Goal: Communication & Community: Answer question/provide support

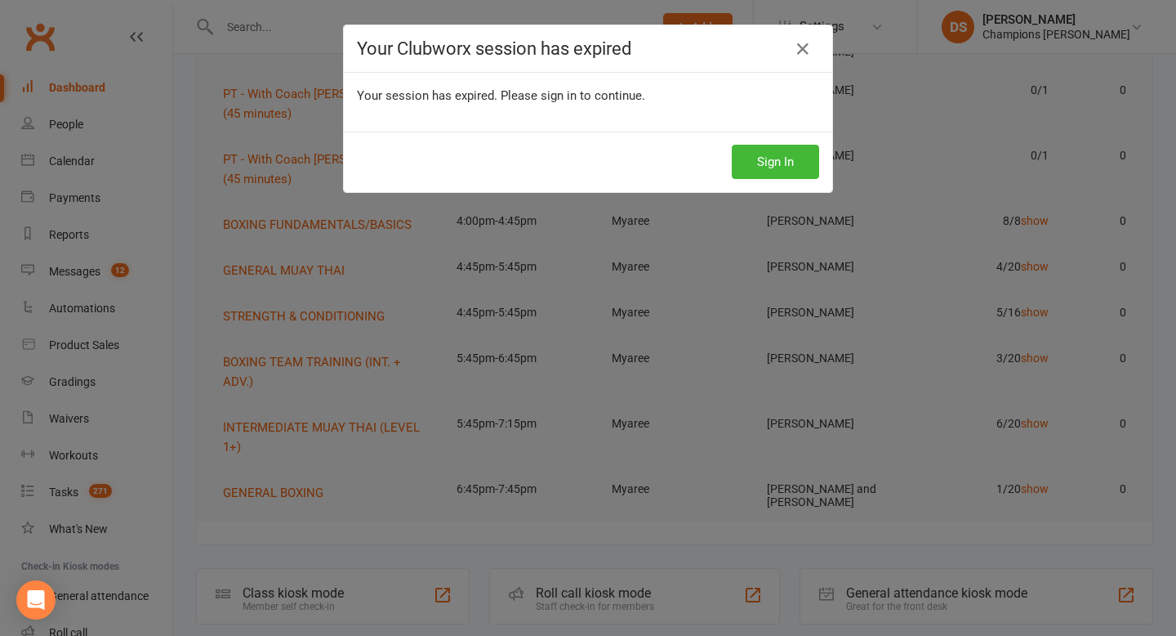
scroll to position [221, 0]
click at [803, 55] on icon at bounding box center [803, 49] width 20 height 20
click at [789, 167] on button "Sign In" at bounding box center [775, 162] width 87 height 34
click at [794, 163] on button "Sign In" at bounding box center [775, 162] width 87 height 34
click at [801, 56] on icon at bounding box center [803, 49] width 20 height 20
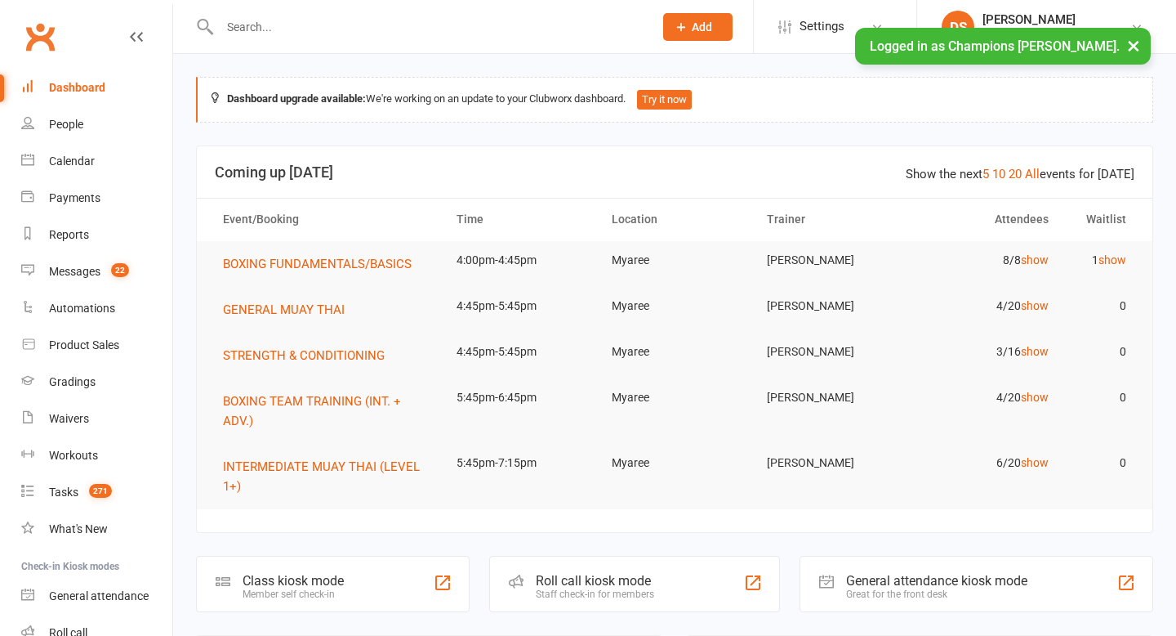
click at [1122, 266] on link "show" at bounding box center [1113, 259] width 28 height 13
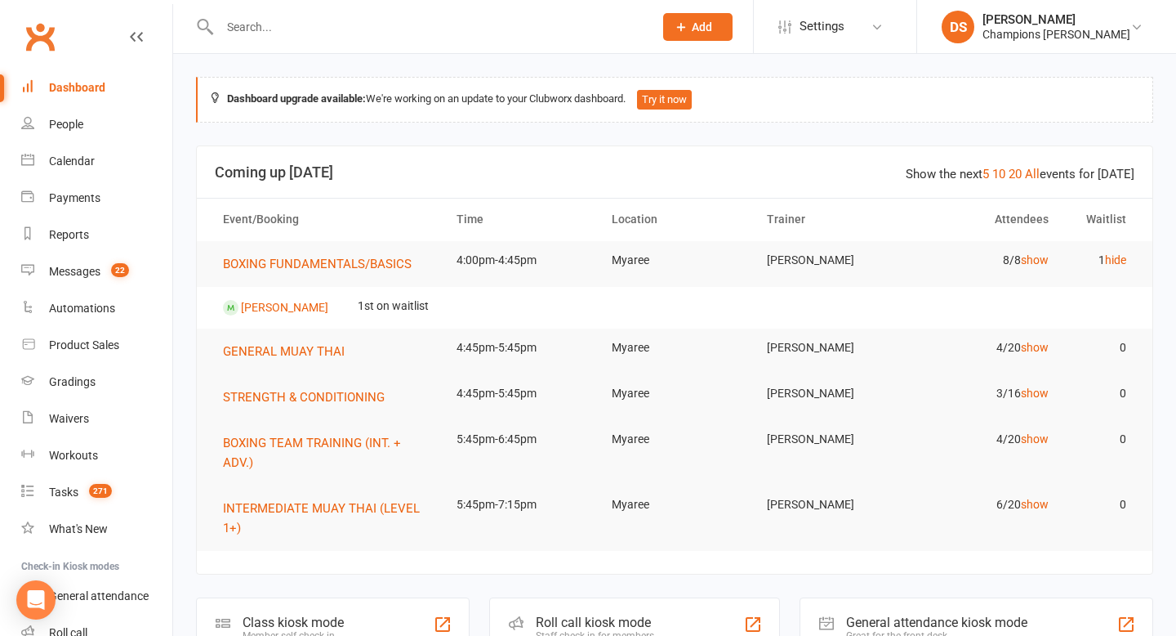
click at [1032, 401] on td "3/16 show" at bounding box center [985, 393] width 155 height 38
click at [1033, 390] on link "show" at bounding box center [1035, 392] width 28 height 13
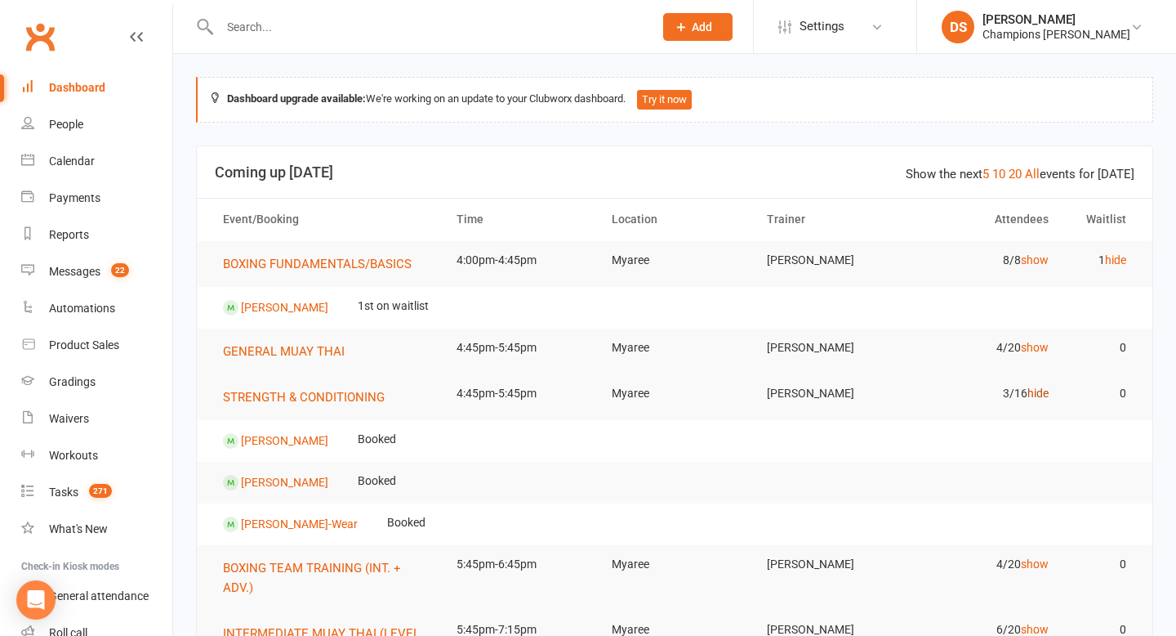
click at [1033, 390] on link "hide" at bounding box center [1038, 392] width 21 height 13
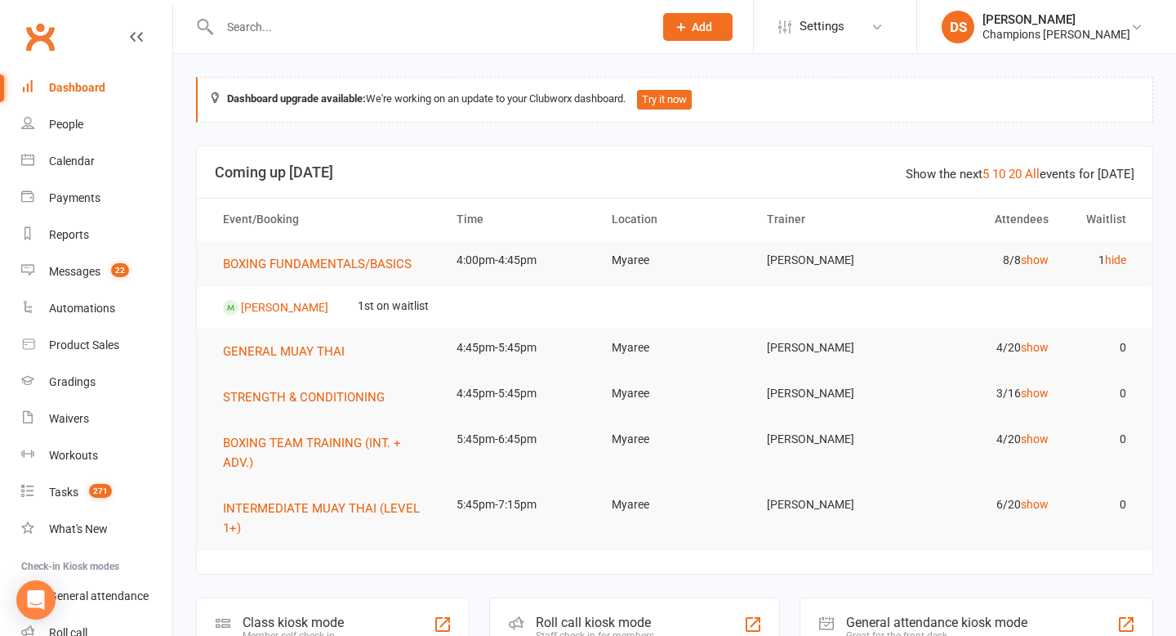
click at [1030, 445] on td "4/20 show" at bounding box center [985, 439] width 155 height 38
click at [1033, 440] on link "show" at bounding box center [1035, 438] width 28 height 13
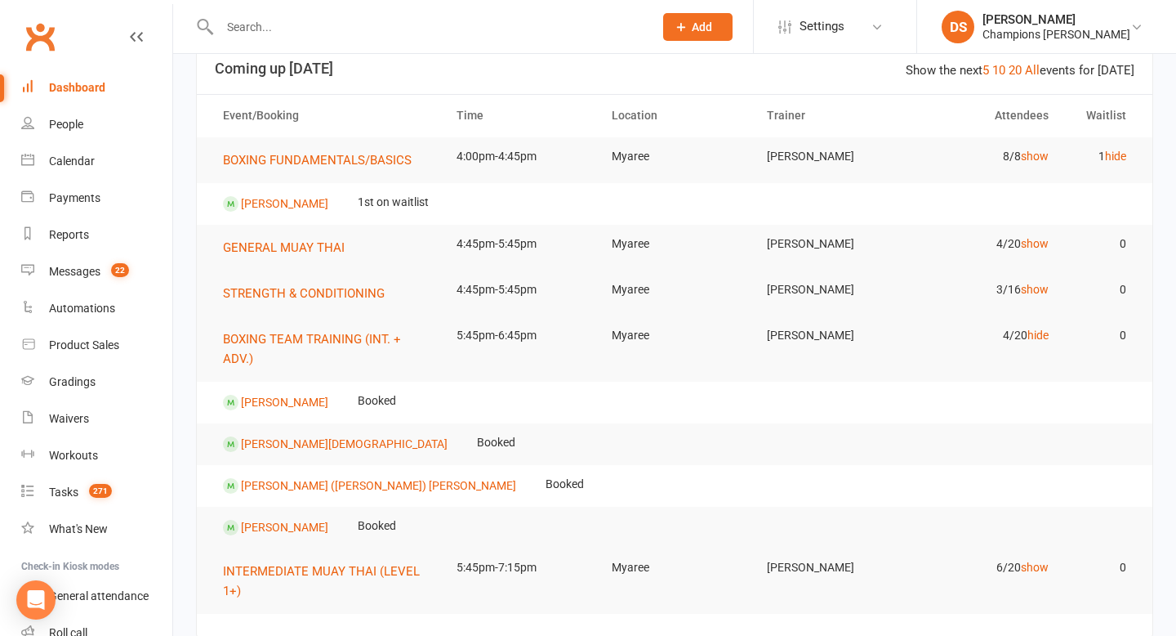
scroll to position [105, 0]
click at [1036, 337] on link "hide" at bounding box center [1038, 333] width 21 height 13
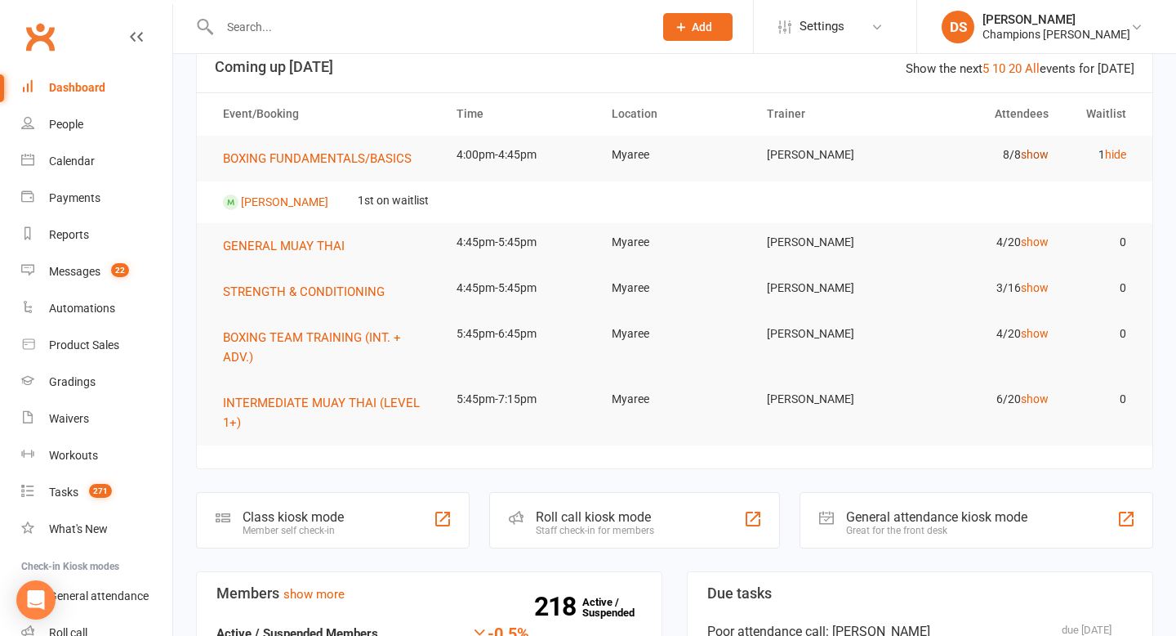
click at [1039, 154] on link "show" at bounding box center [1035, 154] width 28 height 13
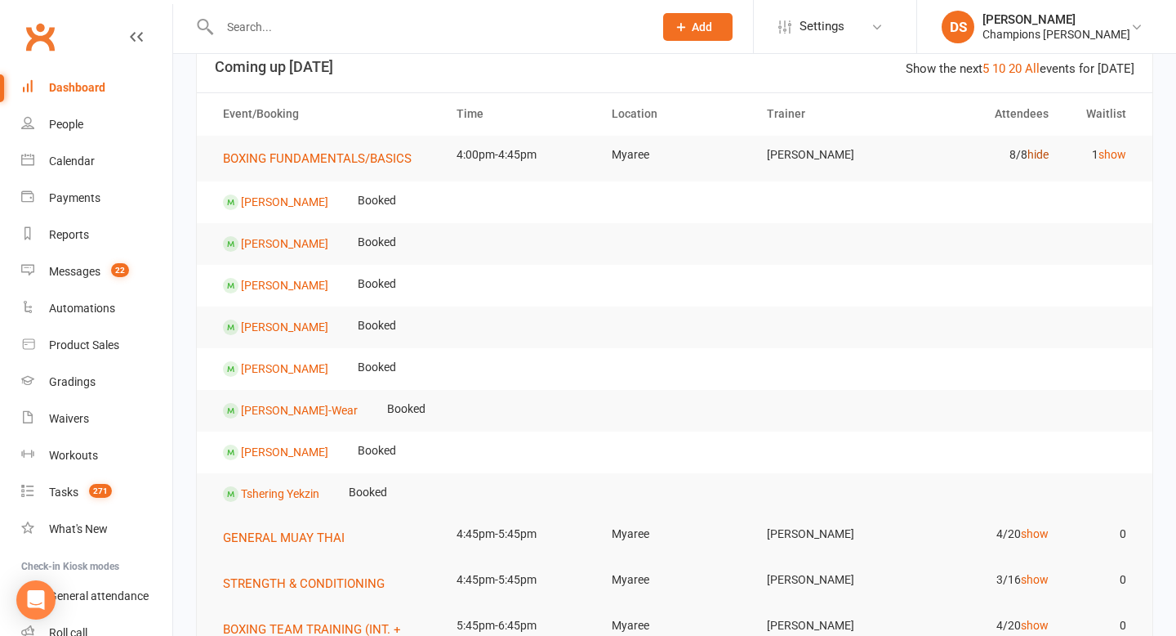
click at [1037, 155] on link "hide" at bounding box center [1038, 154] width 21 height 13
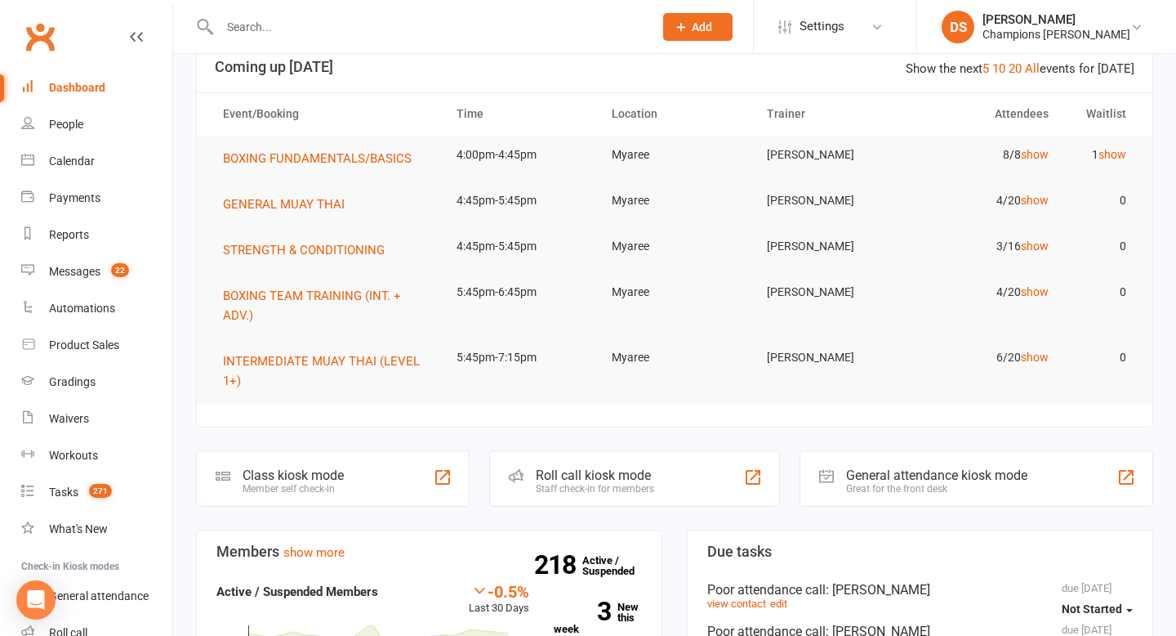
scroll to position [1, 0]
click at [499, 16] on input "text" at bounding box center [428, 27] width 427 height 23
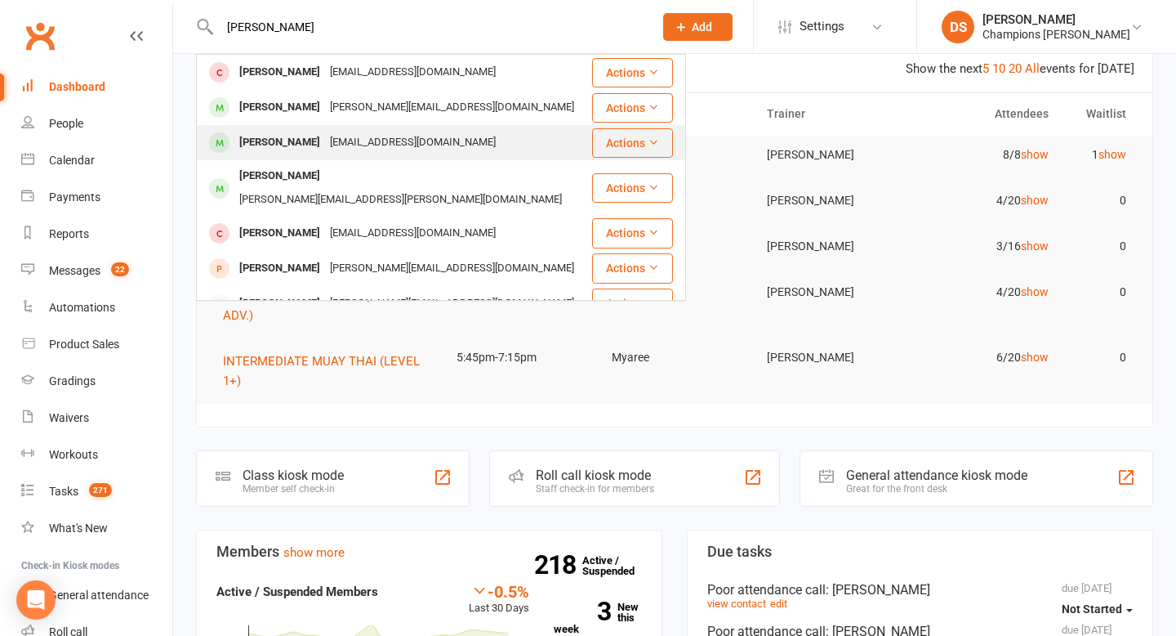
type input "adam l"
click at [430, 135] on div "Adamlangridge02@gmail.com" at bounding box center [413, 143] width 176 height 24
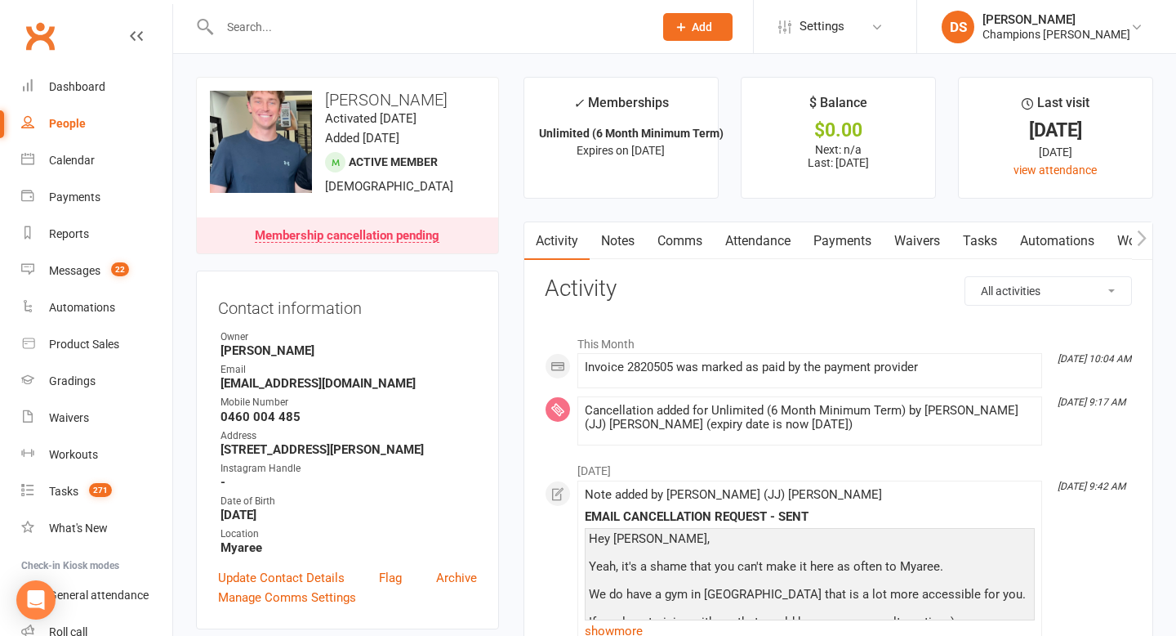
click at [490, 18] on input "text" at bounding box center [428, 27] width 427 height 23
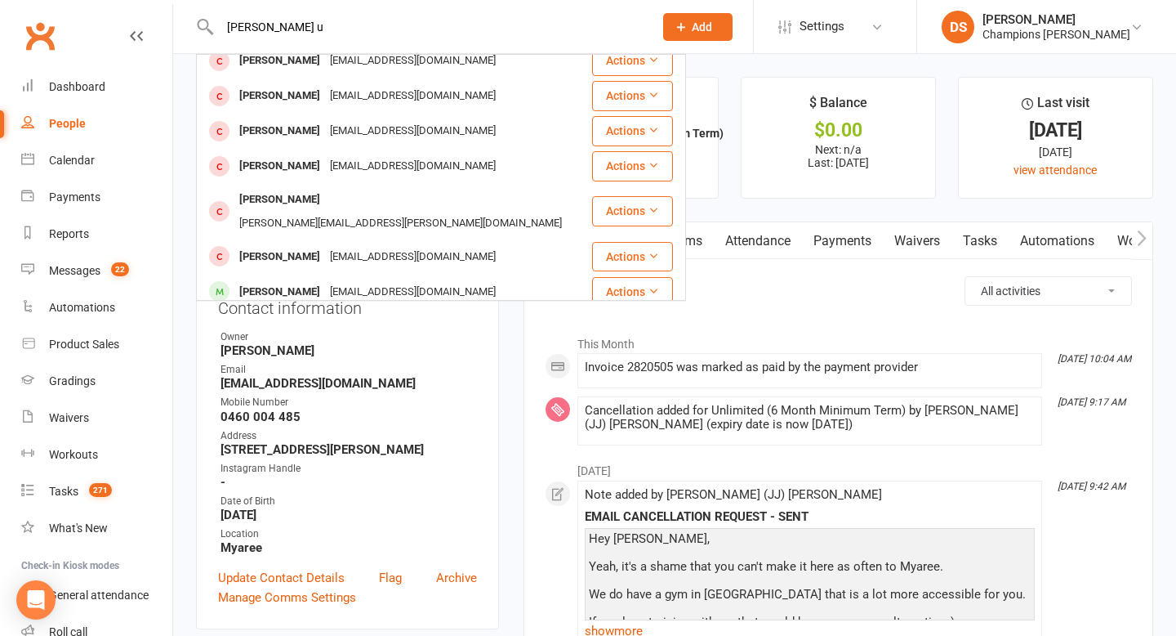
scroll to position [292, 0]
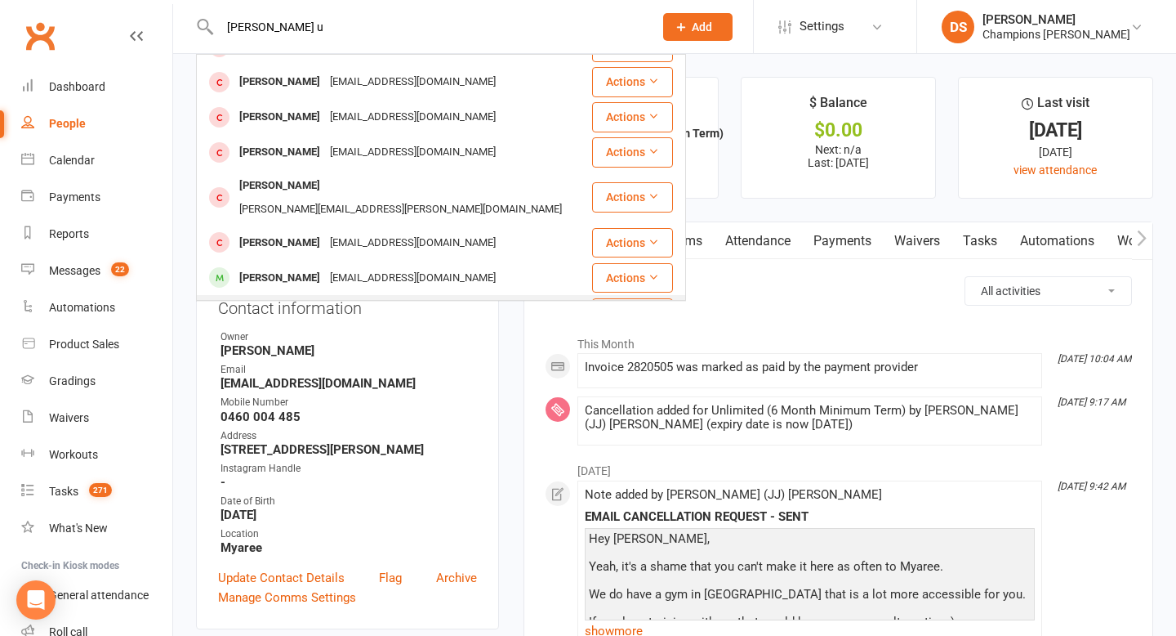
type input "micheal u"
click at [457, 301] on div "mwigmor@gmail.com" at bounding box center [448, 313] width 176 height 24
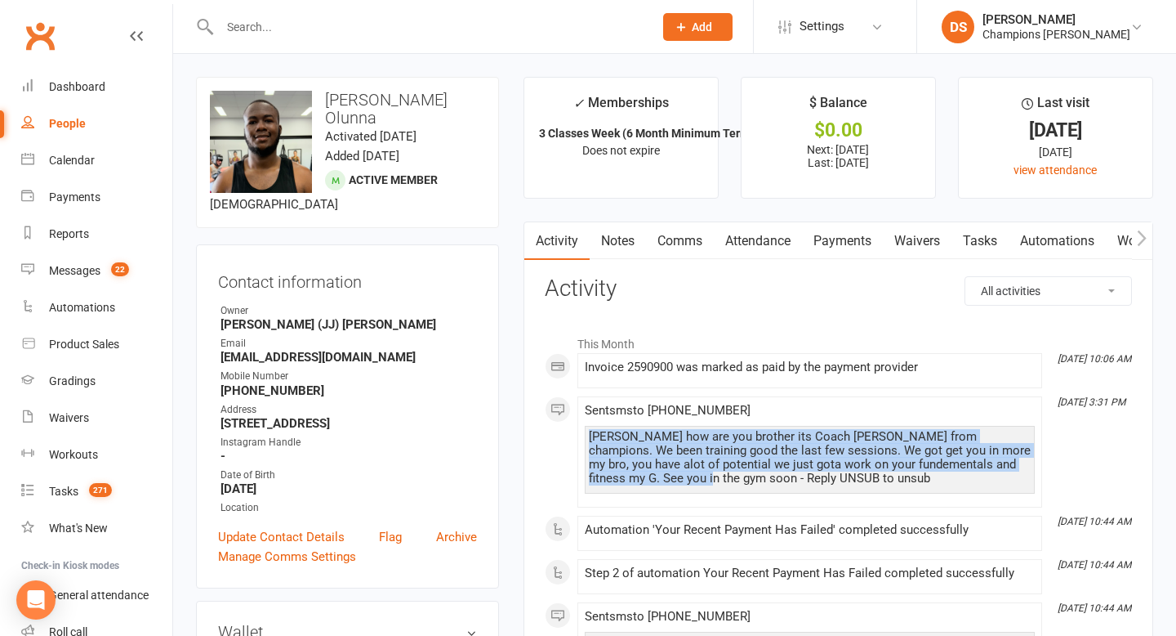
drag, startPoint x: 663, startPoint y: 482, endPoint x: 578, endPoint y: 432, distance: 97.8
click at [578, 432] on li "Aug 5, 3:31 PM Sent sms to +61 489 304 511 Micheal how are you brother its Coac…" at bounding box center [810, 451] width 465 height 111
copy div "Micheal how are you brother its Coach Duran from champions. We been training go…"
click at [660, 245] on link "Comms" at bounding box center [680, 241] width 68 height 38
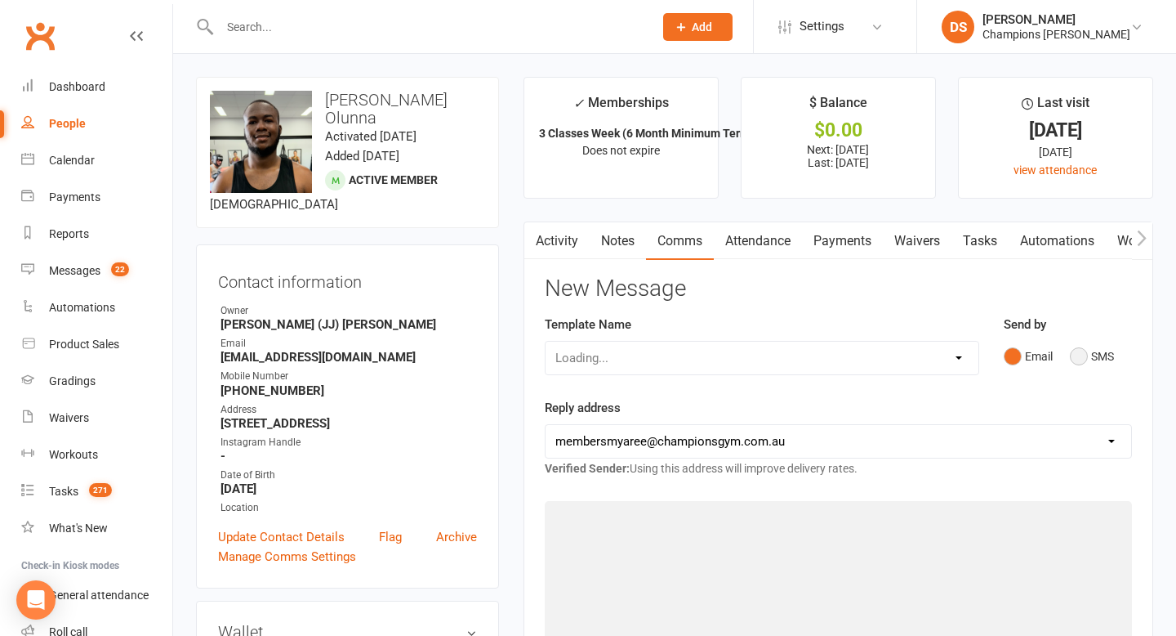
click at [1083, 362] on button "SMS" at bounding box center [1092, 356] width 44 height 31
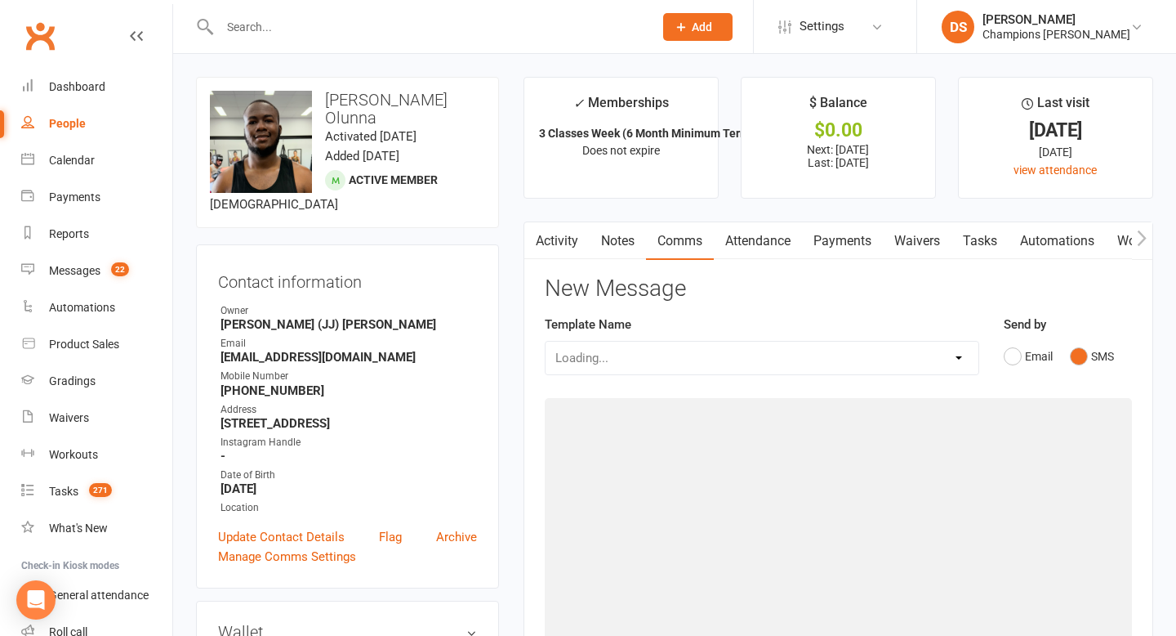
click at [891, 508] on div at bounding box center [838, 643] width 587 height 490
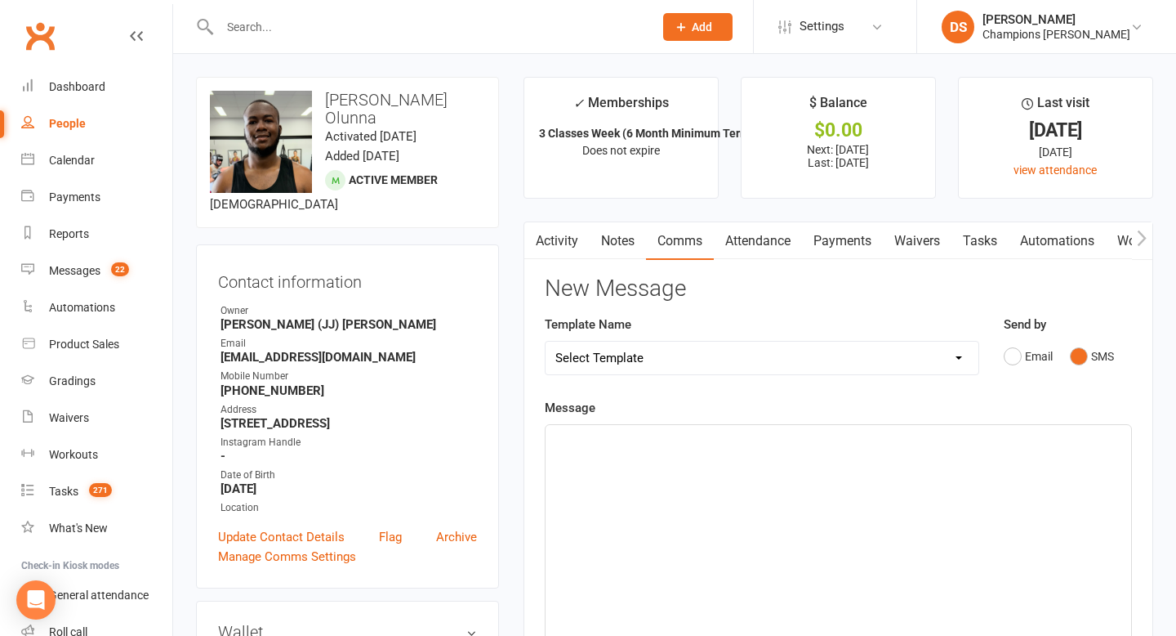
click at [874, 498] on div "﻿" at bounding box center [839, 547] width 586 height 245
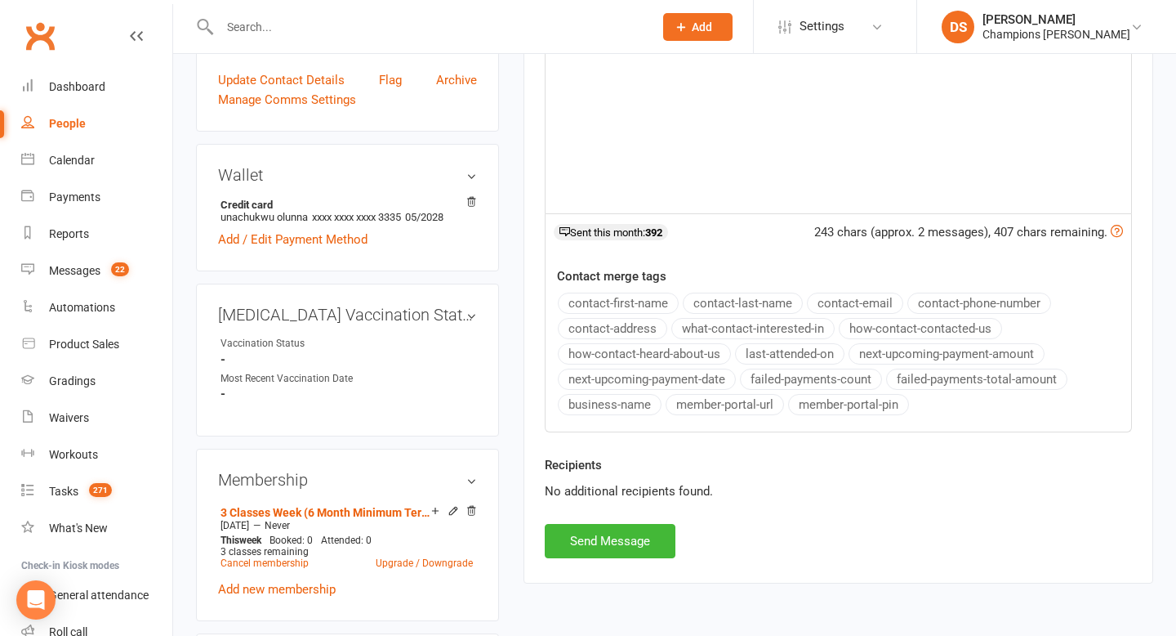
scroll to position [461, 0]
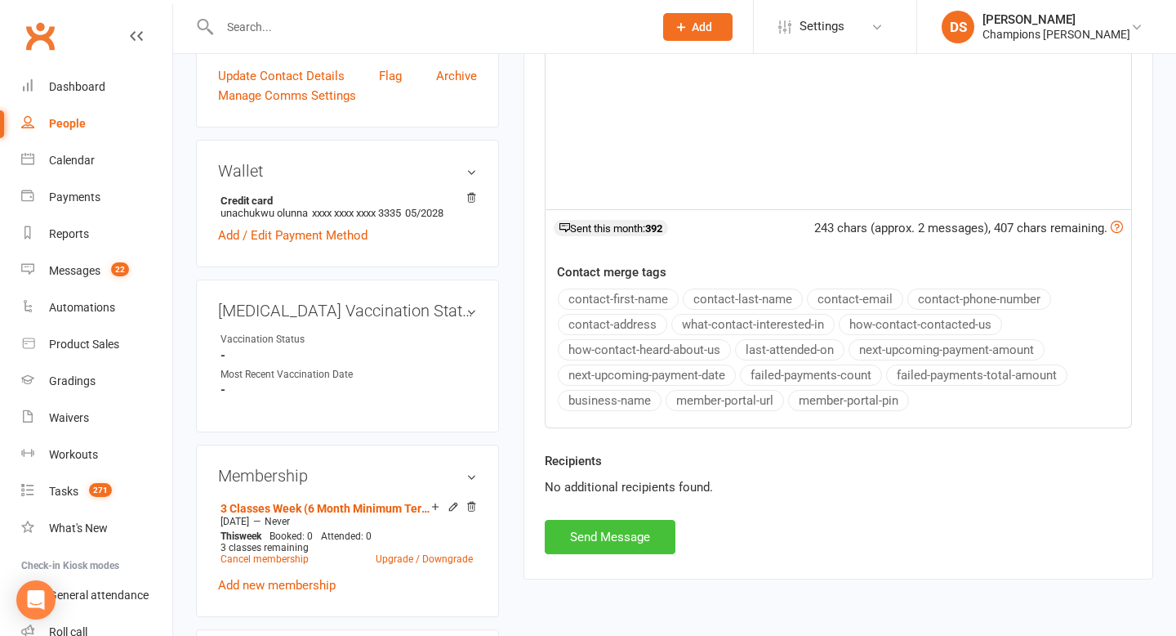
click at [661, 520] on button "Send Message" at bounding box center [610, 537] width 131 height 34
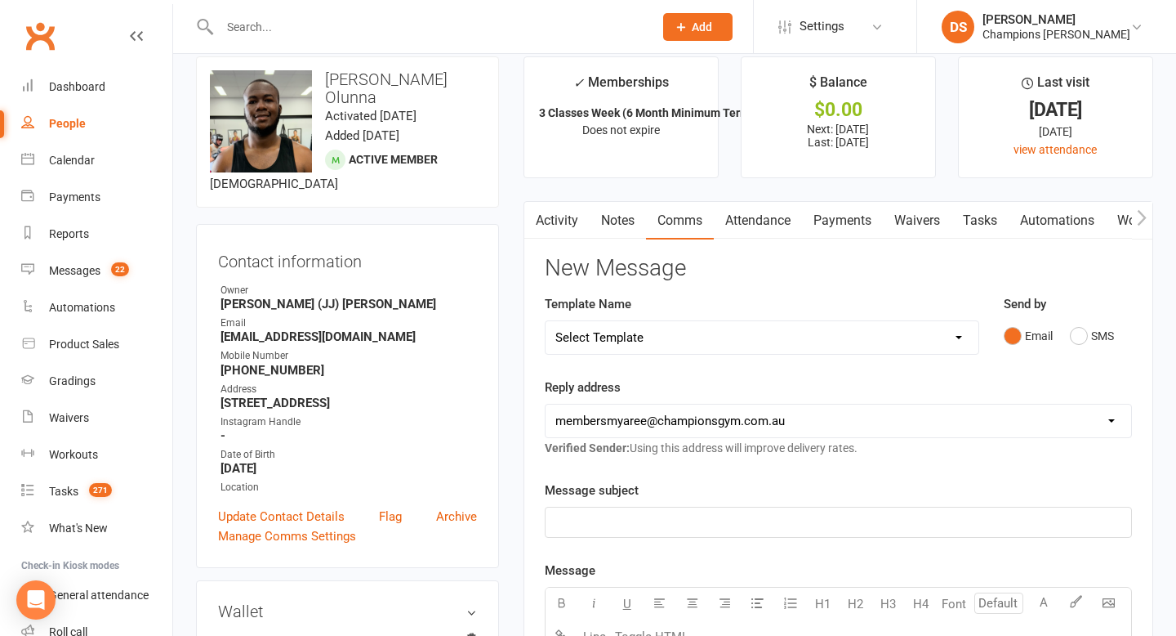
scroll to position [0, 0]
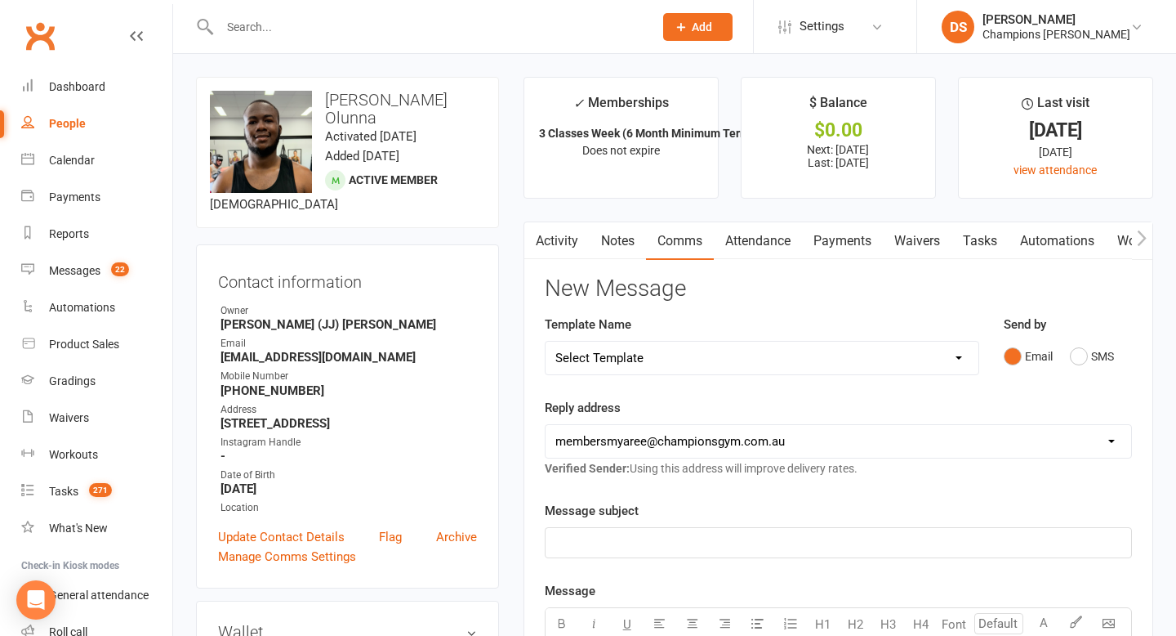
click at [482, 42] on div at bounding box center [419, 26] width 446 height 53
click at [484, 28] on input "text" at bounding box center [428, 27] width 427 height 23
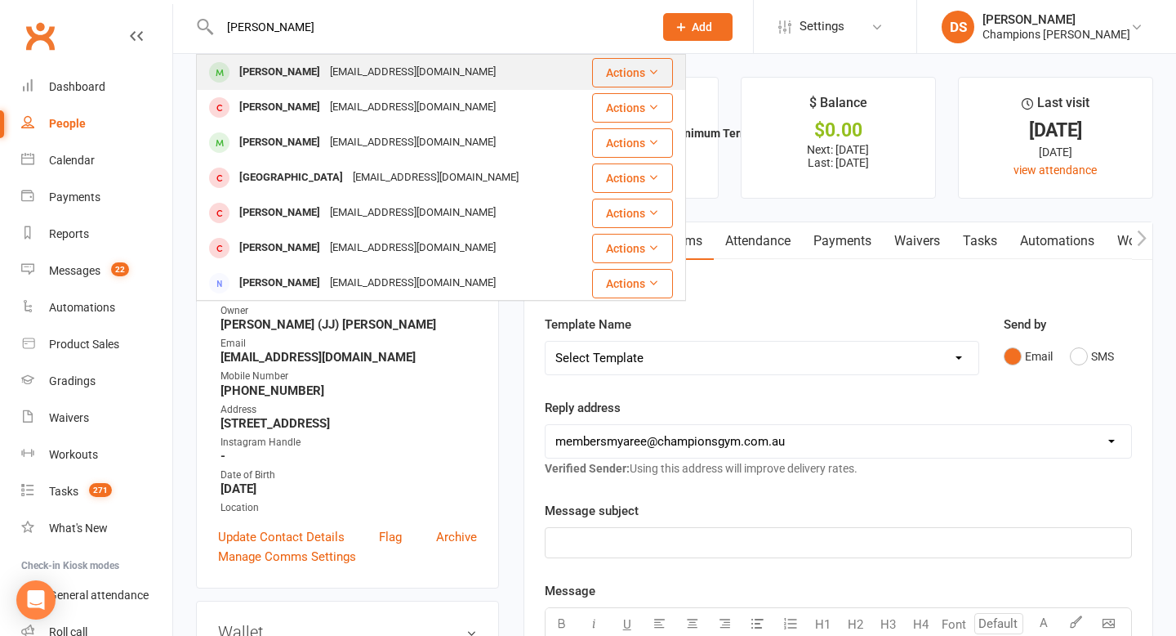
type input "toby van"
click at [403, 78] on div "Tobyvan27@gmail.com" at bounding box center [413, 72] width 176 height 24
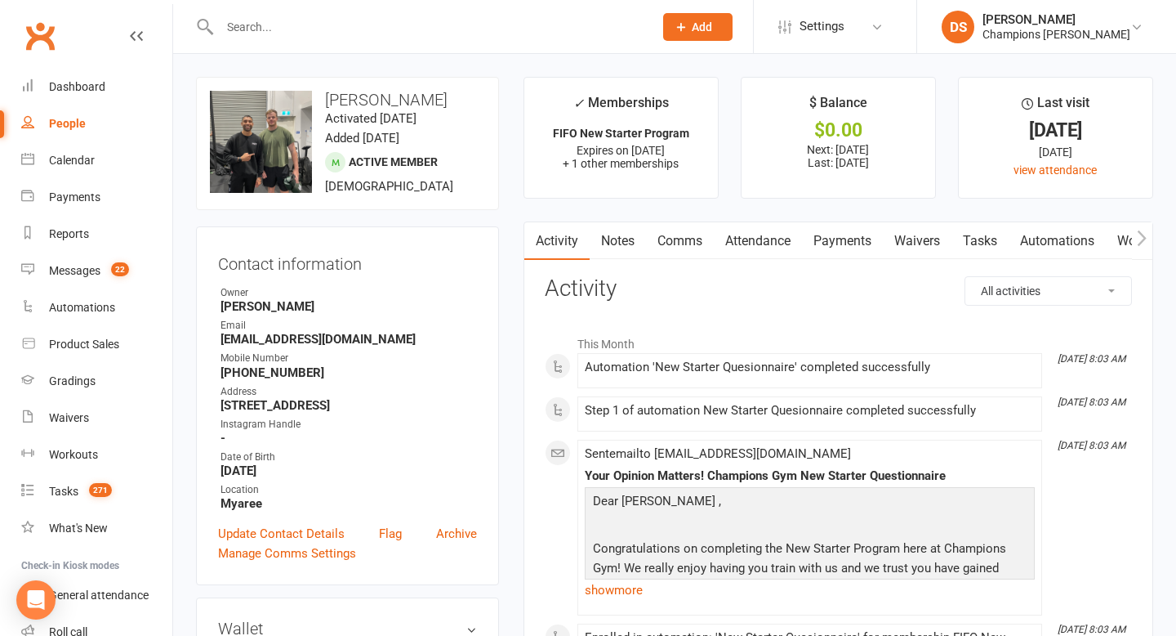
click at [625, 243] on link "Notes" at bounding box center [618, 241] width 56 height 38
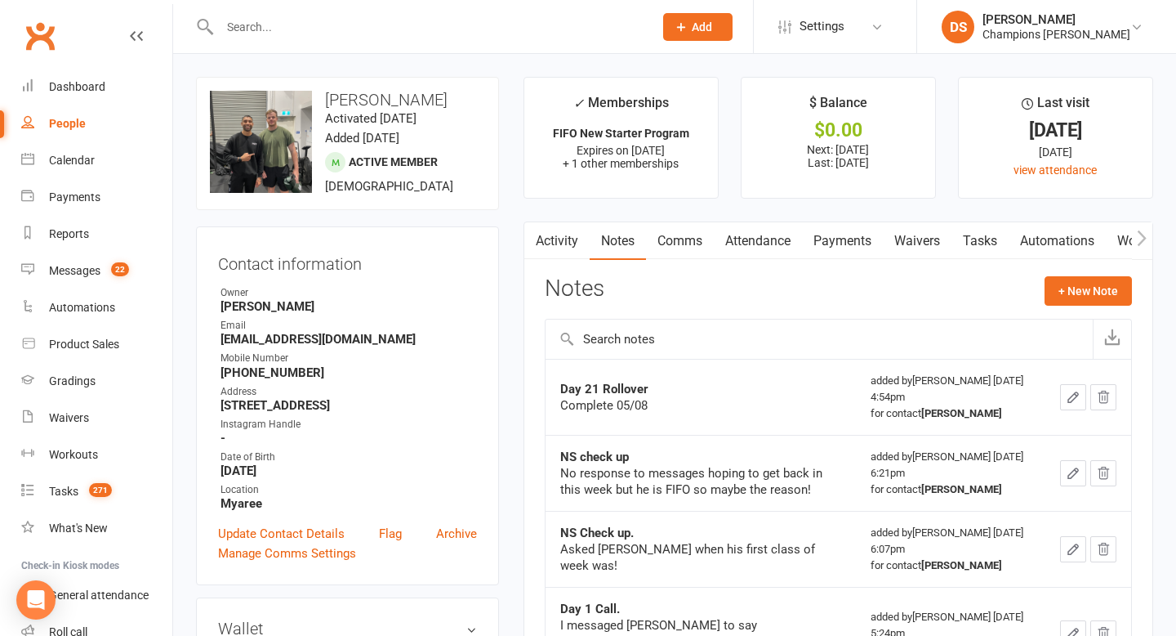
click at [669, 239] on link "Comms" at bounding box center [680, 241] width 68 height 38
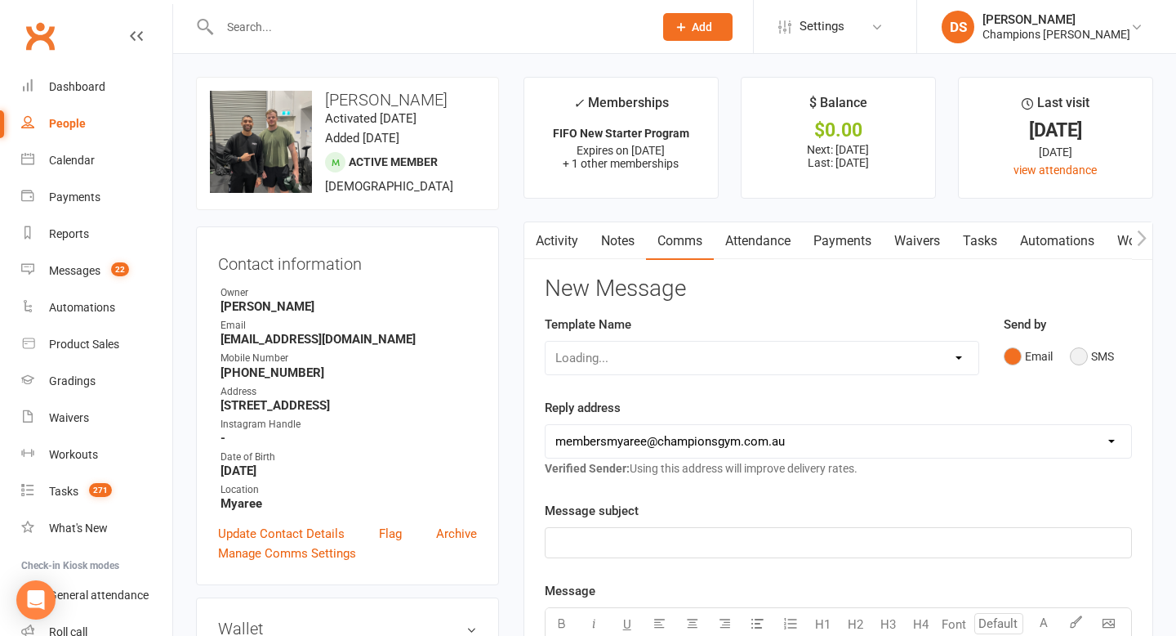
click at [1083, 361] on button "SMS" at bounding box center [1092, 356] width 44 height 31
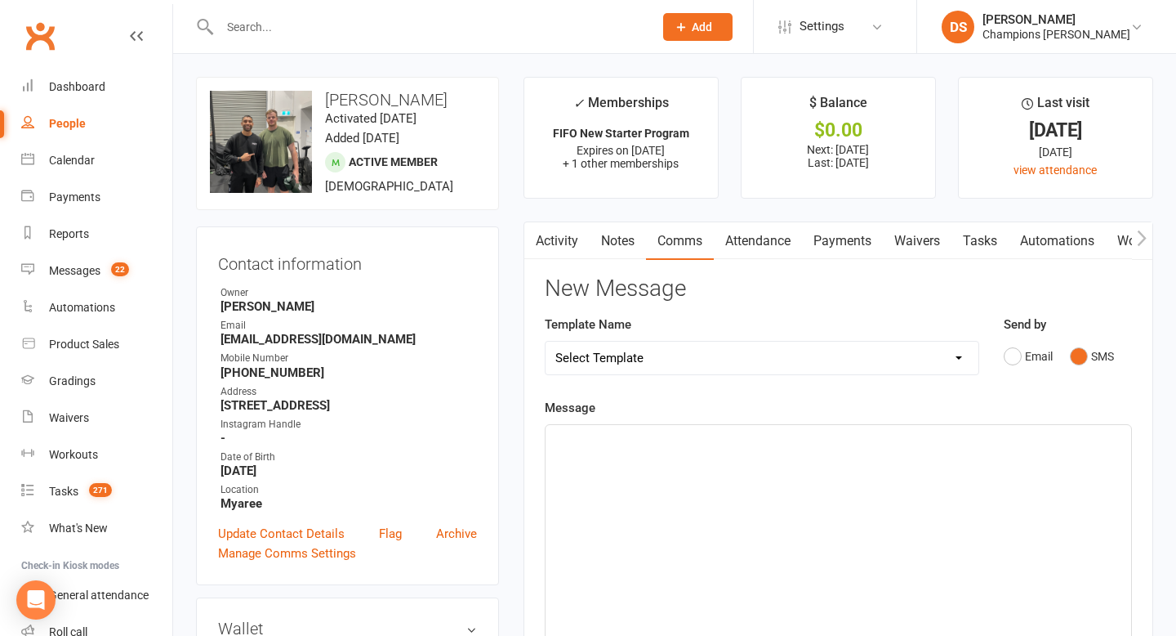
click at [779, 582] on div "﻿" at bounding box center [839, 547] width 586 height 245
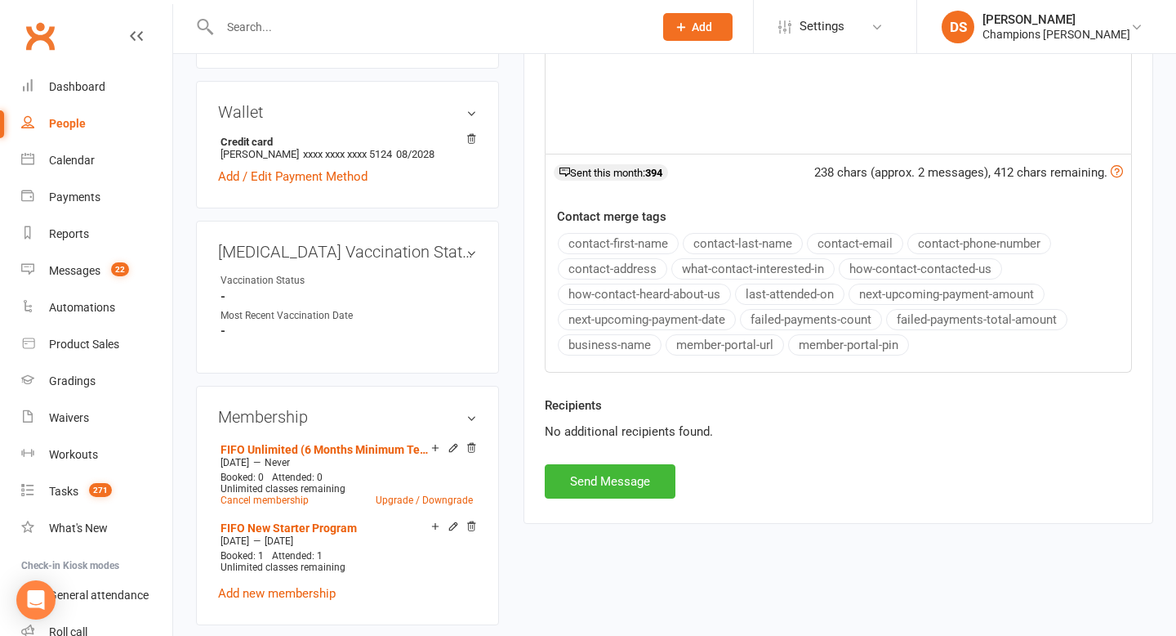
scroll to position [520, 0]
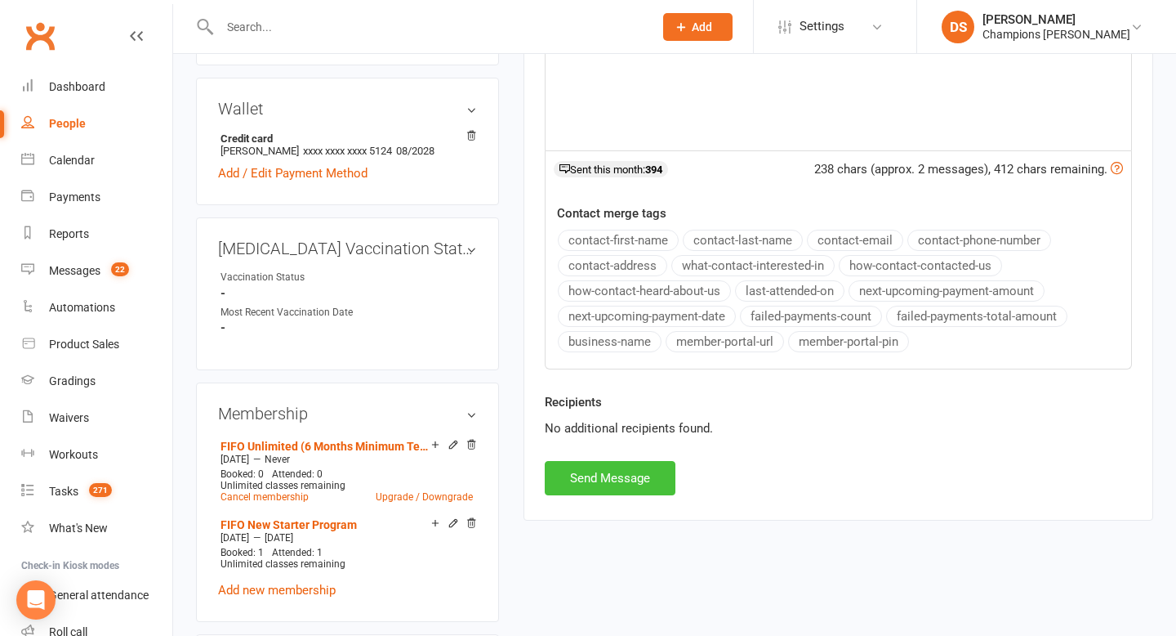
click at [617, 489] on button "Send Message" at bounding box center [610, 478] width 131 height 34
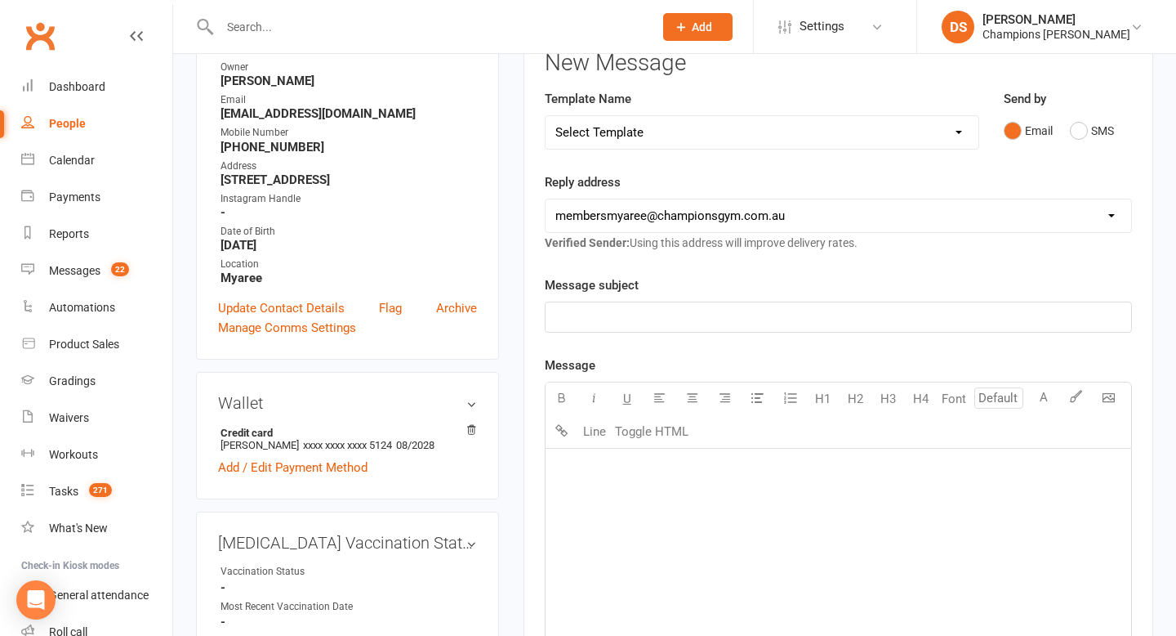
scroll to position [0, 0]
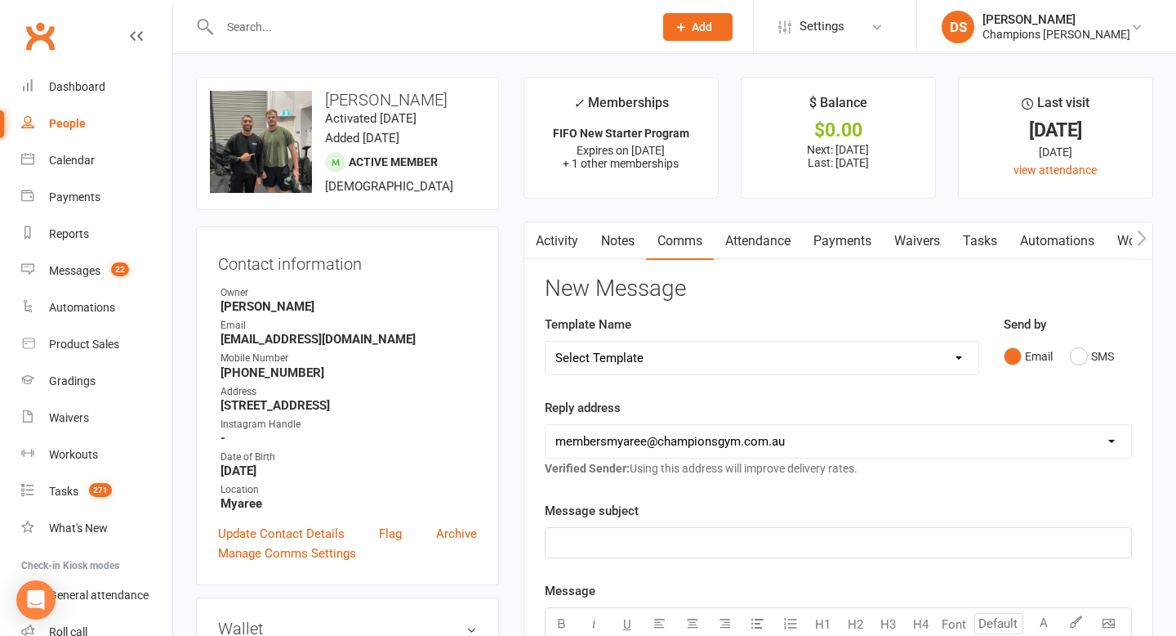
click at [528, 38] on input "text" at bounding box center [428, 27] width 427 height 23
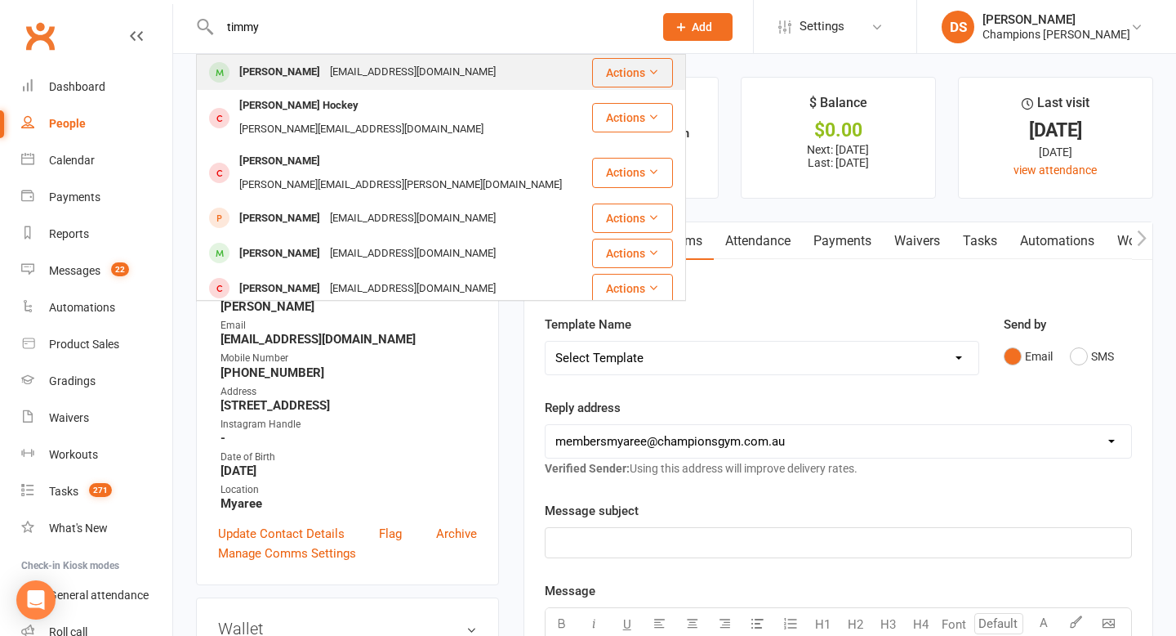
type input "timmy"
click at [365, 68] on div "timmyh2011@hotmail.com" at bounding box center [413, 72] width 176 height 24
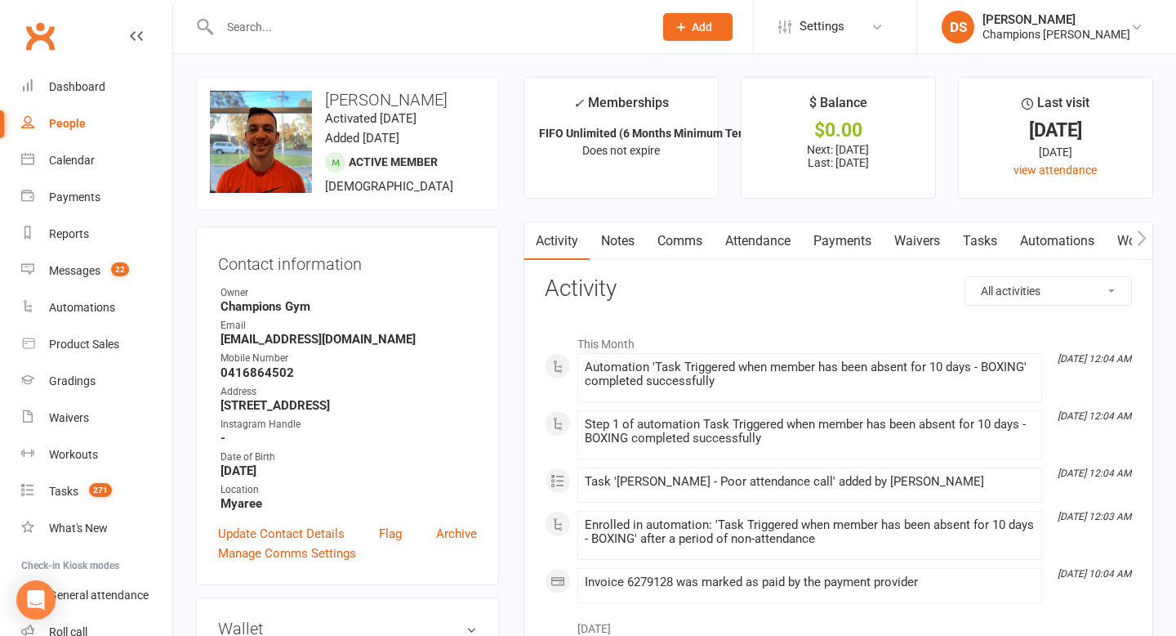
click at [682, 239] on link "Comms" at bounding box center [680, 241] width 68 height 38
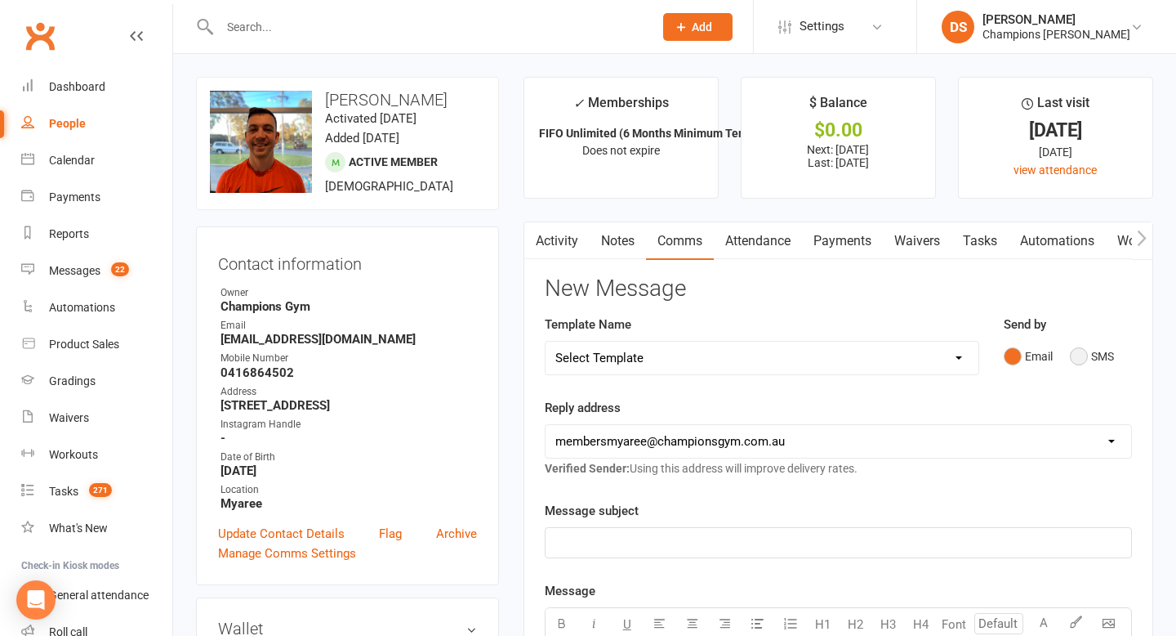
click at [1081, 359] on button "SMS" at bounding box center [1092, 356] width 44 height 31
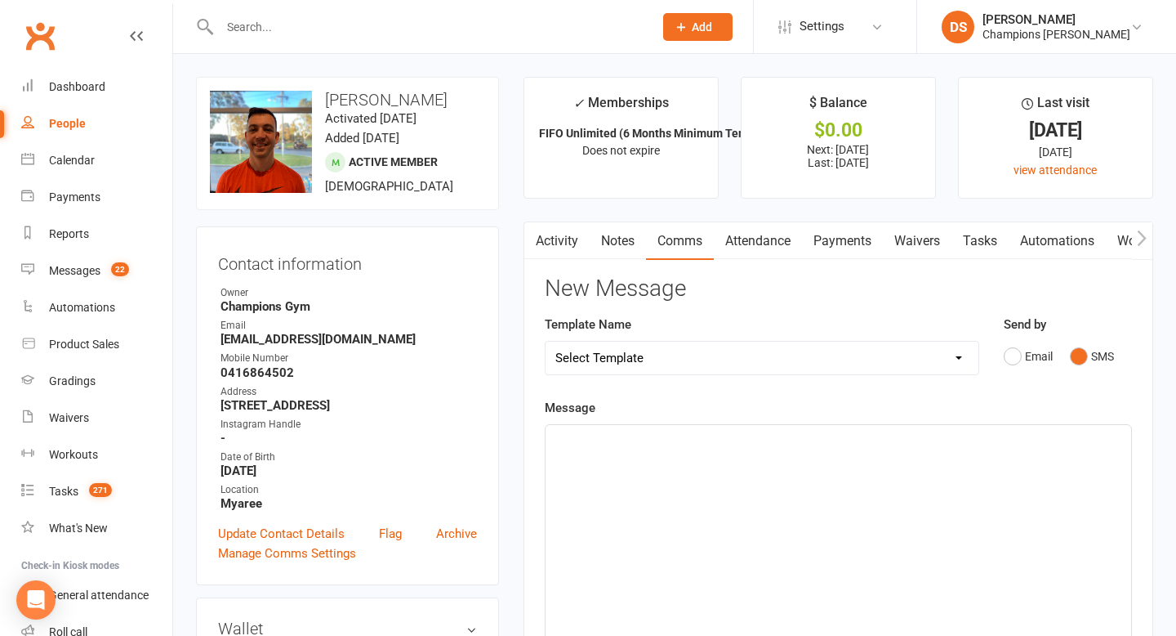
click at [783, 494] on div "﻿" at bounding box center [839, 547] width 586 height 245
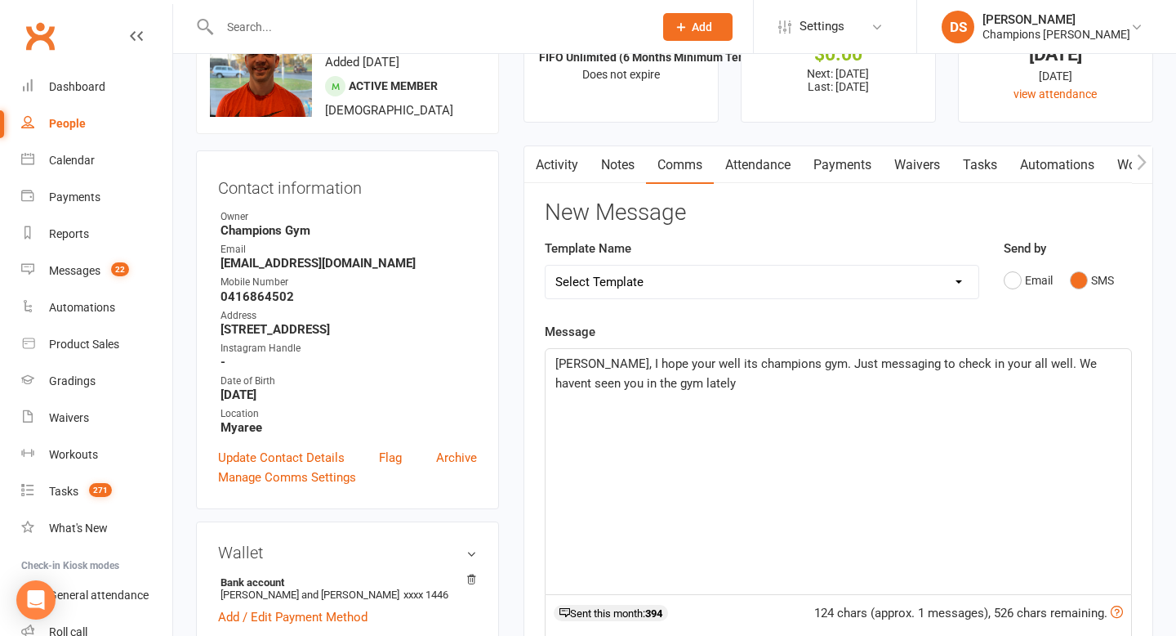
scroll to position [56, 0]
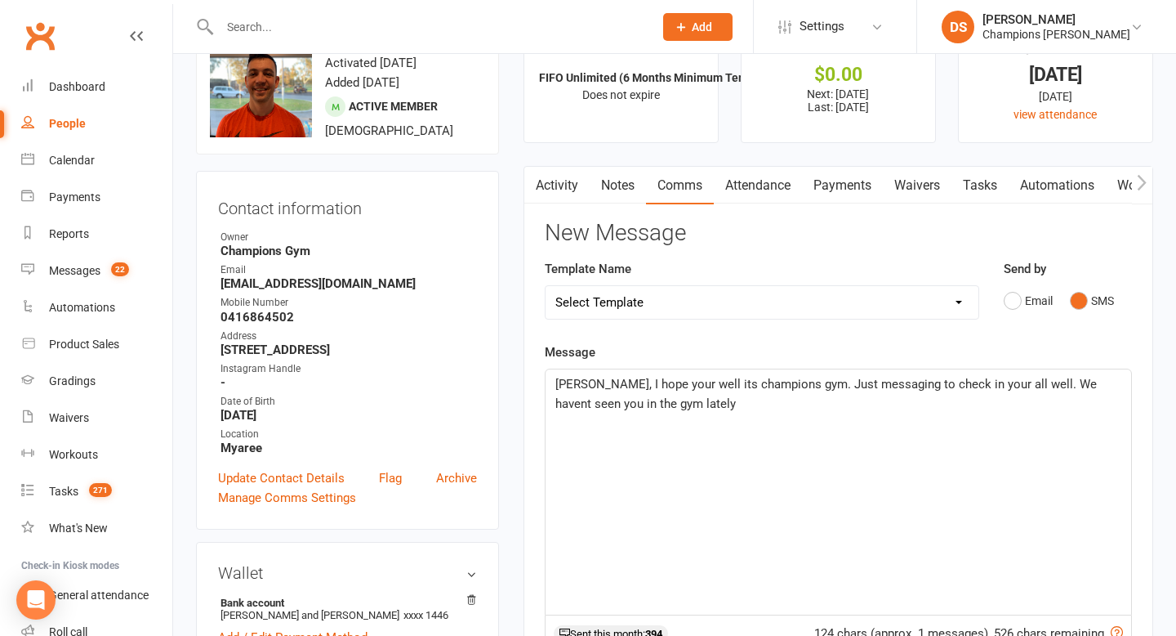
click at [752, 408] on p "Hiya Tim, I hope your well its champions gym. Just messaging to check in your a…" at bounding box center [839, 393] width 566 height 39
click at [975, 410] on span "Hiya Tim, I hope your well its champions gym. Just messaging to check in your a…" at bounding box center [828, 394] width 545 height 34
click at [1041, 407] on span "Hiya Tim, I hope your well its champions gym. Just messaging to check in your a…" at bounding box center [830, 394] width 549 height 34
click at [1063, 410] on p "Hiya Tim, I hope your well its champions gym. Just messaging to check in your a…" at bounding box center [839, 393] width 566 height 39
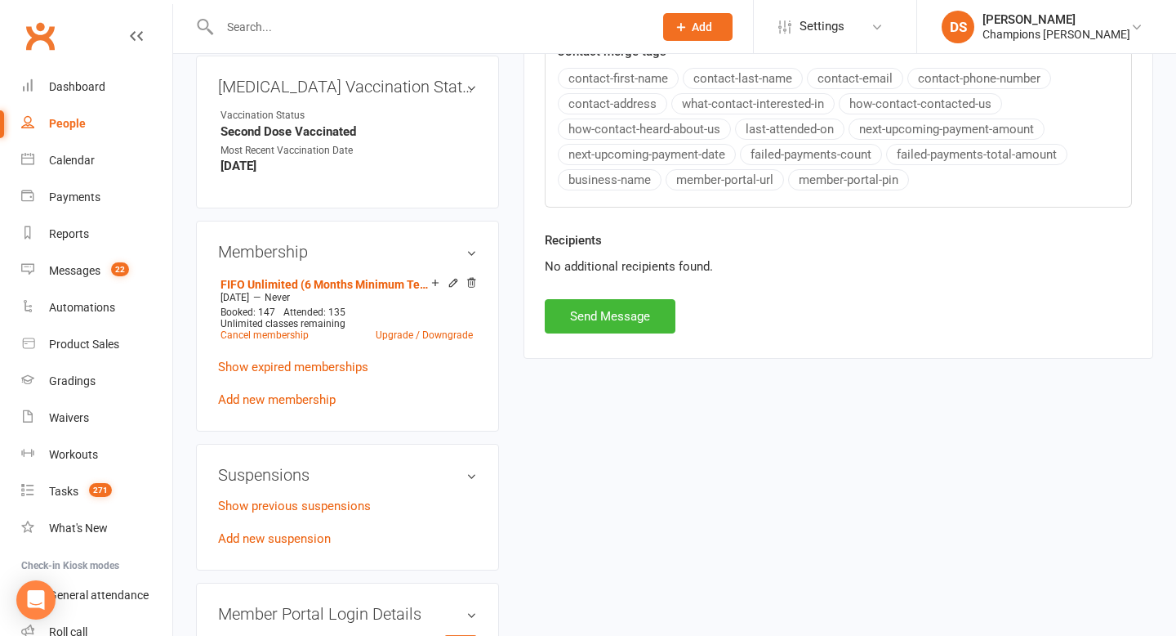
scroll to position [682, 0]
click at [600, 323] on button "Send Message" at bounding box center [610, 315] width 131 height 34
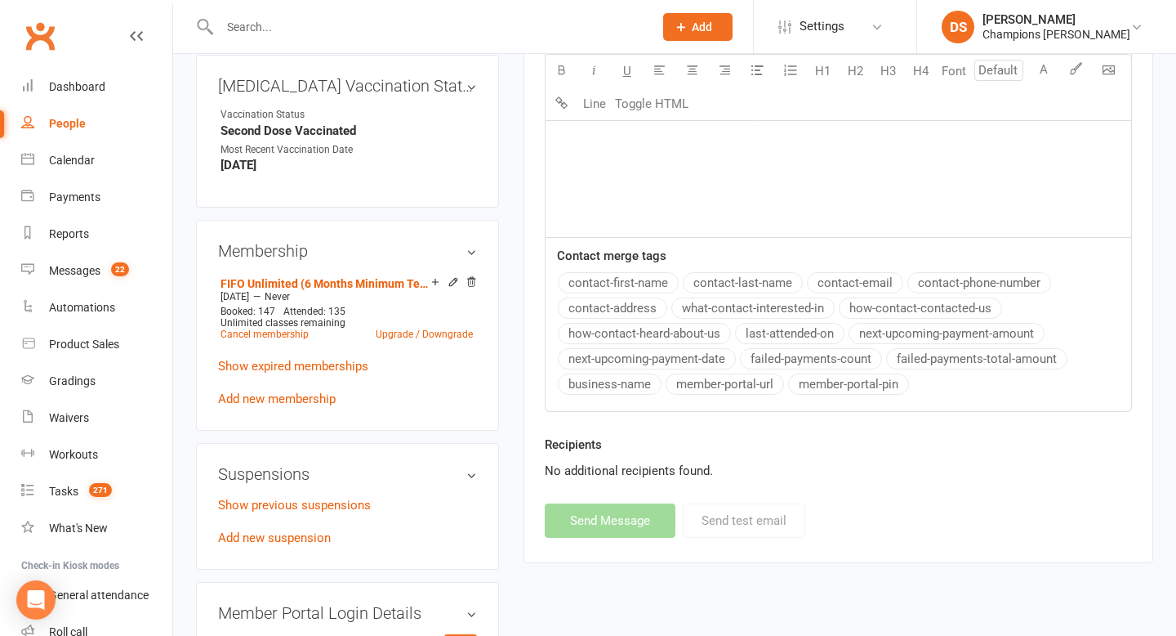
click at [489, 21] on input "text" at bounding box center [428, 27] width 427 height 23
type input "joshua"
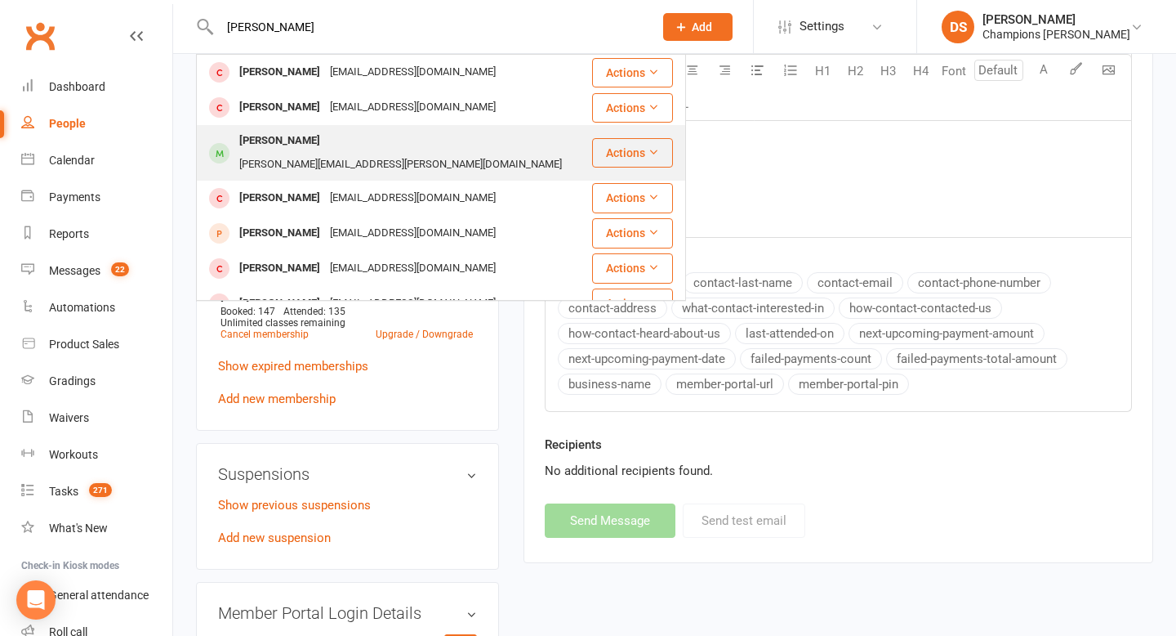
click at [404, 153] on div "josh.t.grealish@live.com.au" at bounding box center [400, 165] width 332 height 24
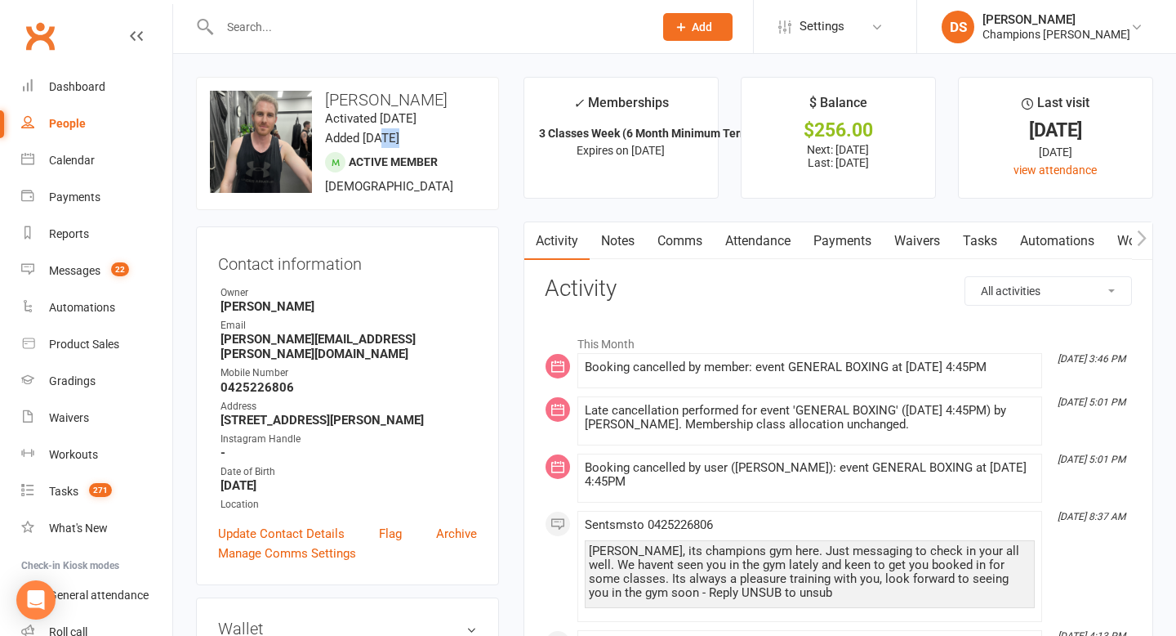
drag, startPoint x: 381, startPoint y: 132, endPoint x: 505, endPoint y: 204, distance: 143.5
drag, startPoint x: 726, startPoint y: 379, endPoint x: 649, endPoint y: 474, distance: 122.0
click at [667, 453] on div "This Month Aug 7, 3:46 PM Booking cancelled by member: event GENERAL BOXING at …" at bounding box center [838, 539] width 587 height 425
click at [687, 444] on li "Aug 6, 5:01 PM Late cancellation performed for event 'GENERAL BOXING' (06 Aug 2…" at bounding box center [810, 420] width 465 height 49
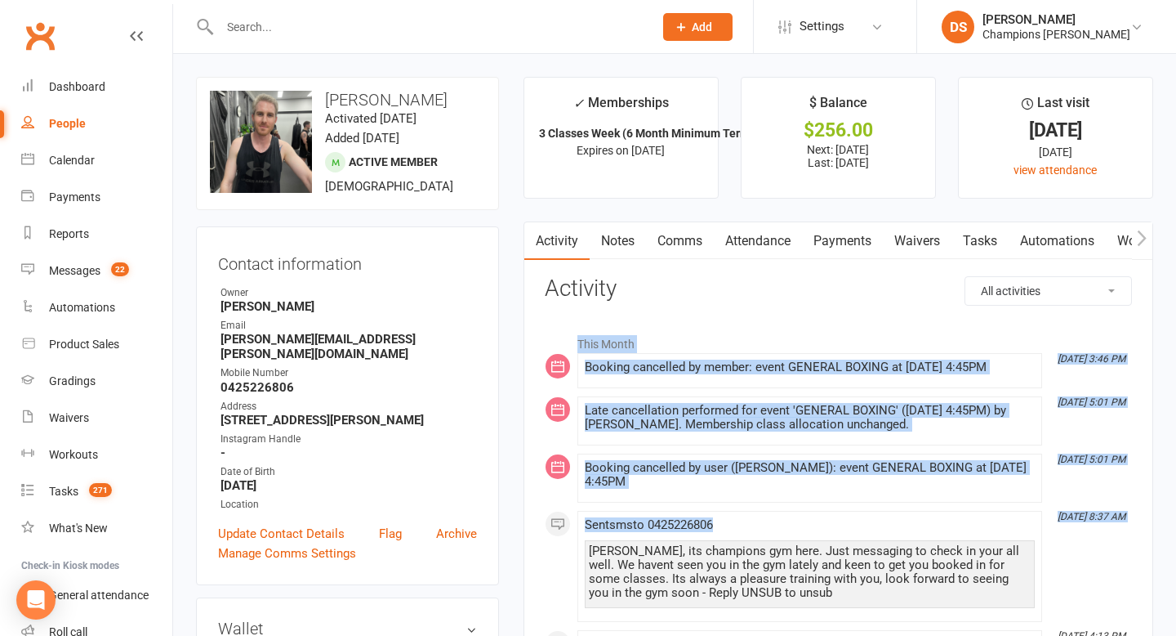
drag, startPoint x: 763, startPoint y: 319, endPoint x: 661, endPoint y: 543, distance: 246.8
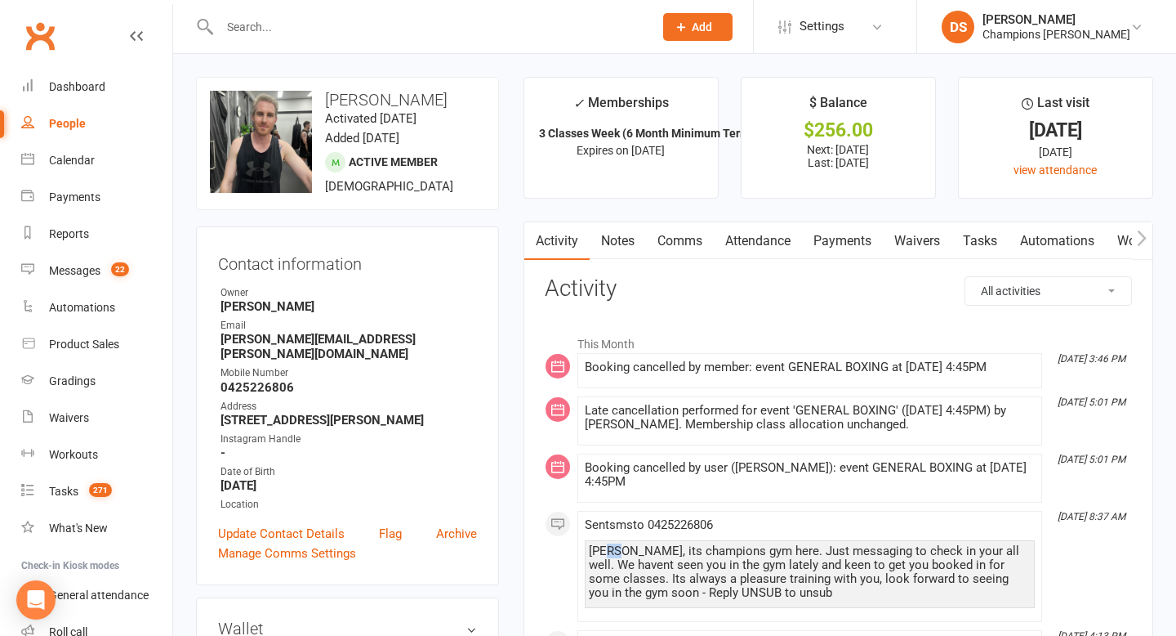
drag, startPoint x: 605, startPoint y: 558, endPoint x: 618, endPoint y: 555, distance: 13.5
click at [618, 555] on div "Hiya Josh, its champions gym here. Just messaging to check in your all well. We…" at bounding box center [810, 572] width 442 height 56
click at [618, 553] on div "Hiya Josh, its champions gym here. Just messaging to check in your all well. We…" at bounding box center [810, 572] width 442 height 56
drag, startPoint x: 593, startPoint y: 550, endPoint x: 650, endPoint y: 599, distance: 75.3
click at [601, 559] on div "Hiya Josh, its champions gym here. Just messaging to check in your all well. We…" at bounding box center [810, 572] width 442 height 56
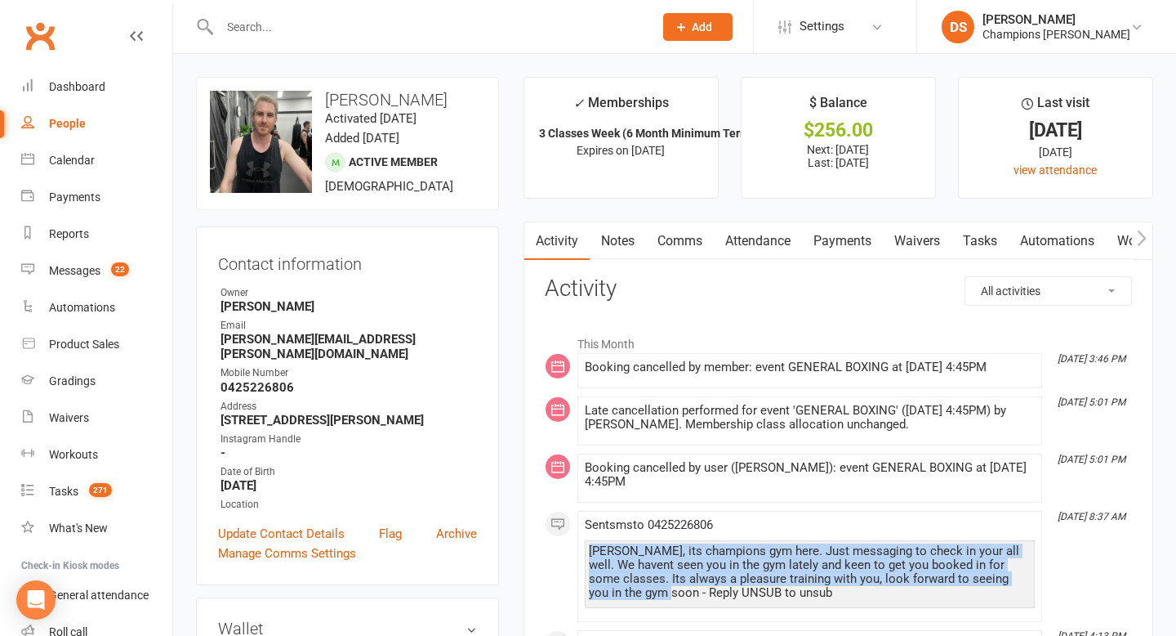
drag, startPoint x: 640, startPoint y: 591, endPoint x: 589, endPoint y: 551, distance: 64.1
click at [589, 551] on div "Hiya Josh, its champions gym here. Just messaging to check in your all well. We…" at bounding box center [810, 572] width 442 height 56
copy div "Hiya Josh, its champions gym here. Just messaging to check in your all well. We…"
click at [681, 241] on link "Comms" at bounding box center [680, 241] width 68 height 38
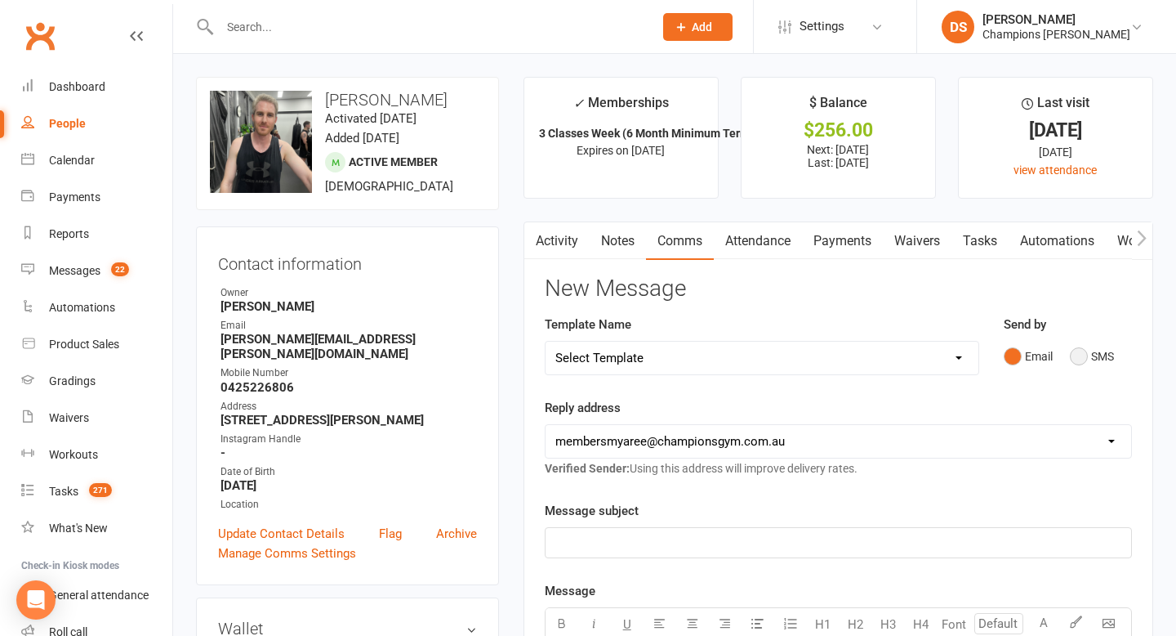
click at [1087, 353] on button "SMS" at bounding box center [1092, 356] width 44 height 31
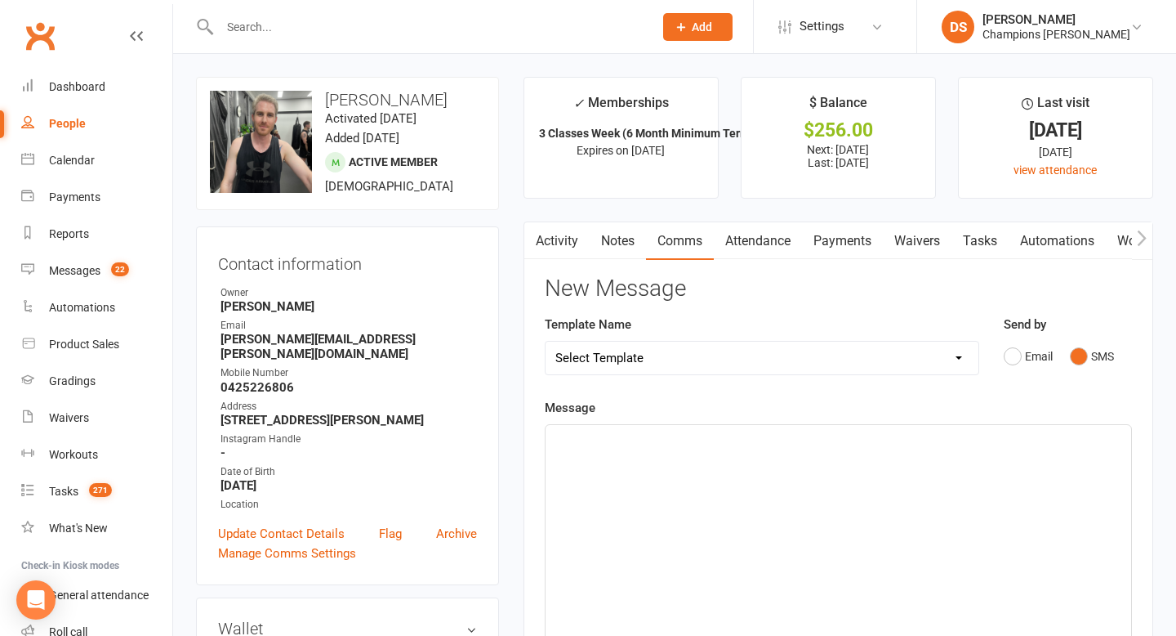
click at [877, 505] on div "﻿" at bounding box center [839, 547] width 586 height 245
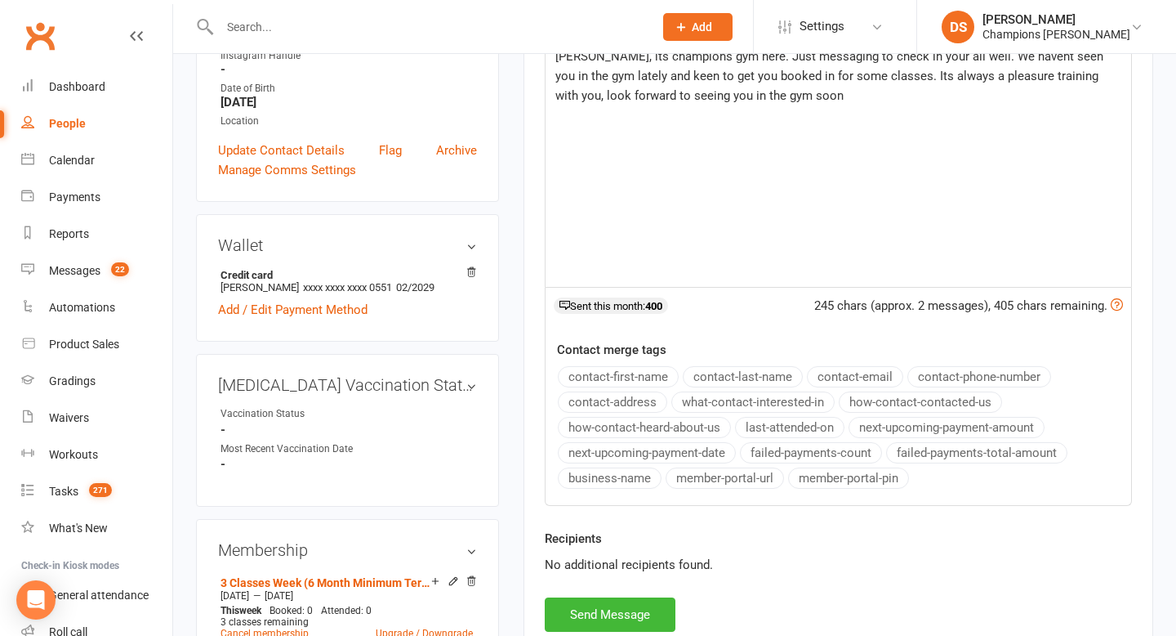
scroll to position [421, 0]
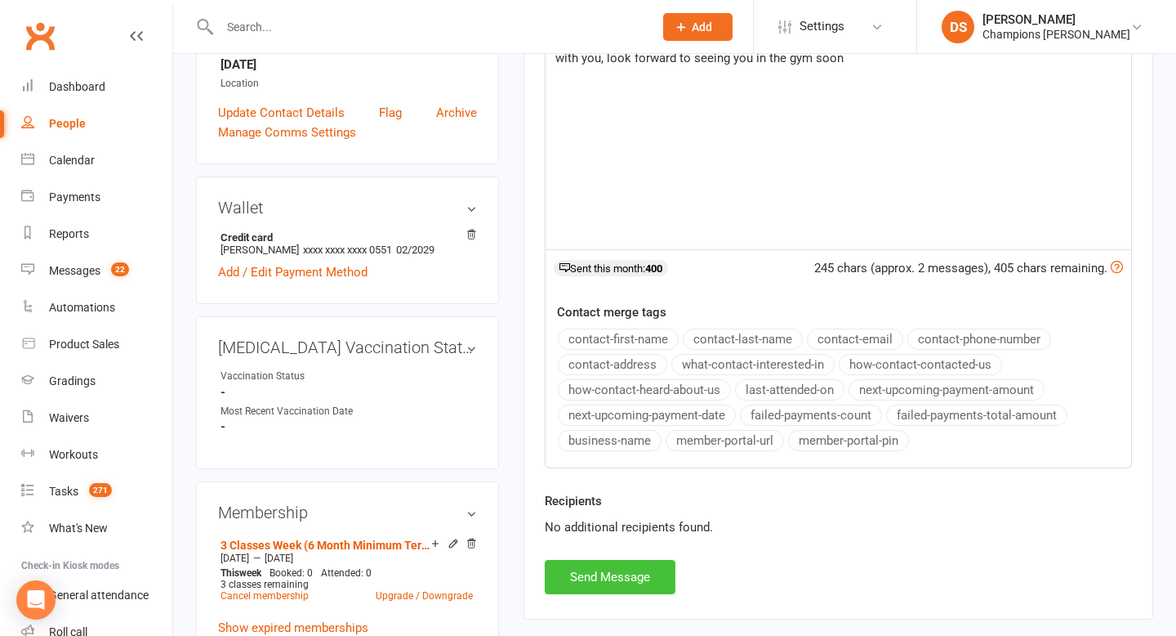
click at [640, 564] on button "Send Message" at bounding box center [610, 577] width 131 height 34
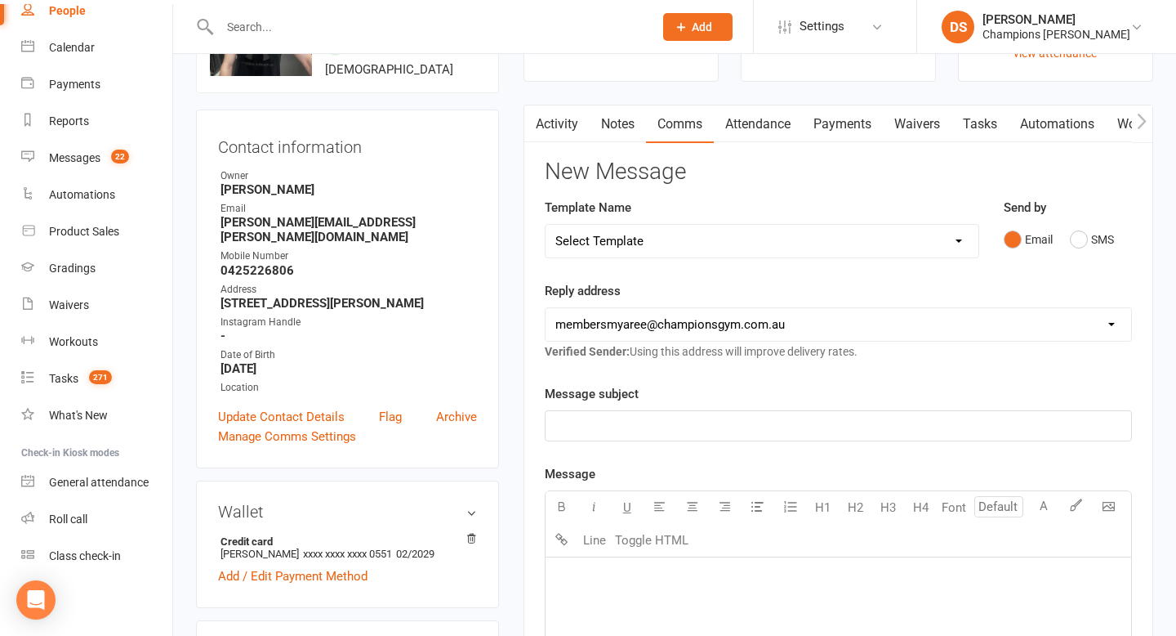
scroll to position [121, 0]
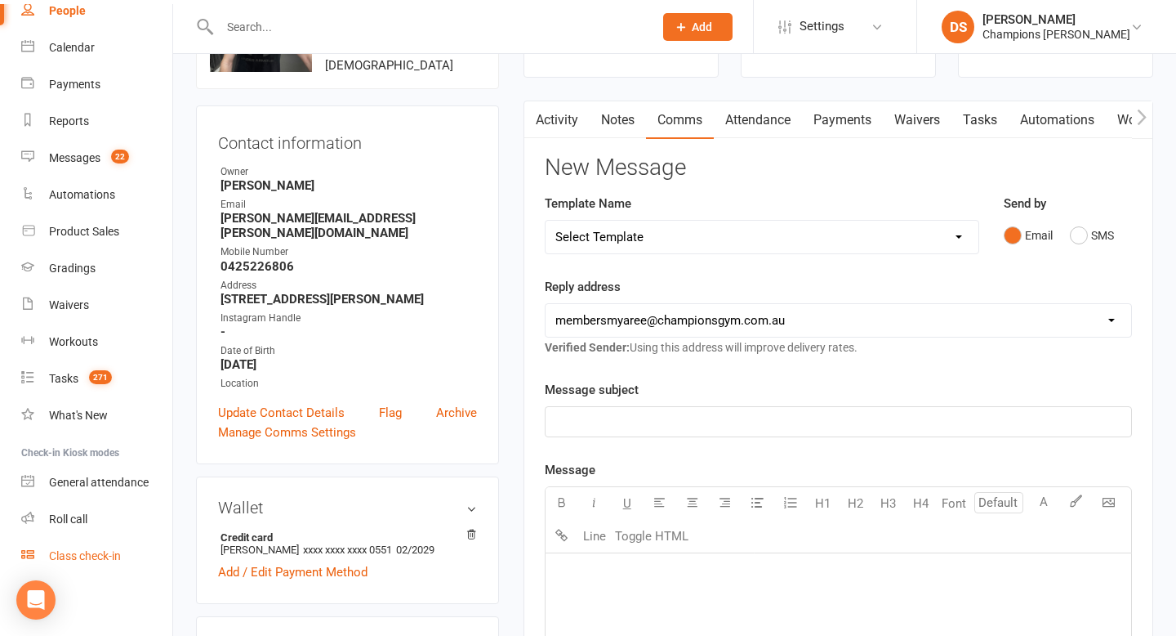
click at [113, 560] on div "Class check-in" at bounding box center [85, 555] width 72 height 13
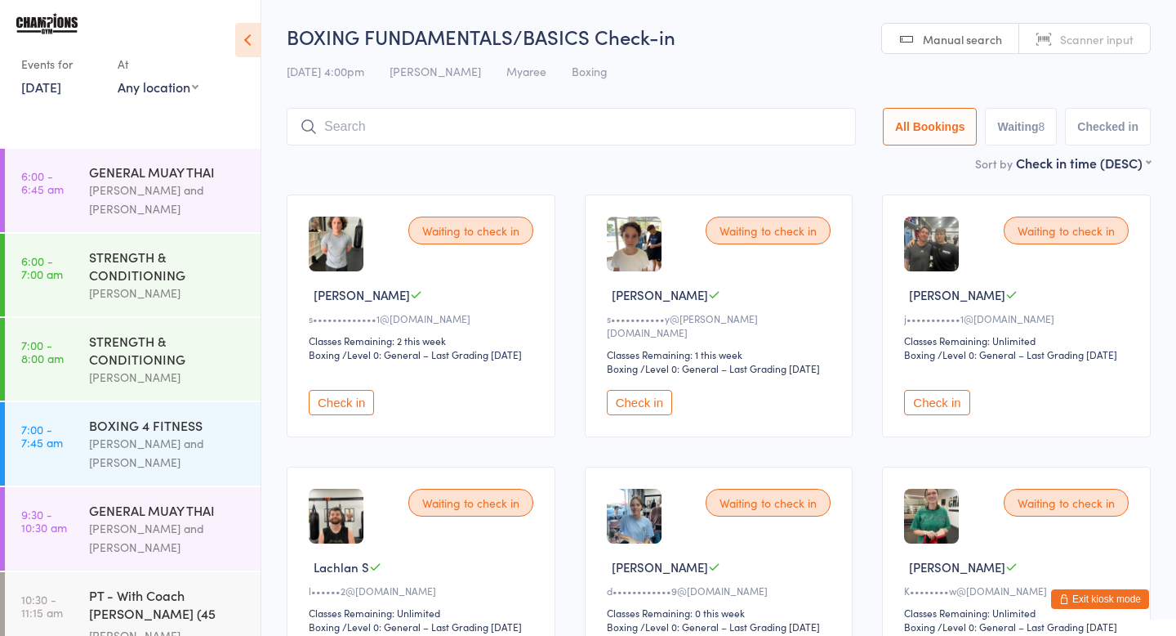
click at [929, 411] on button "Check in" at bounding box center [936, 402] width 65 height 25
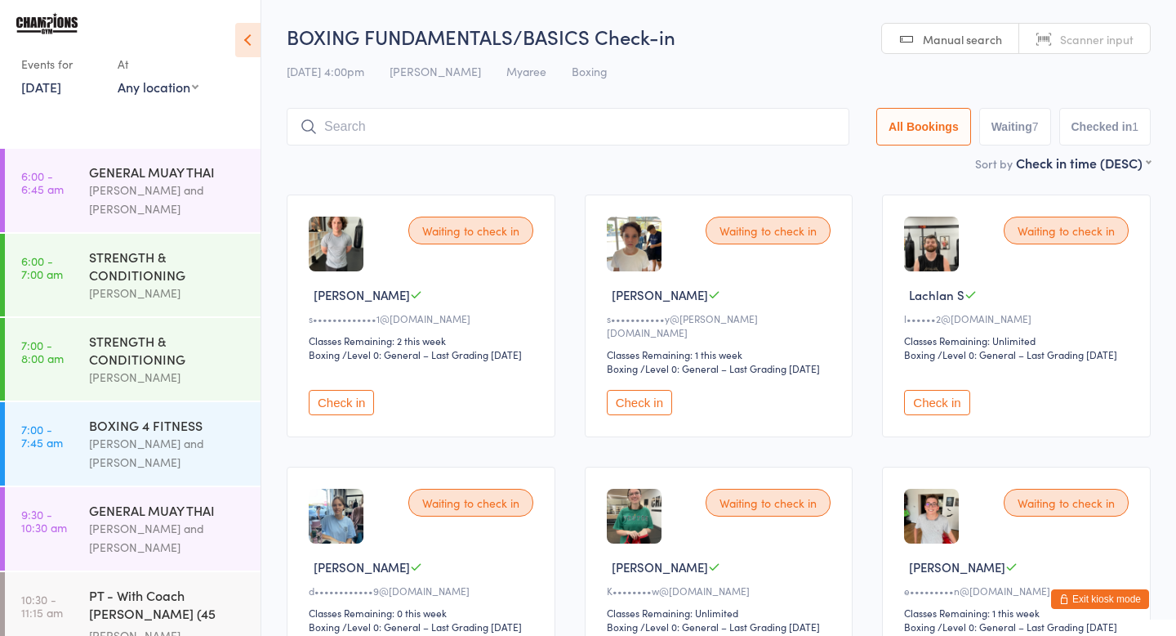
click at [1128, 600] on button "Exit kiosk mode" at bounding box center [1100, 599] width 98 height 20
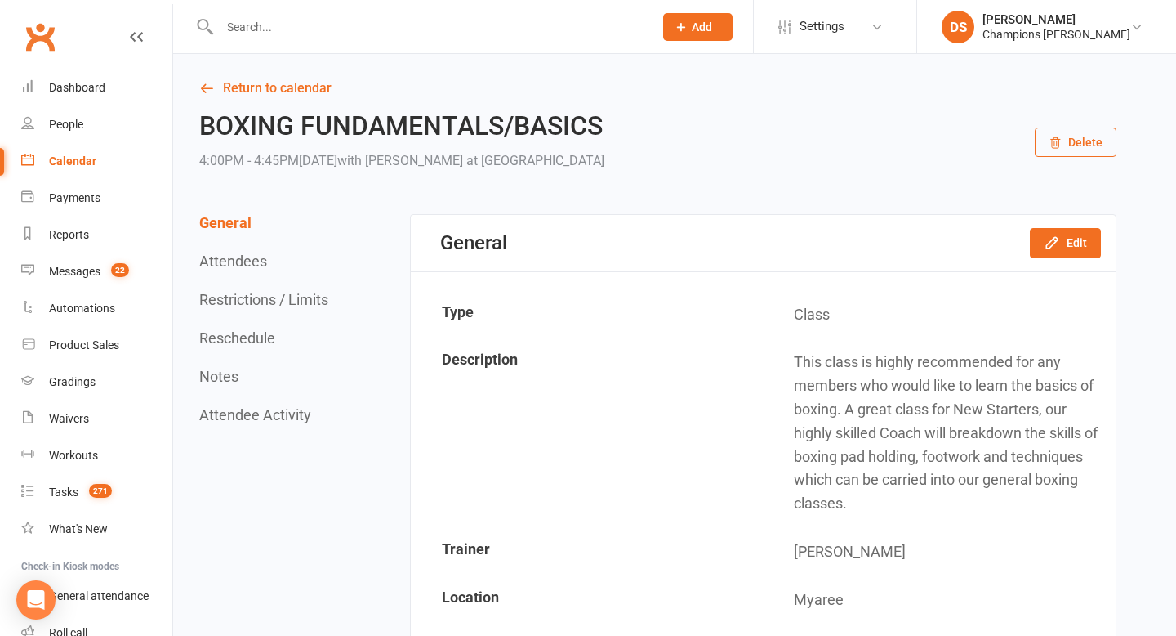
click at [458, 43] on div at bounding box center [419, 26] width 446 height 53
click at [461, 25] on input "text" at bounding box center [428, 27] width 427 height 23
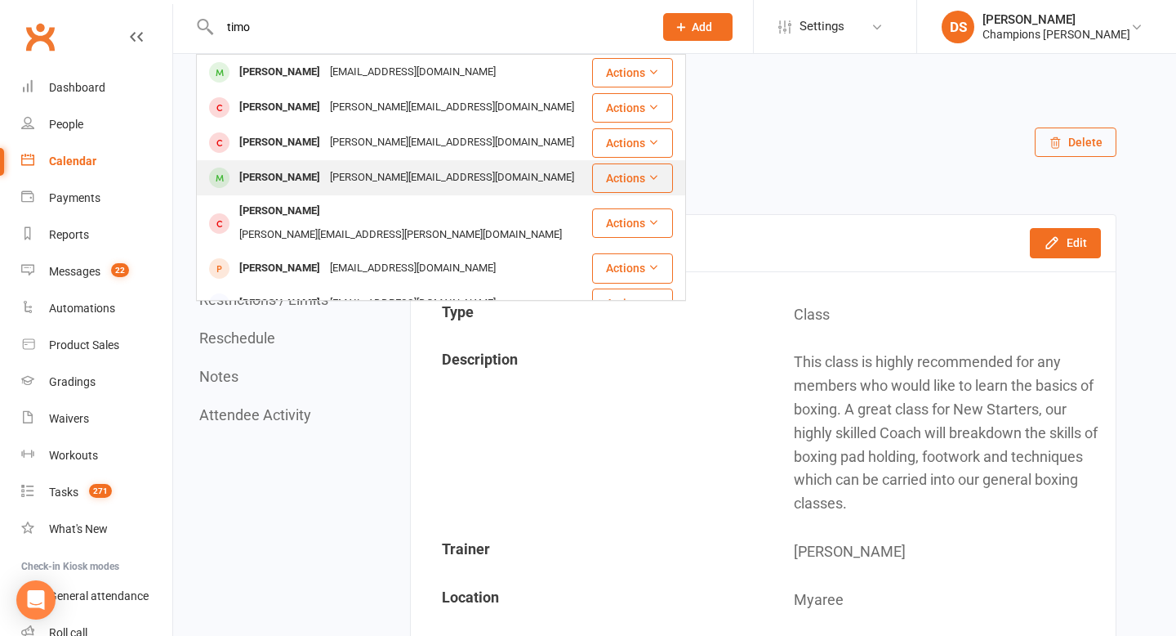
type input "timo"
click at [399, 177] on div "timothy.arulsakayam@gmail.com" at bounding box center [452, 178] width 254 height 24
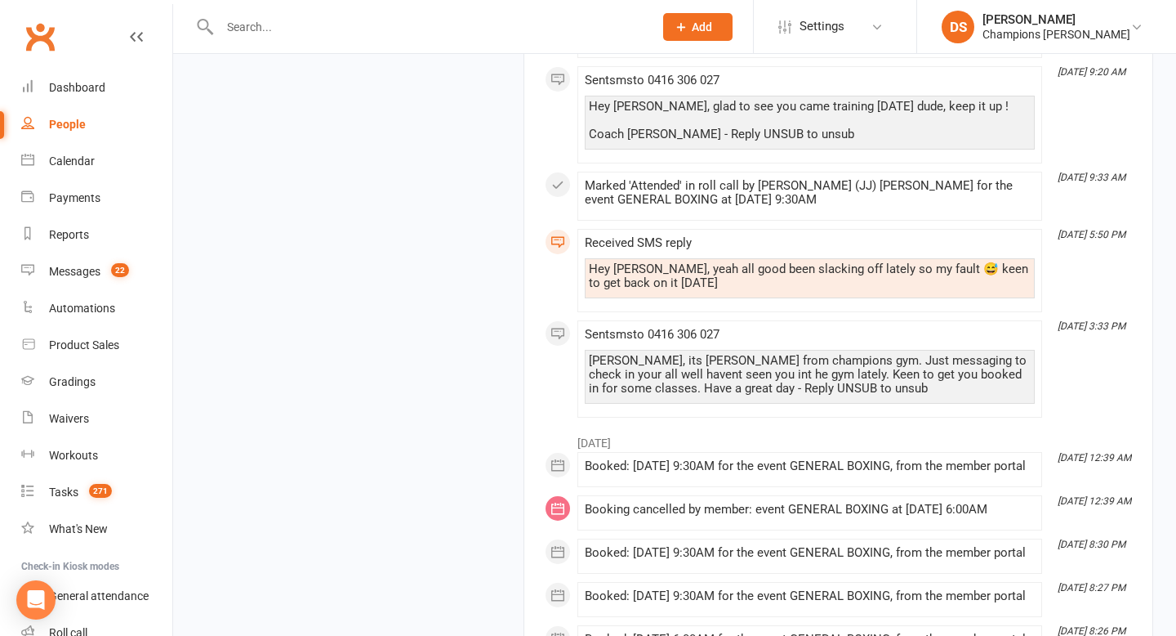
scroll to position [2510, 0]
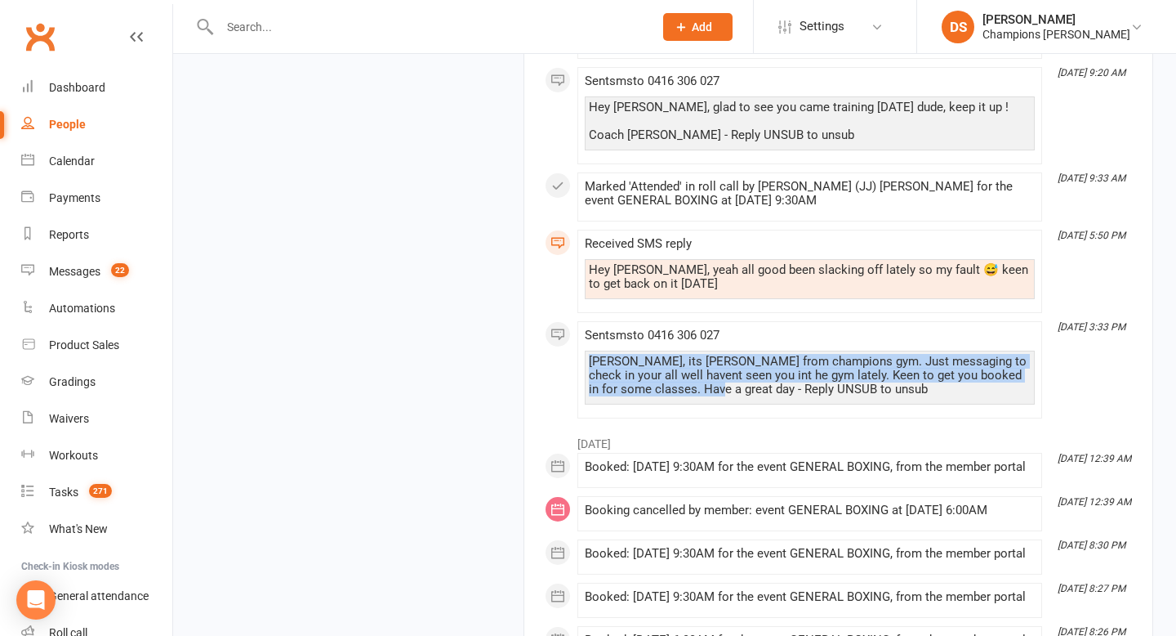
drag, startPoint x: 726, startPoint y: 446, endPoint x: 582, endPoint y: 411, distance: 148.8
click at [582, 412] on li "Jul 1, 3:33 PM Sent sms to 0416 306 027 Hiya Tim, its Duran from champions gym.…" at bounding box center [810, 369] width 465 height 97
copy div "Hiya Tim, its Duran from champions gym. Just messaging to check in your all wel…"
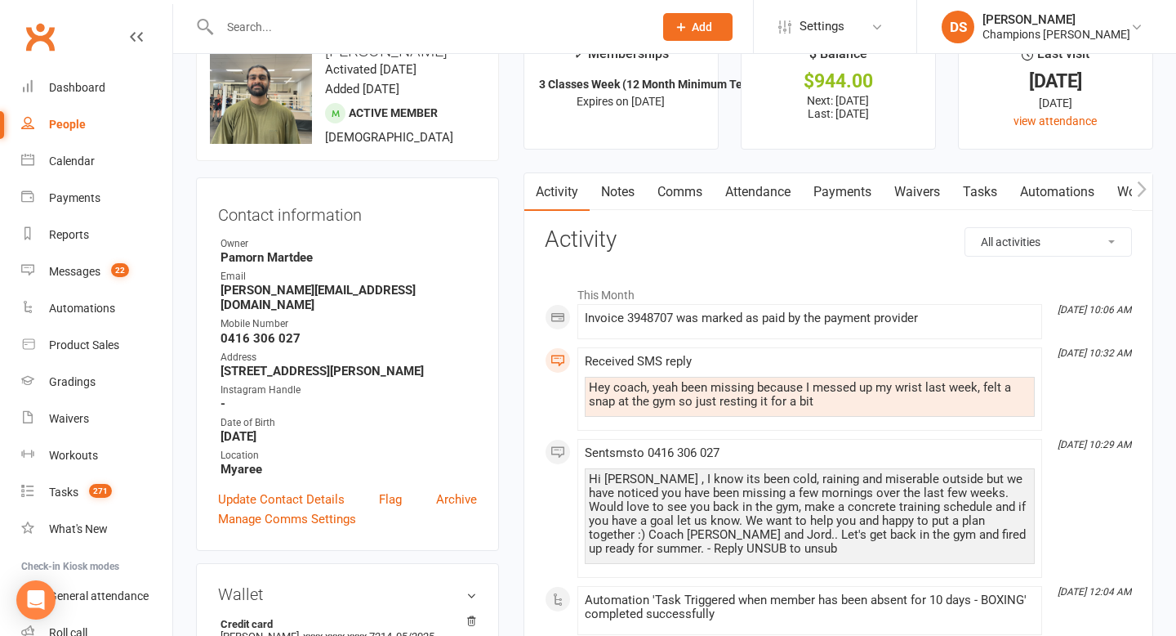
scroll to position [0, 0]
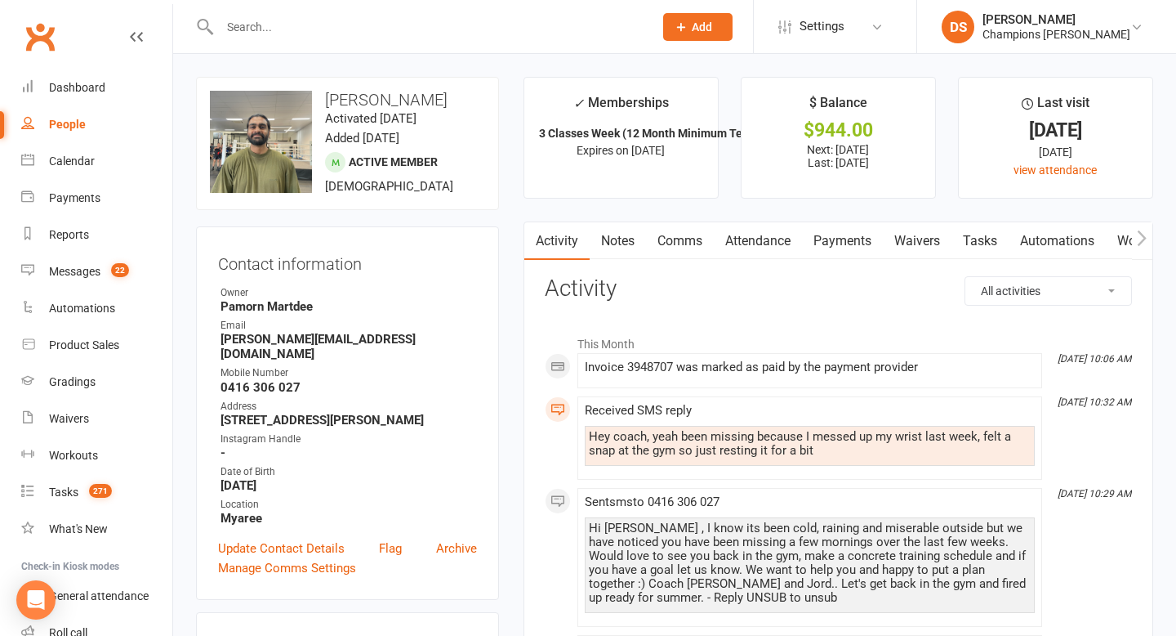
click at [681, 243] on link "Comms" at bounding box center [680, 241] width 68 height 38
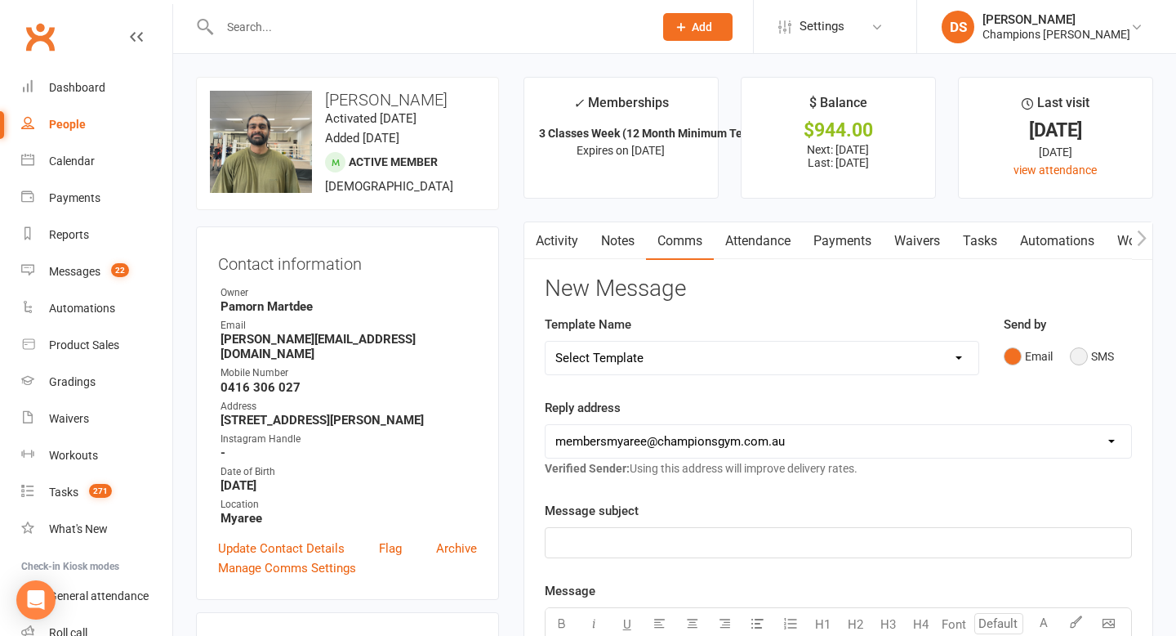
click at [1074, 355] on button "SMS" at bounding box center [1092, 356] width 44 height 31
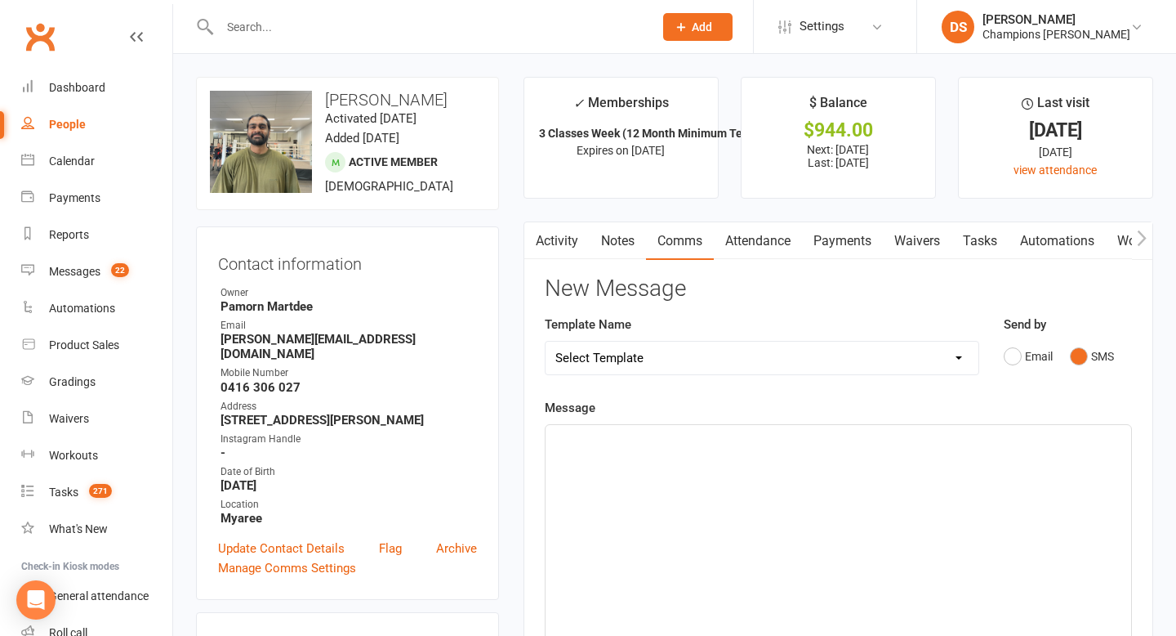
click at [972, 435] on p "﻿" at bounding box center [839, 440] width 566 height 20
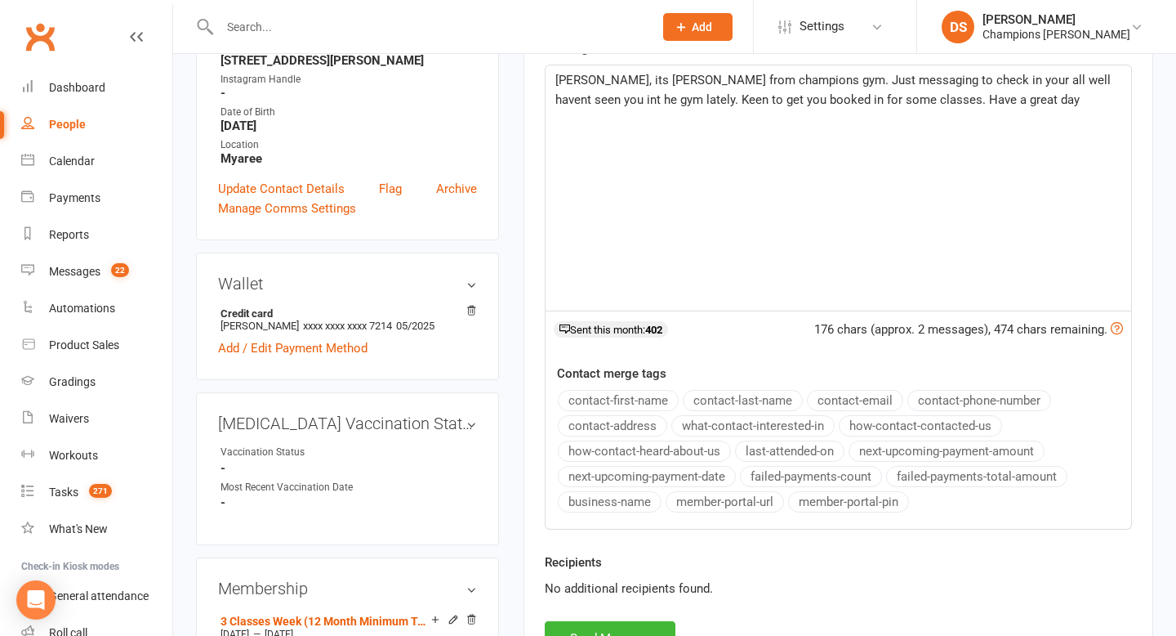
scroll to position [372, 0]
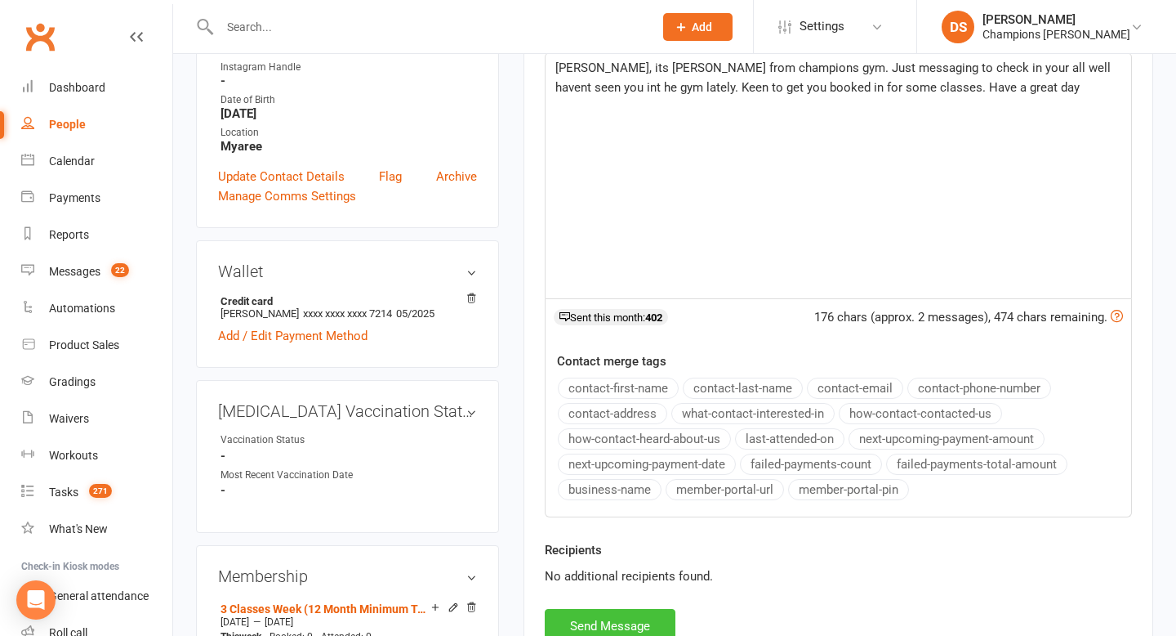
click at [630, 617] on button "Send Message" at bounding box center [610, 626] width 131 height 34
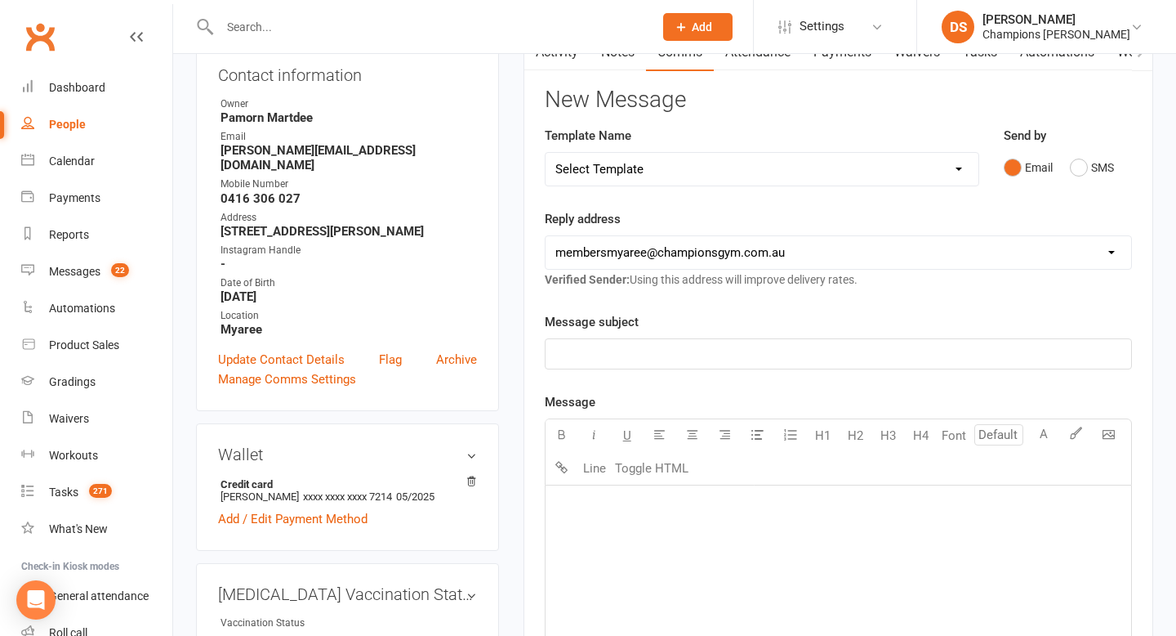
scroll to position [0, 0]
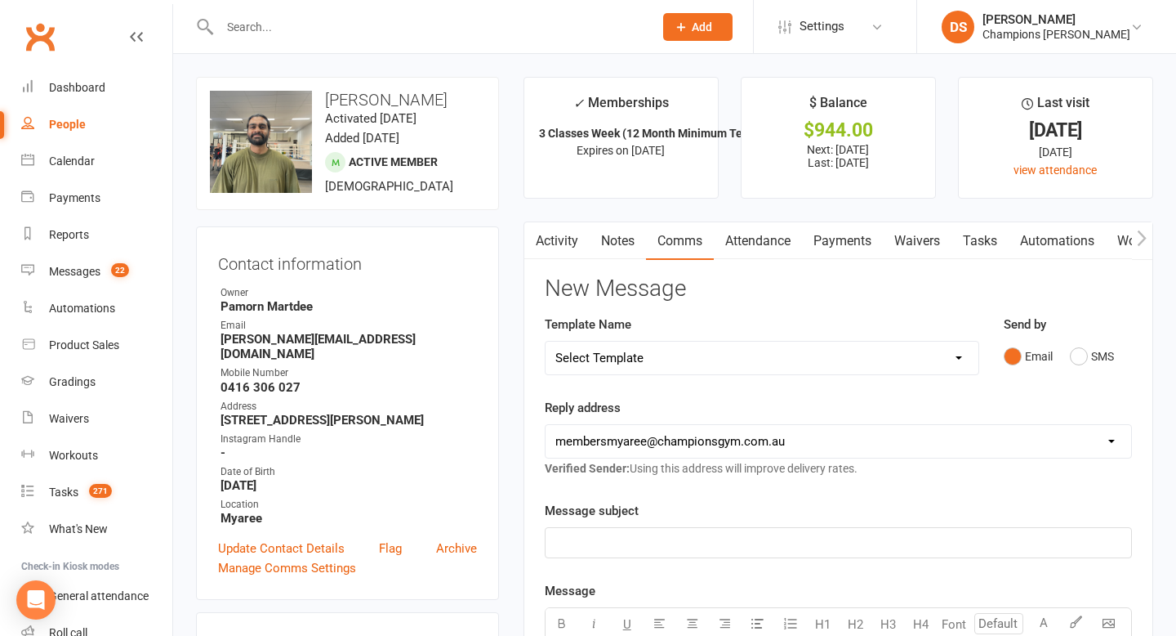
click at [505, 31] on input "text" at bounding box center [428, 27] width 427 height 23
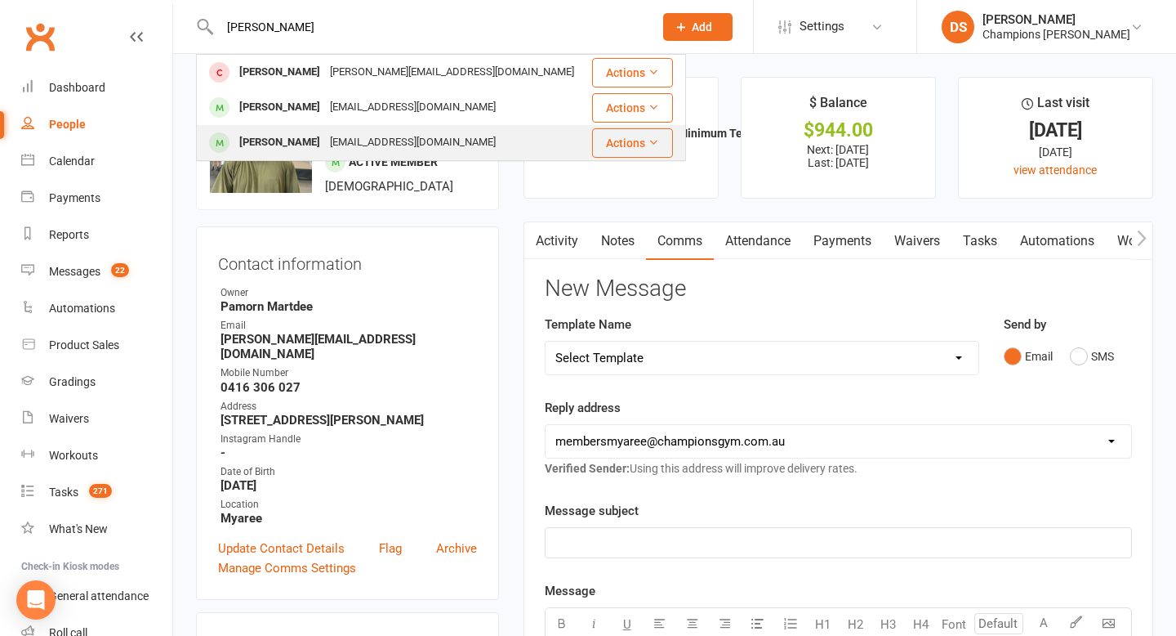
type input "roy"
click at [455, 129] on div "Royce Surman roycesurman92@gmail.com" at bounding box center [394, 142] width 392 height 33
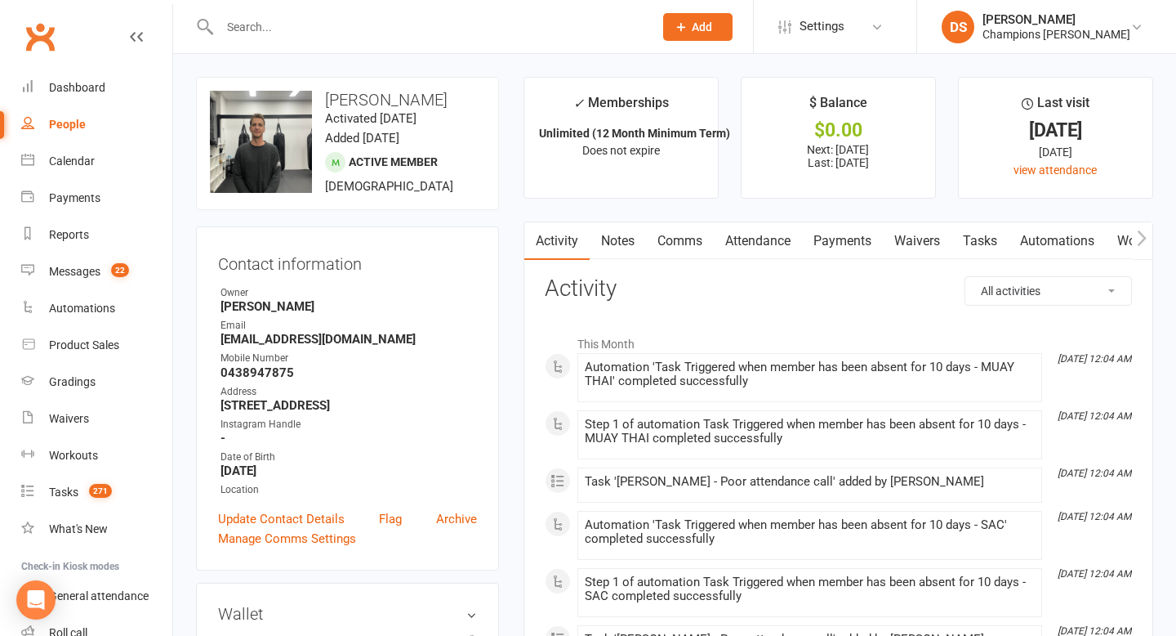
click at [633, 248] on link "Notes" at bounding box center [618, 241] width 56 height 38
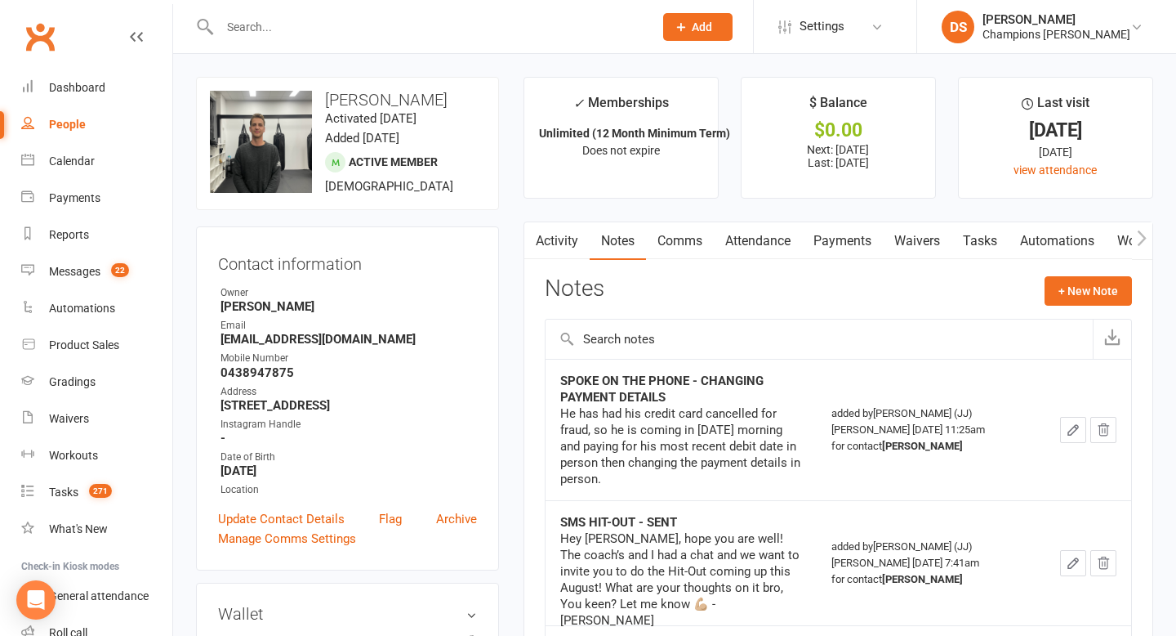
click at [681, 243] on link "Comms" at bounding box center [680, 241] width 68 height 38
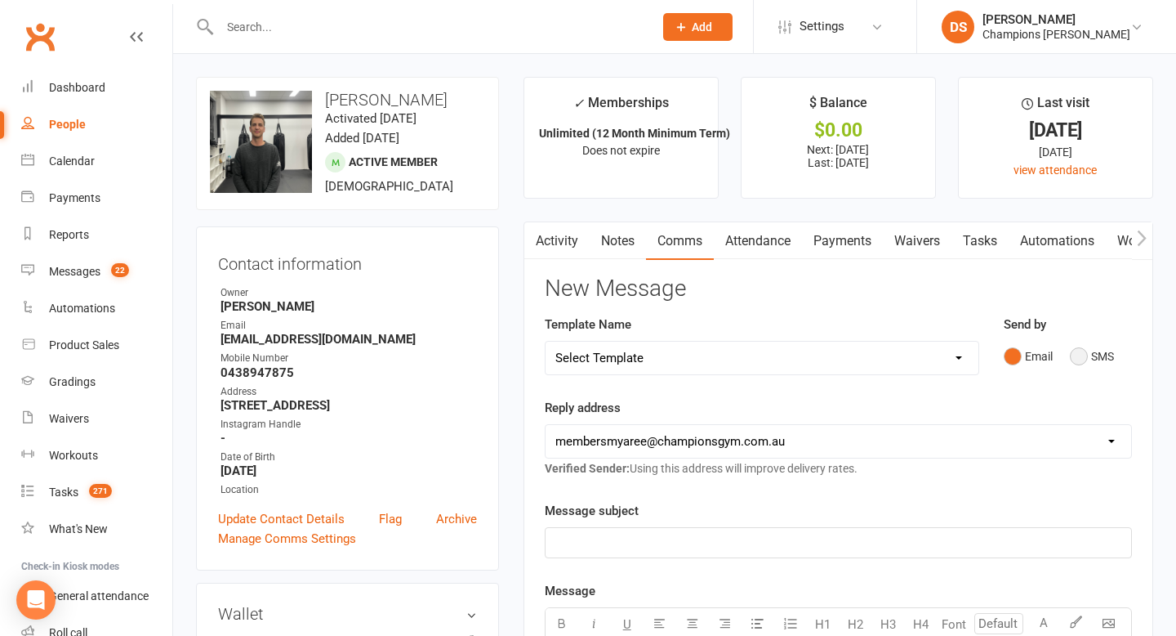
click at [1090, 362] on button "SMS" at bounding box center [1092, 356] width 44 height 31
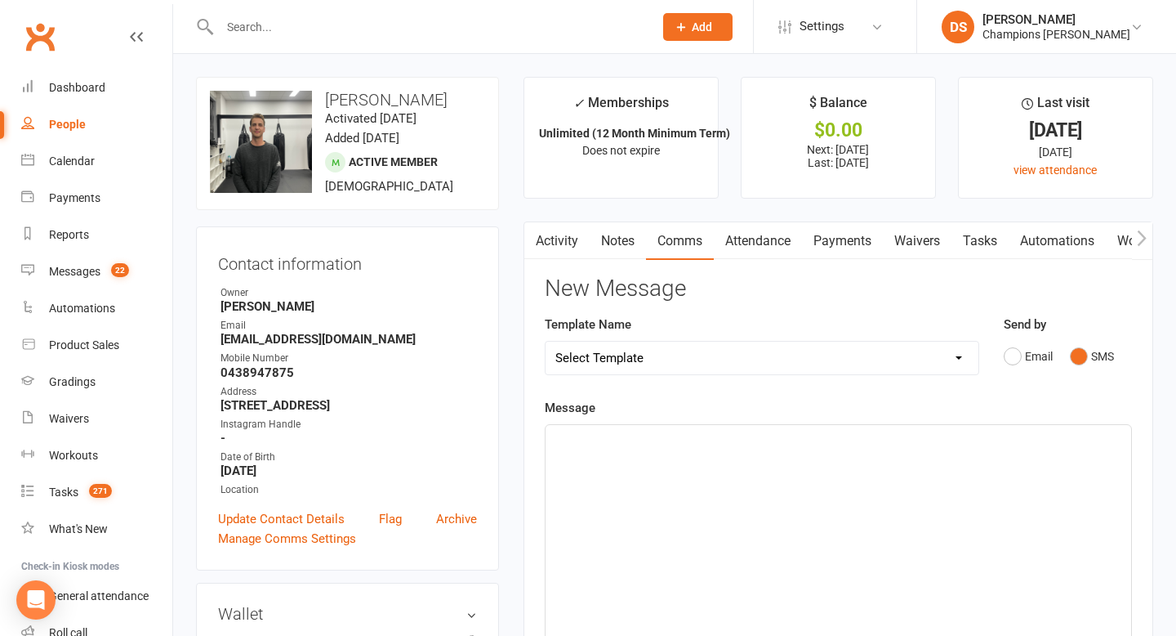
click at [890, 484] on div "﻿" at bounding box center [839, 547] width 586 height 245
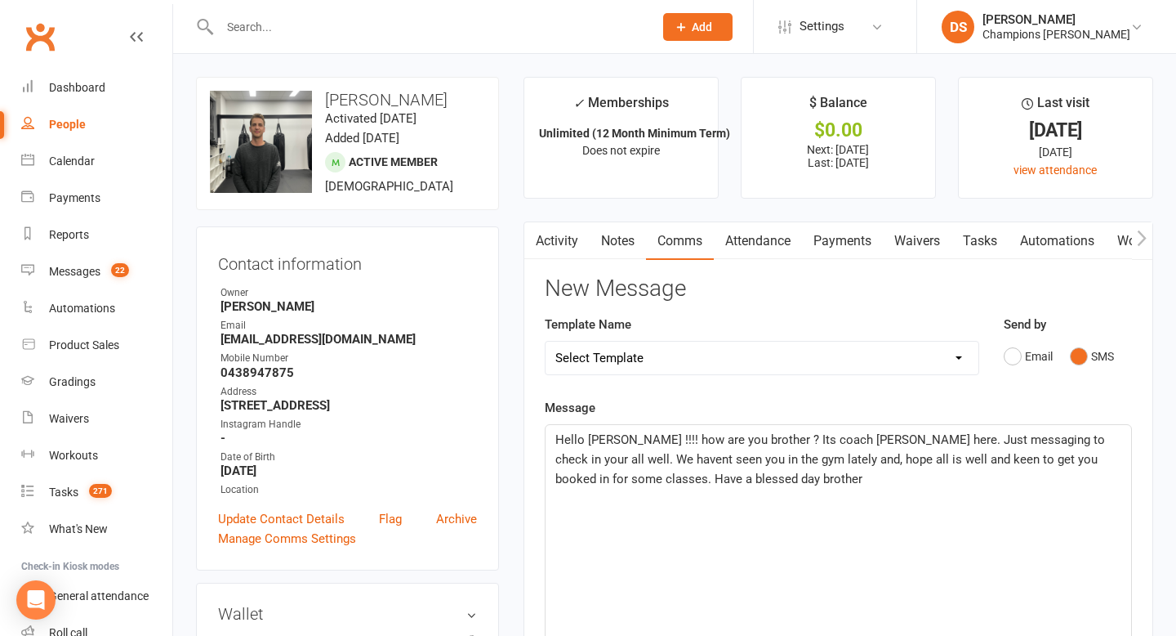
click at [760, 462] on span "Hello Royce !!!! how are you brother ? Its coach Duran here. Just messaging to …" at bounding box center [832, 459] width 553 height 54
click at [687, 484] on p "Hello Royce !!!! how are you brother ? Its coach Duran here. Just messaging to …" at bounding box center [839, 459] width 566 height 59
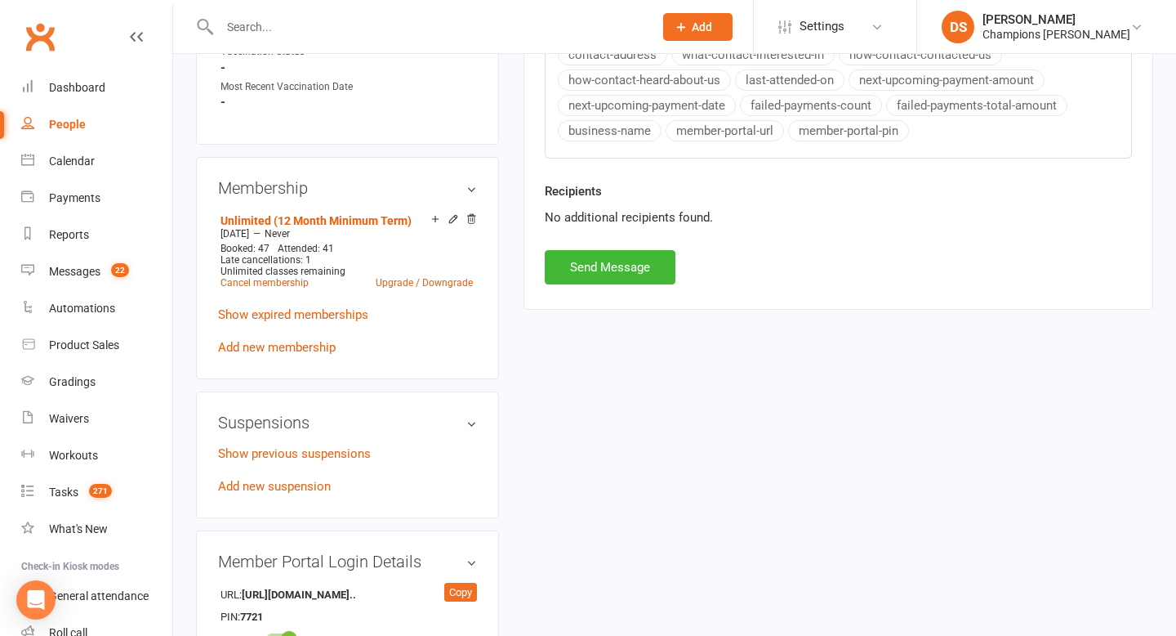
scroll to position [374, 0]
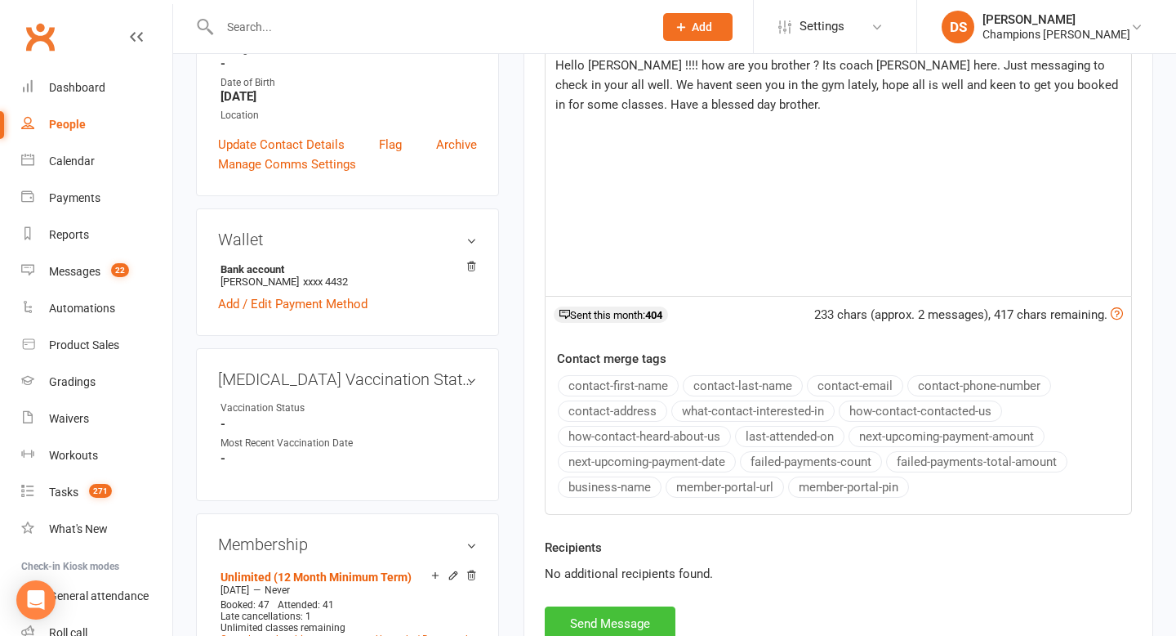
click at [651, 622] on button "Send Message" at bounding box center [610, 623] width 131 height 34
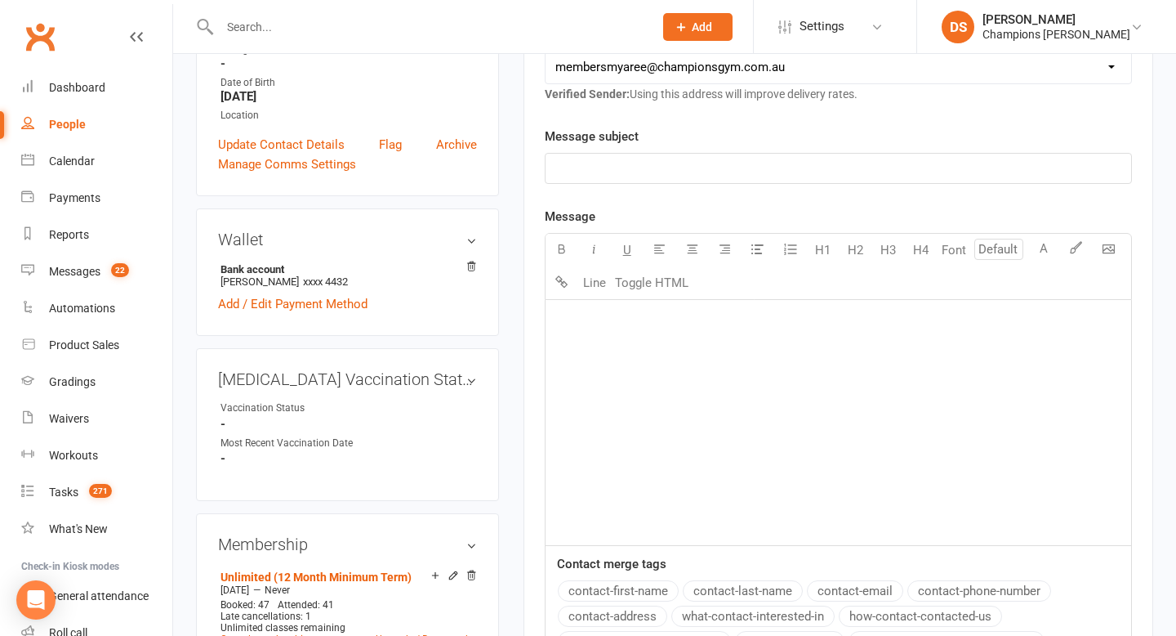
scroll to position [0, 0]
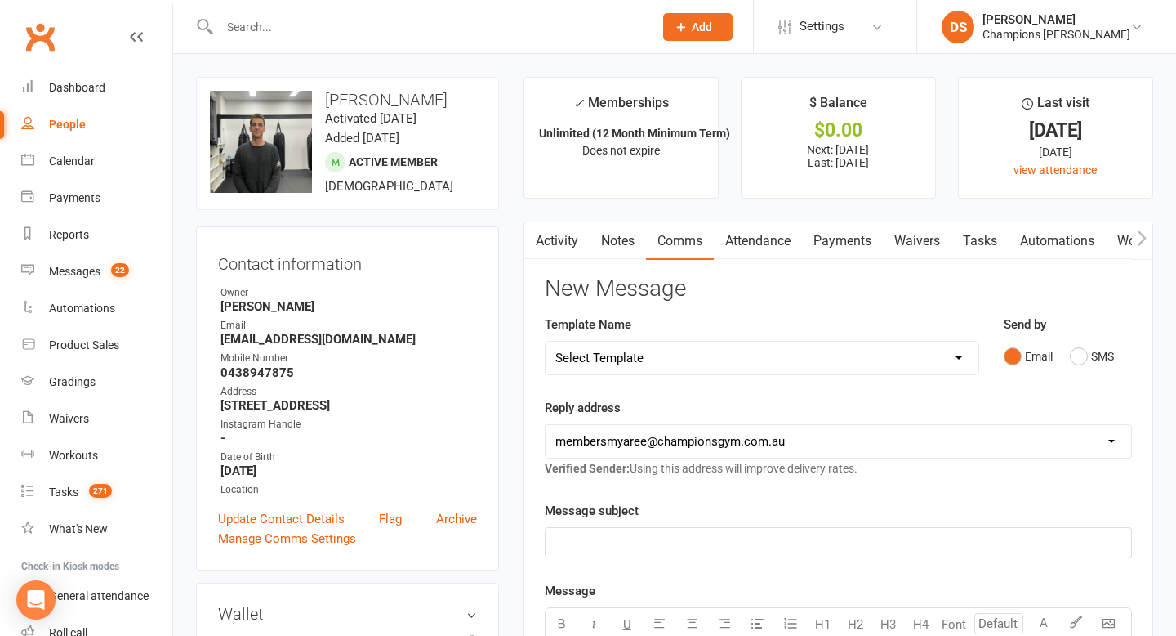
click at [505, 33] on input "text" at bounding box center [428, 27] width 427 height 23
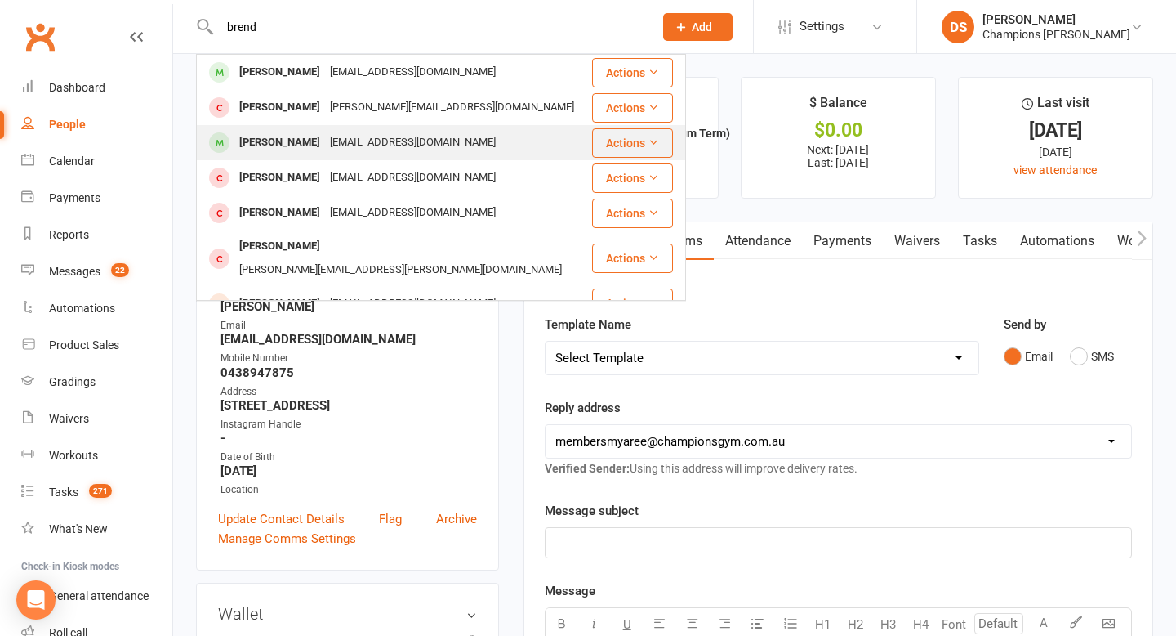
type input "brend"
click at [543, 157] on div "Brendan Watters boxygeee@gmail.com" at bounding box center [394, 142] width 393 height 33
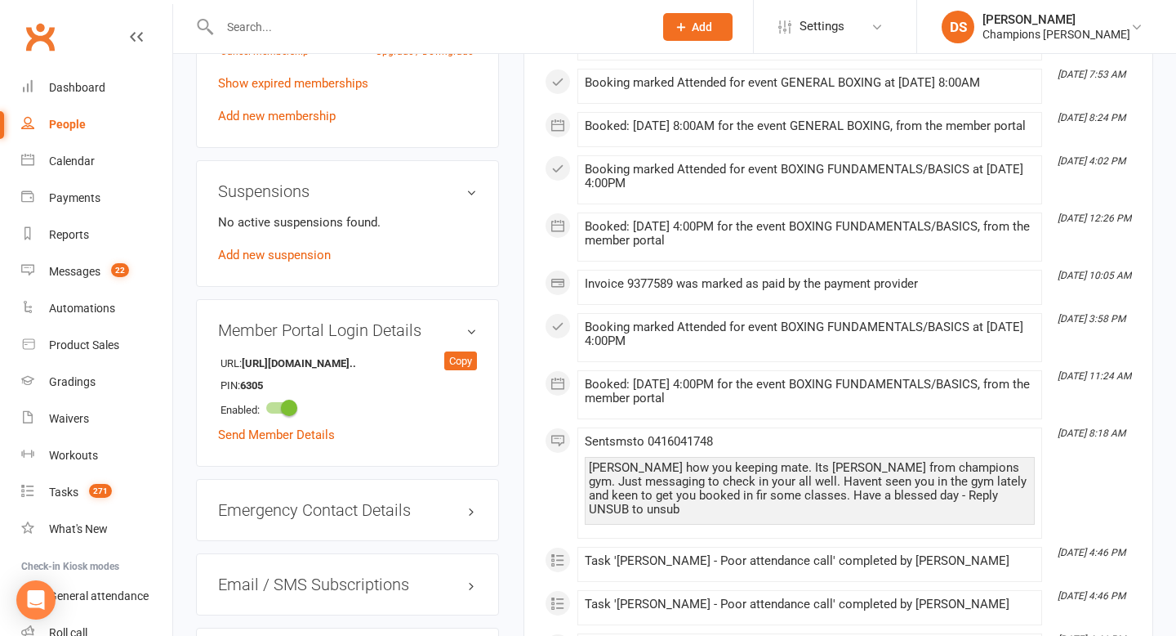
scroll to position [1220, 0]
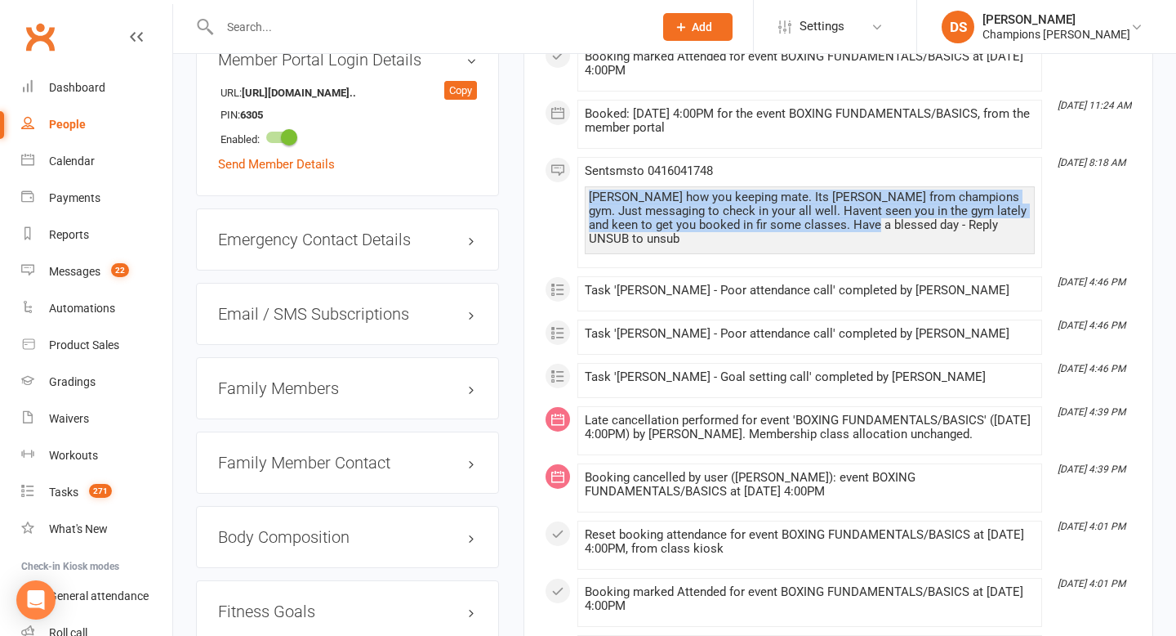
drag, startPoint x: 844, startPoint y: 257, endPoint x: 594, endPoint y: 211, distance: 254.3
click at [594, 211] on div "Sent sms to 0416041748 Brendan how you keeping mate. Its Duran from champions g…" at bounding box center [810, 212] width 450 height 96
copy div "Brendan how you keeping mate. Its Duran from champions gym. Just messaging to c…"
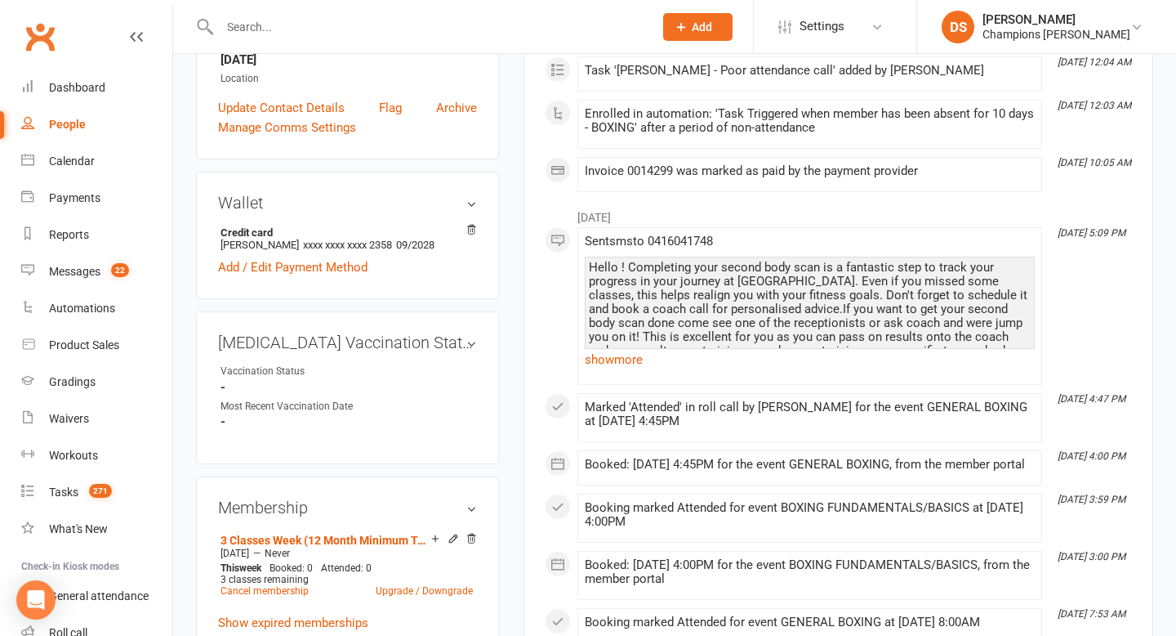
scroll to position [0, 0]
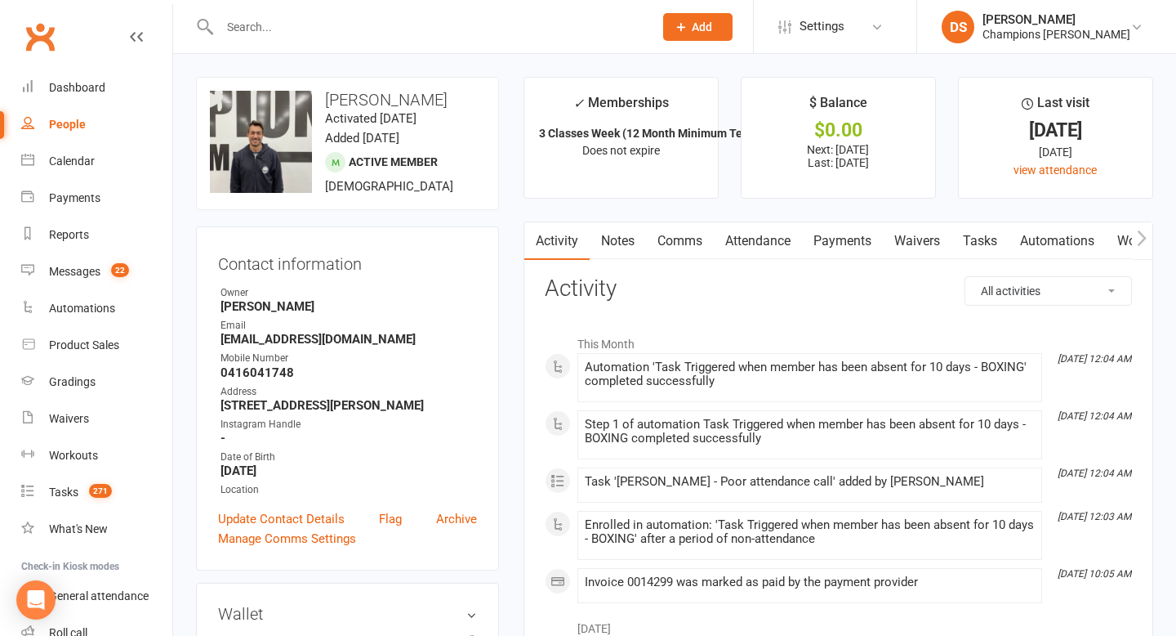
click at [687, 243] on link "Comms" at bounding box center [680, 241] width 68 height 38
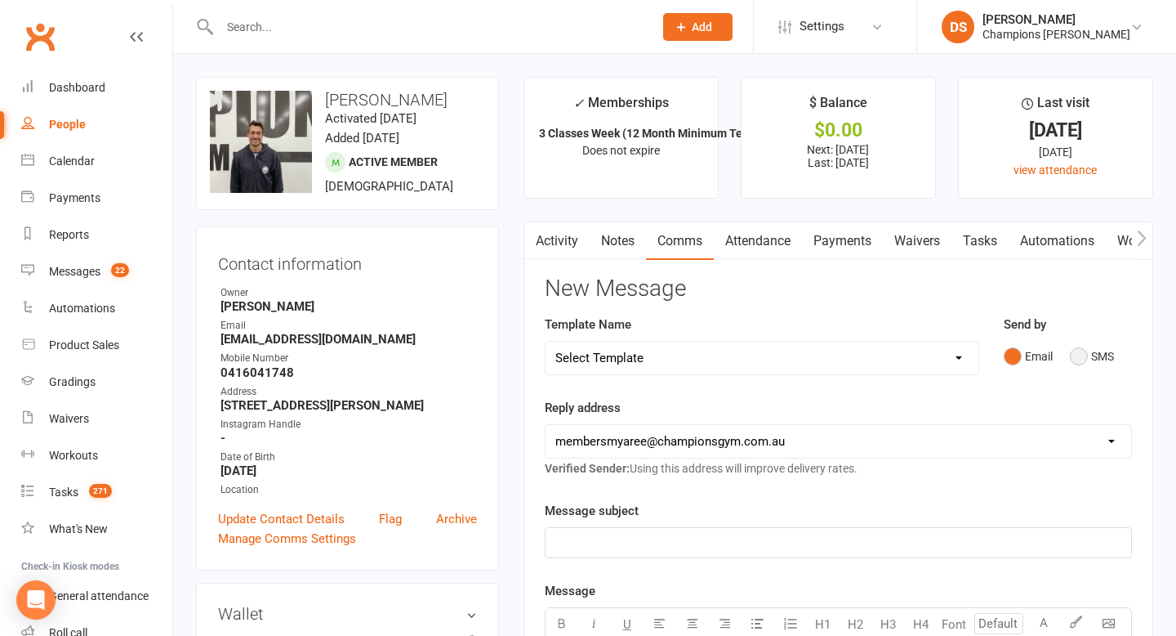
click at [1078, 353] on button "SMS" at bounding box center [1092, 356] width 44 height 31
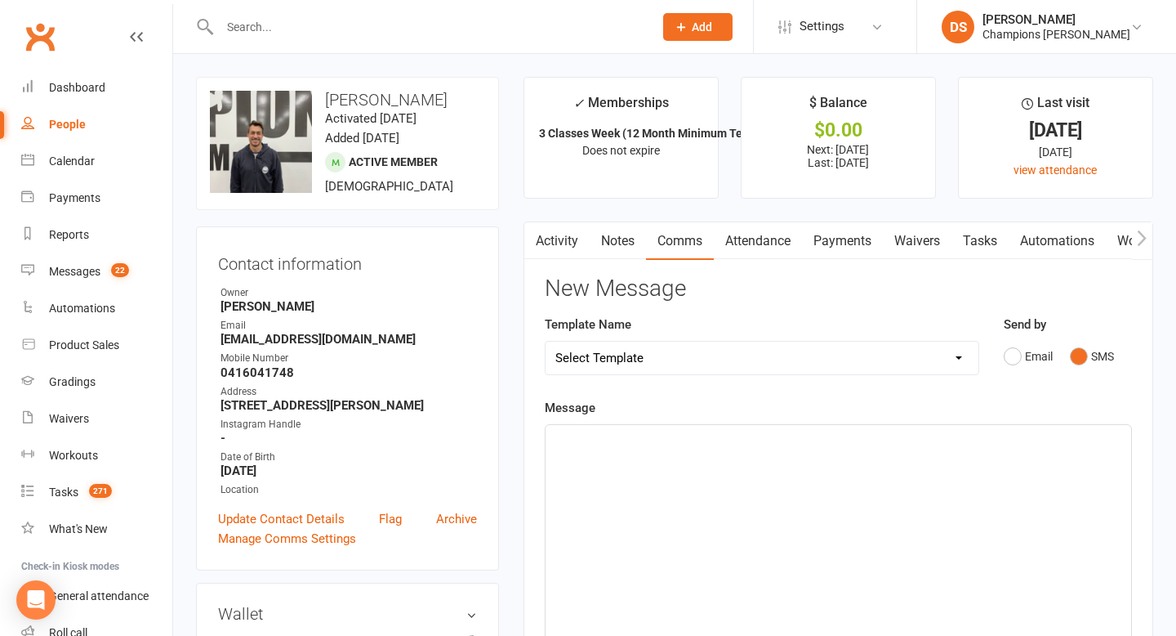
click at [911, 501] on div "﻿" at bounding box center [839, 547] width 586 height 245
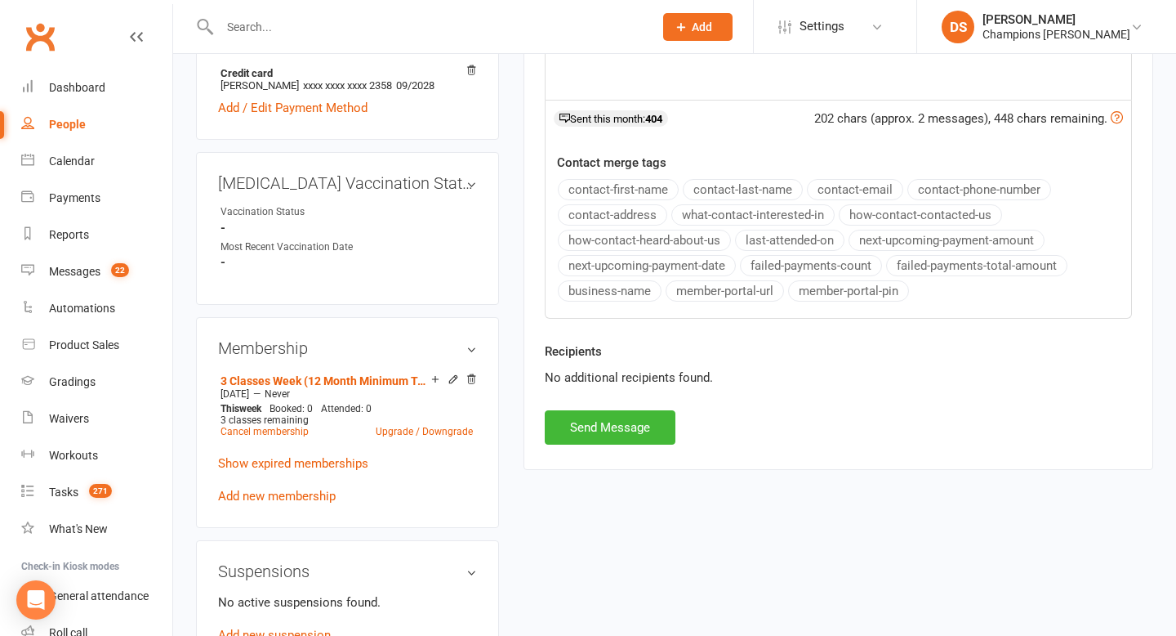
scroll to position [574, 0]
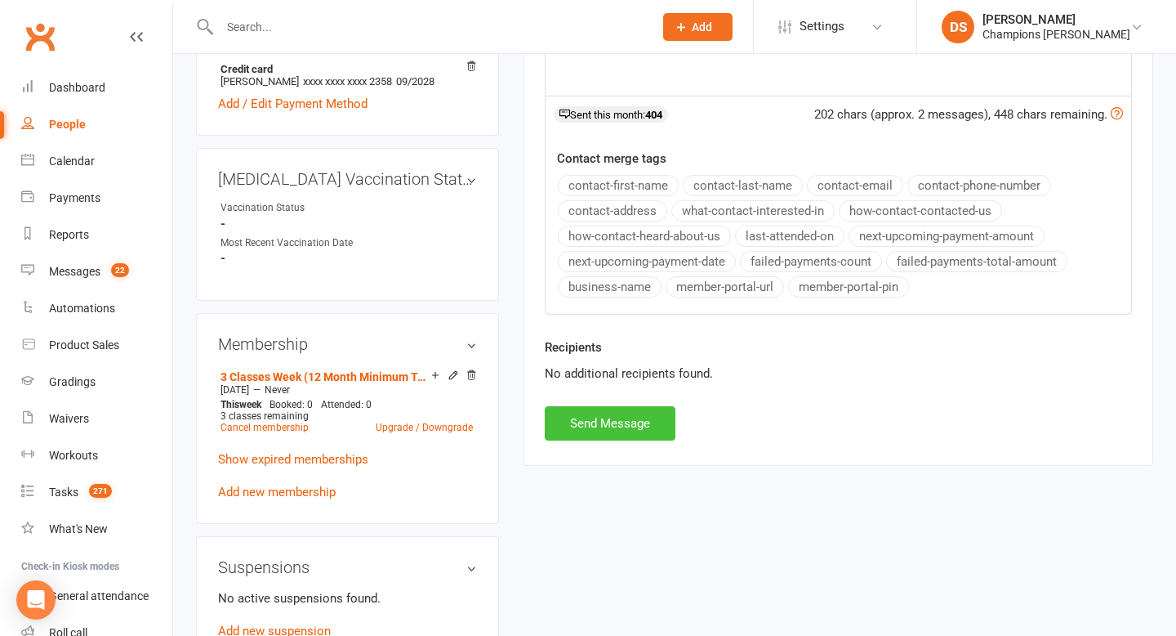
click at [600, 424] on button "Send Message" at bounding box center [610, 423] width 131 height 34
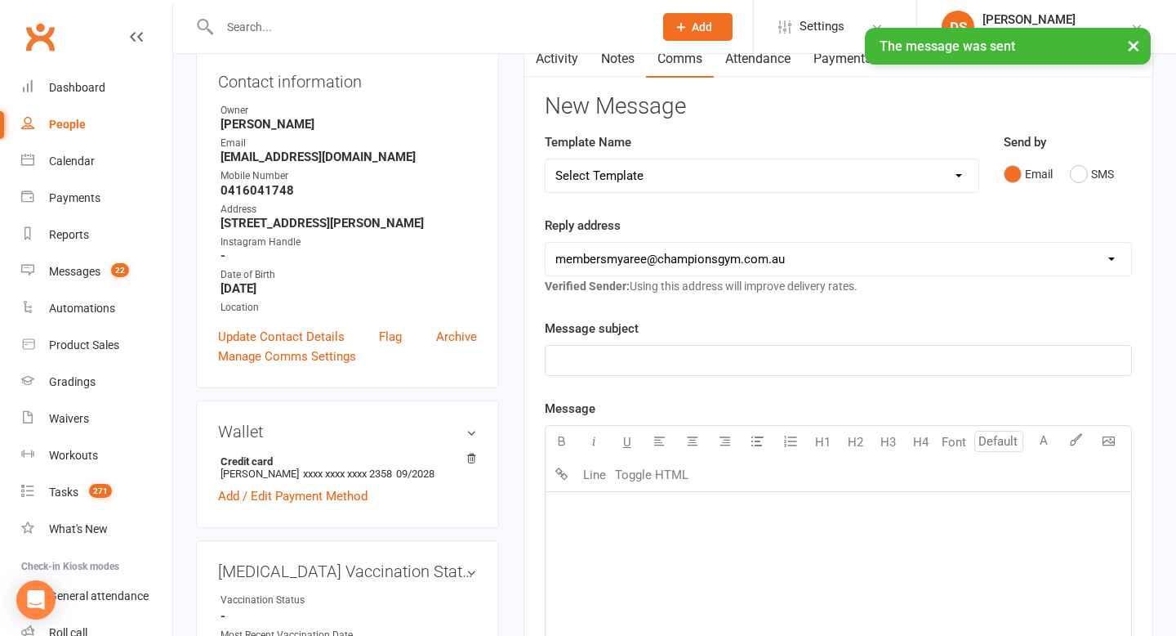
scroll to position [0, 0]
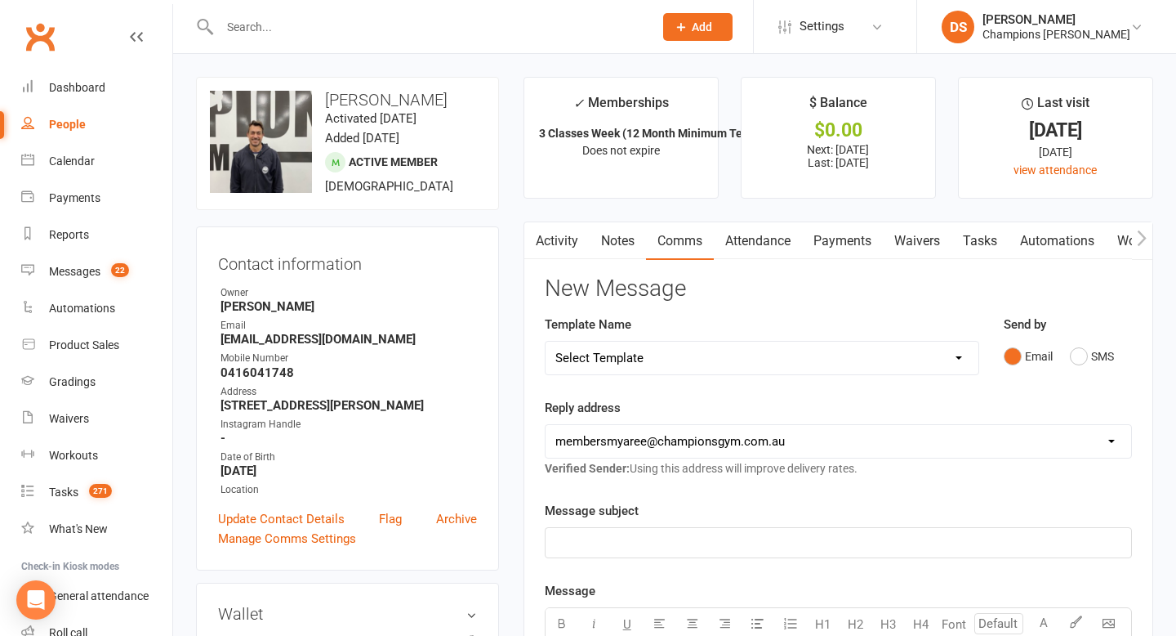
click at [478, 33] on input "text" at bounding box center [428, 27] width 427 height 23
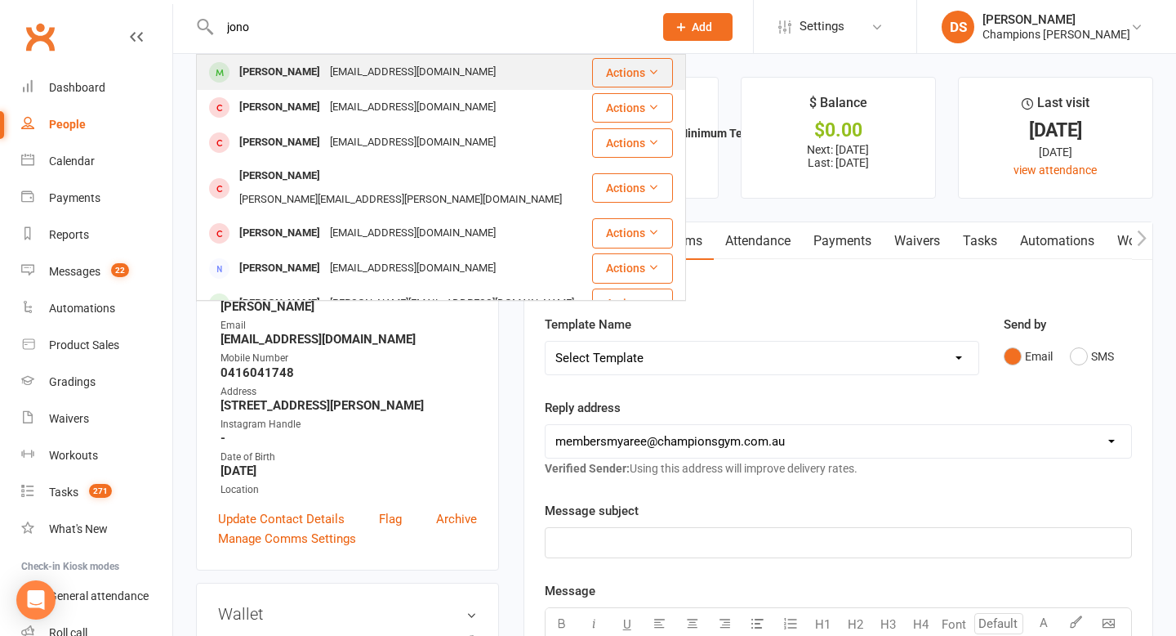
drag, startPoint x: 478, startPoint y: 32, endPoint x: 352, endPoint y: 81, distance: 135.0
click at [352, 53] on div "jono Jono Griffin jonnogriffin@gmail.com Actions Jono Chew jonathanrusselchew@g…" at bounding box center [419, 26] width 446 height 53
type input "jono"
click at [352, 81] on div "jonnogriffin@gmail.com" at bounding box center [413, 72] width 176 height 24
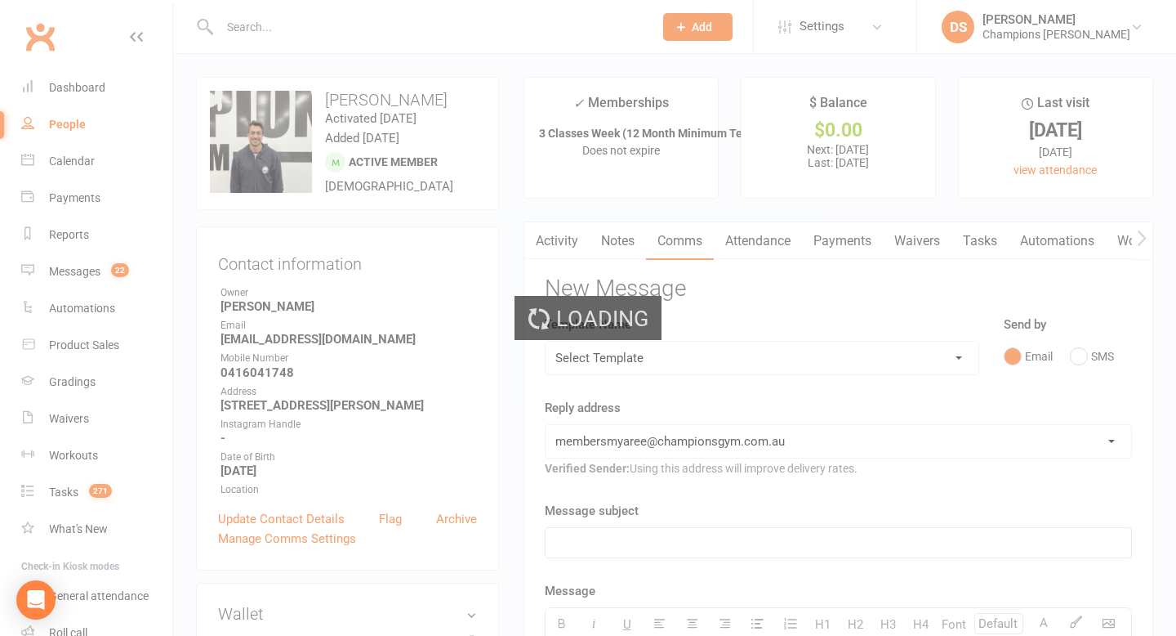
drag, startPoint x: 352, startPoint y: 81, endPoint x: 408, endPoint y: 283, distance: 209.5
click at [408, 283] on div "Loading" at bounding box center [588, 318] width 1176 height 636
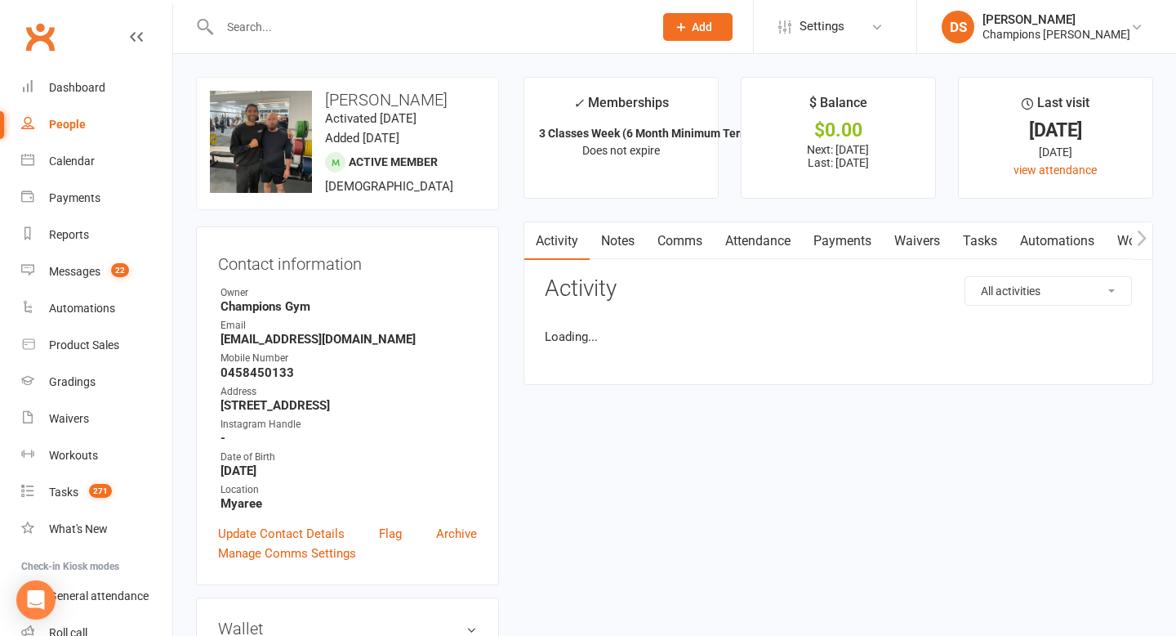
drag, startPoint x: 477, startPoint y: 323, endPoint x: 480, endPoint y: 312, distance: 10.9
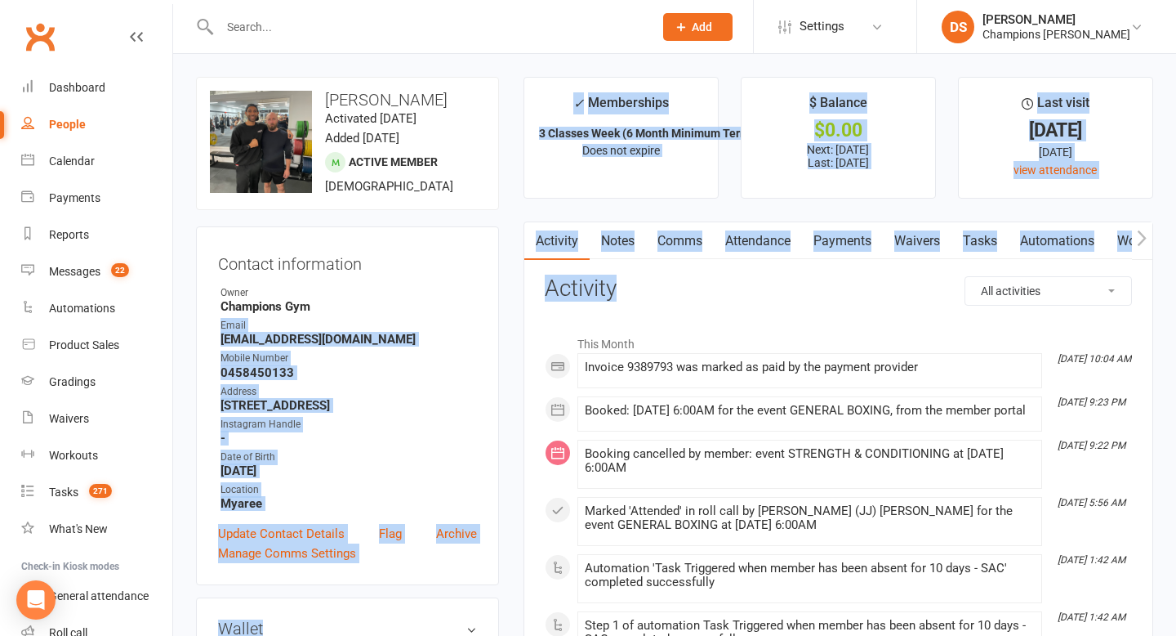
drag, startPoint x: 480, startPoint y: 311, endPoint x: 686, endPoint y: 276, distance: 208.8
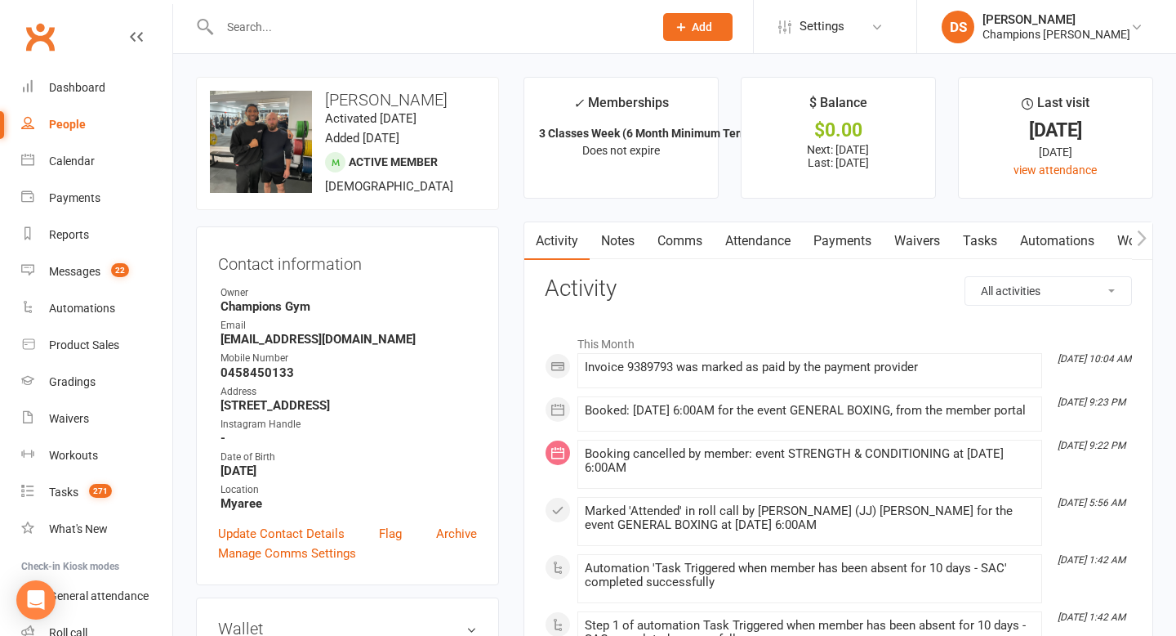
click at [545, 44] on div at bounding box center [419, 26] width 446 height 53
click at [547, 32] on input "text" at bounding box center [428, 27] width 427 height 23
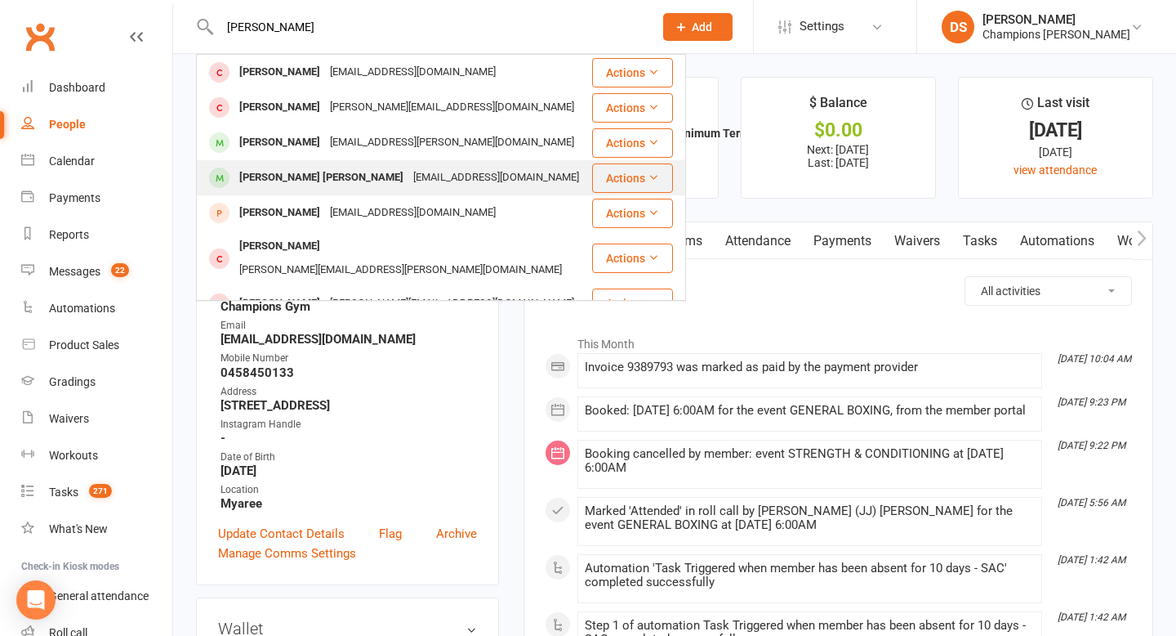
type input "joel"
click at [442, 190] on div "Joel Jr Pabalate joelpabalate99@gmail.com" at bounding box center [394, 177] width 393 height 33
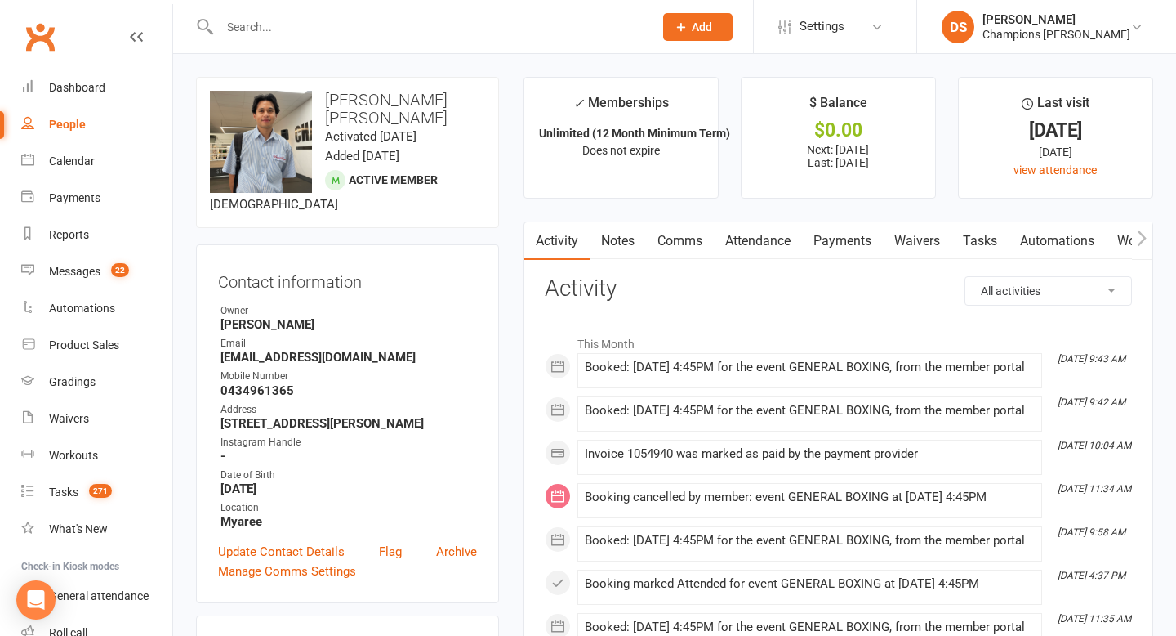
click at [680, 251] on link "Comms" at bounding box center [680, 241] width 68 height 38
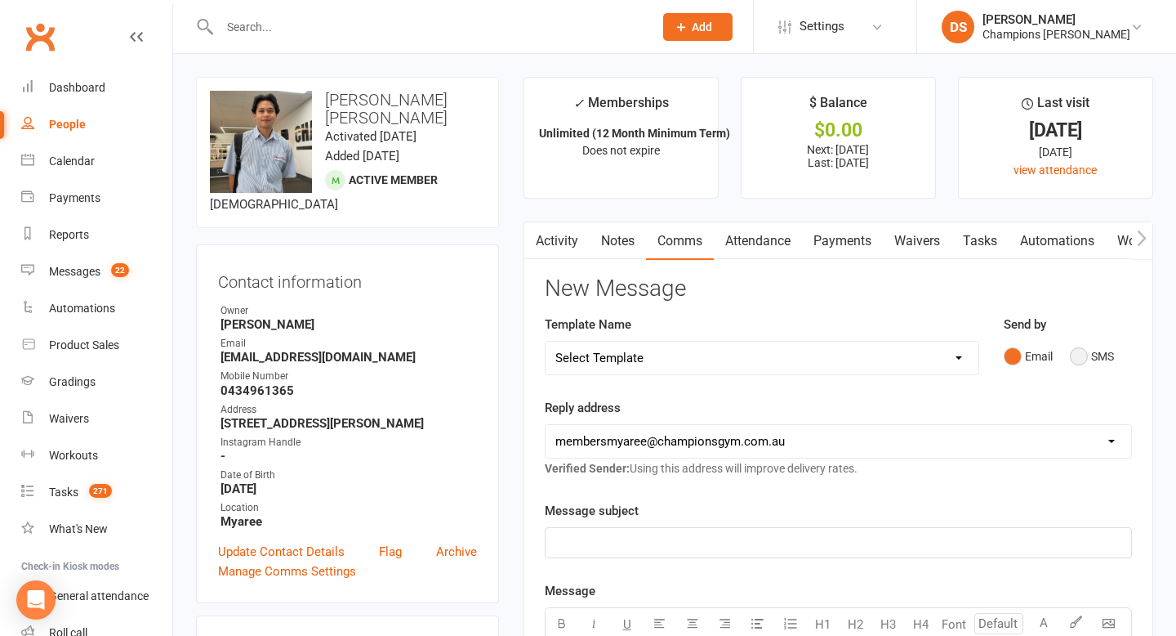
click at [1080, 361] on button "SMS" at bounding box center [1092, 356] width 44 height 31
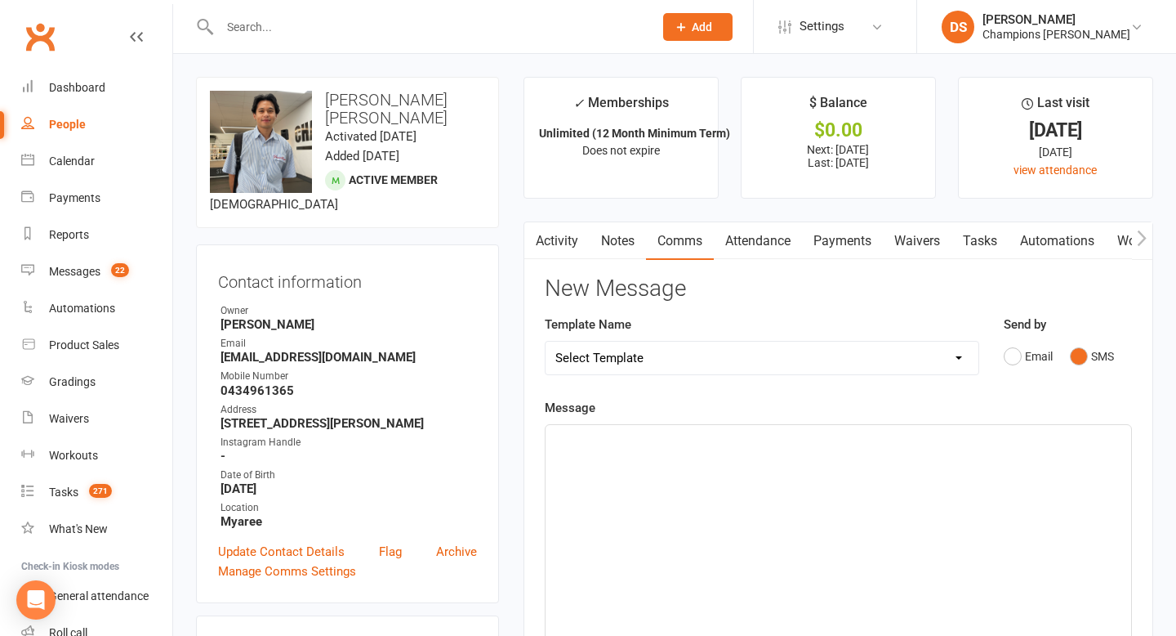
click at [918, 461] on div "﻿" at bounding box center [839, 547] width 586 height 245
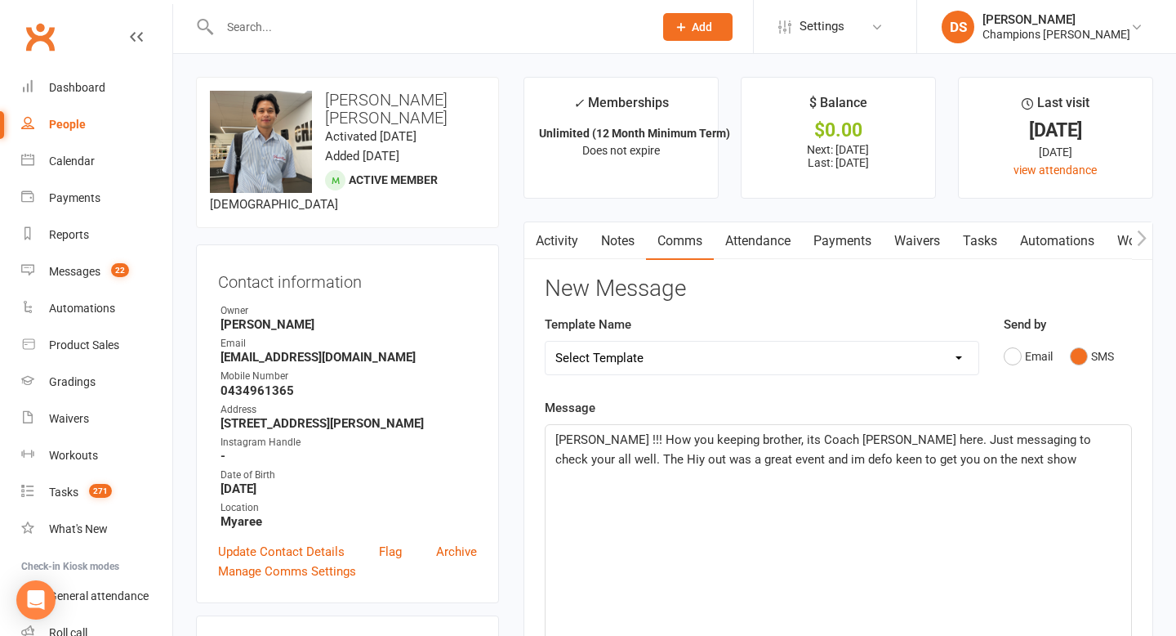
click at [1095, 440] on span "Joel !!! How you keeping brother, its Coach Duran here. Just messaging to check…" at bounding box center [825, 449] width 539 height 34
click at [742, 460] on span "Joel !!! How you keeping brother, its Coach Duran here. Just messaging to check…" at bounding box center [825, 449] width 539 height 34
click at [941, 462] on p "Joel !!! How you keeping brother, its Coach Duran here. Just messaging to check…" at bounding box center [839, 449] width 566 height 39
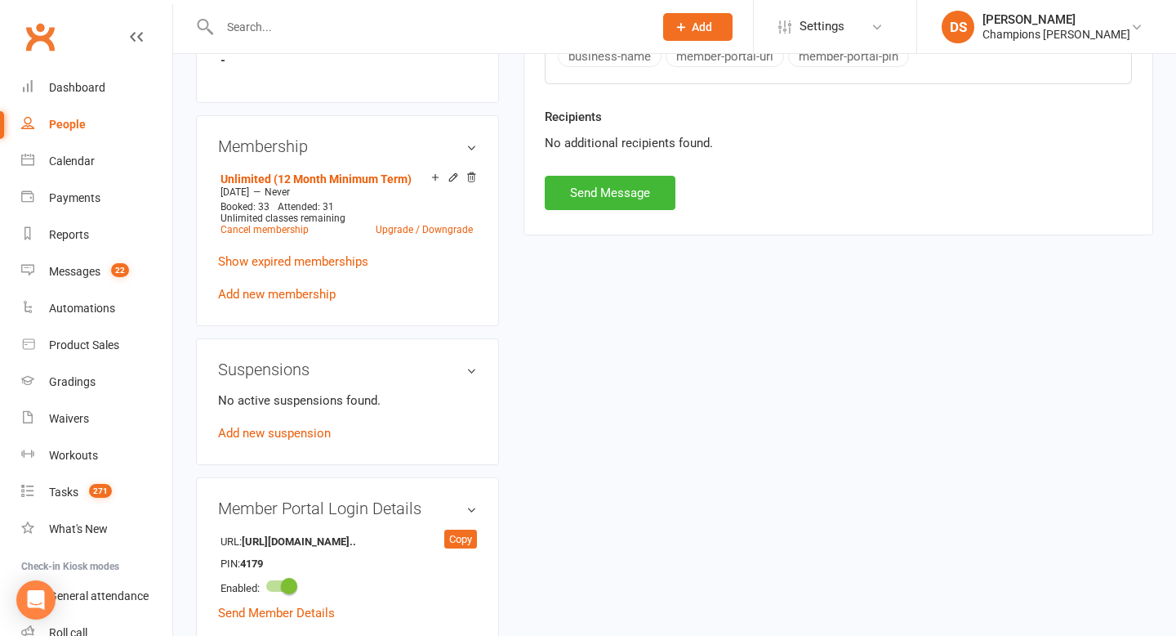
scroll to position [791, 0]
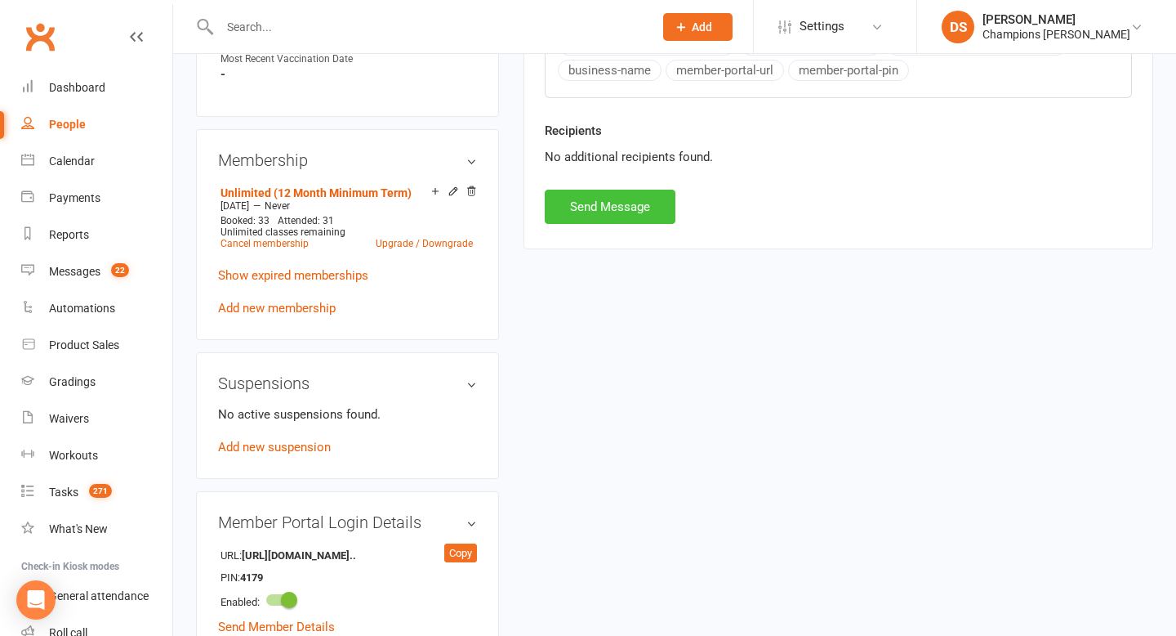
click at [651, 223] on button "Send Message" at bounding box center [610, 207] width 131 height 34
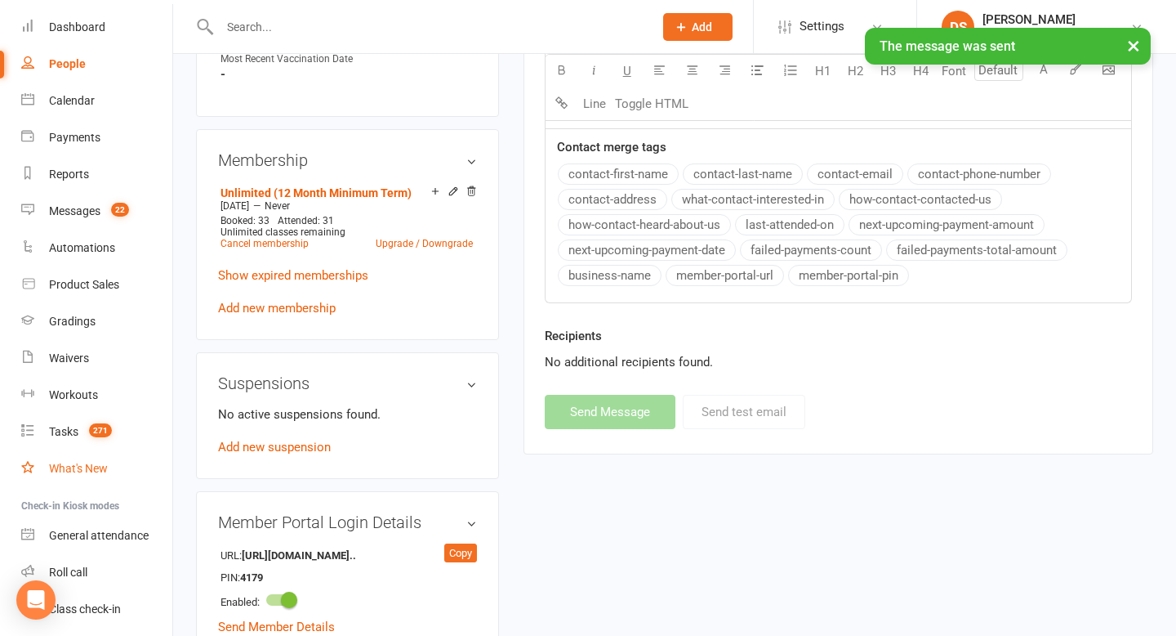
scroll to position [103, 0]
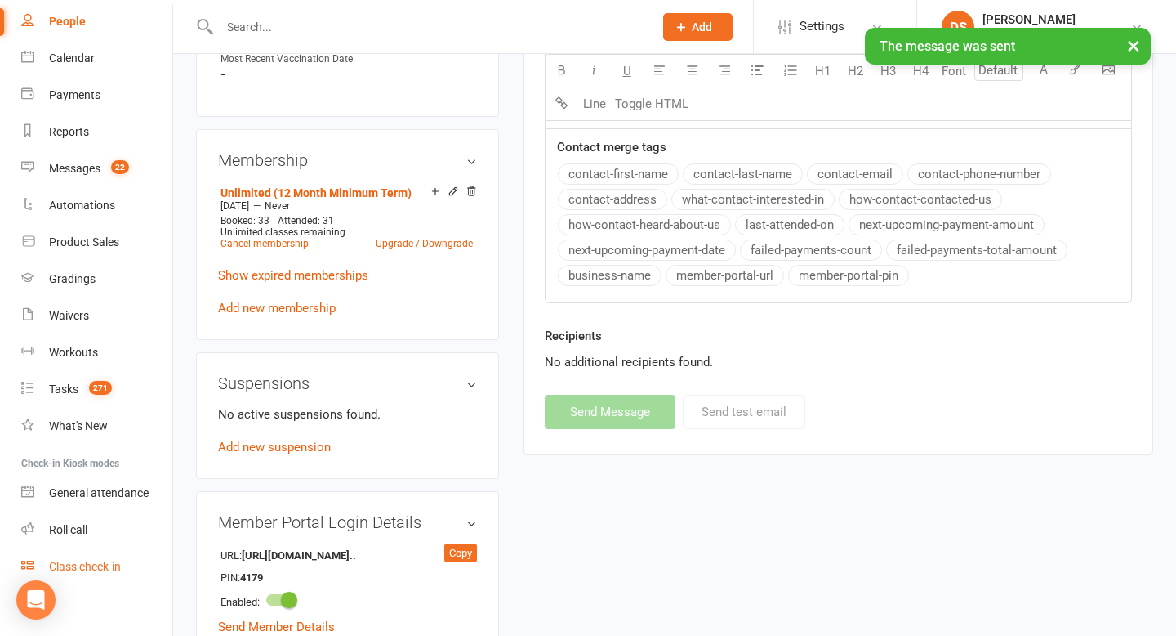
click at [91, 555] on link "Class check-in" at bounding box center [96, 566] width 151 height 37
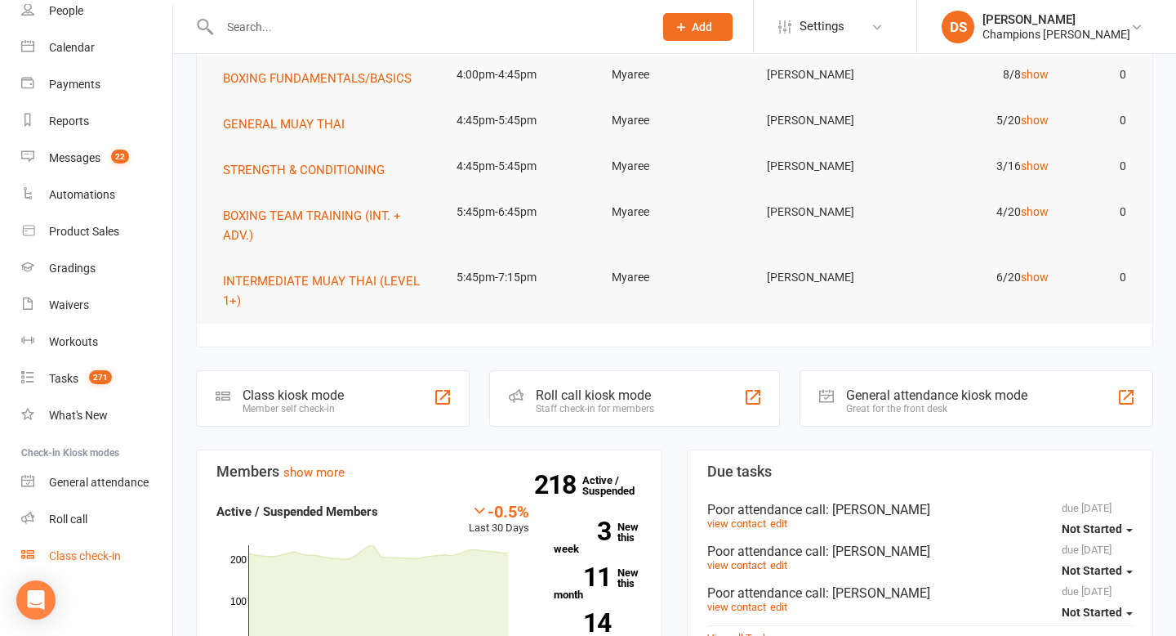
click at [88, 558] on div "Class check-in" at bounding box center [85, 555] width 72 height 13
click at [115, 557] on div "Class check-in" at bounding box center [85, 555] width 72 height 13
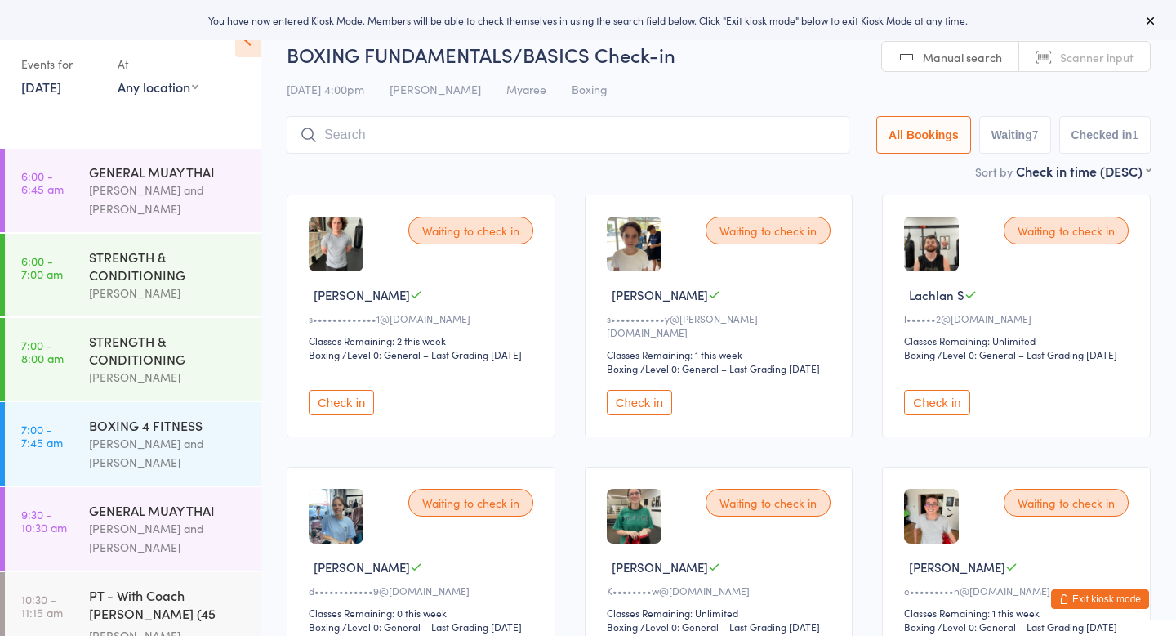
click at [944, 398] on button "Check in" at bounding box center [936, 402] width 65 height 25
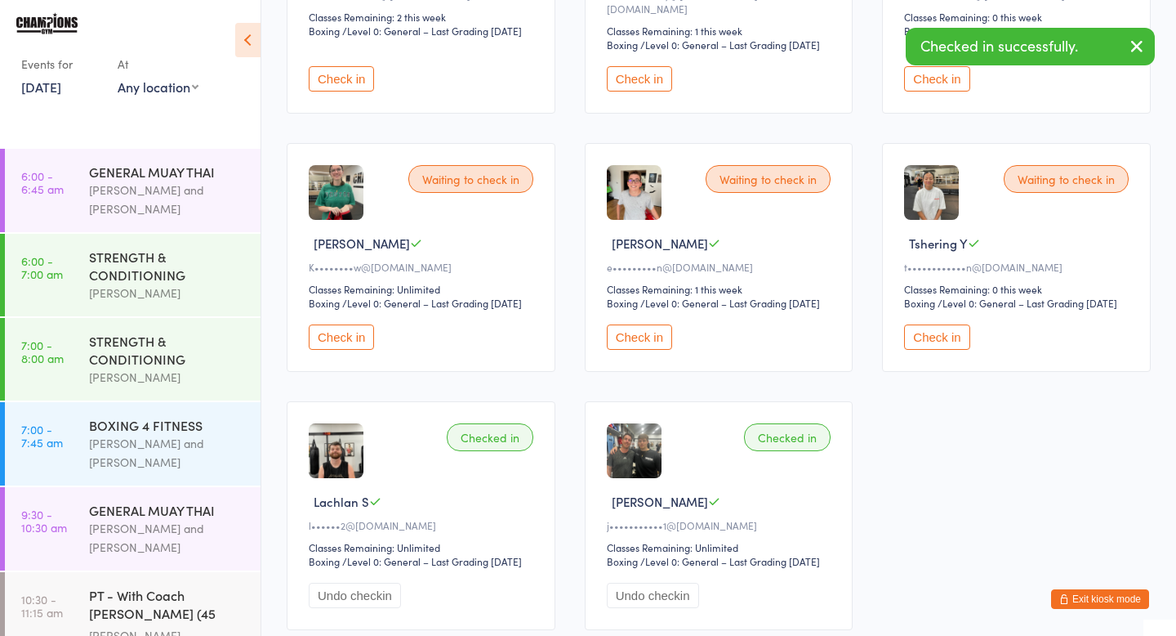
scroll to position [333, 0]
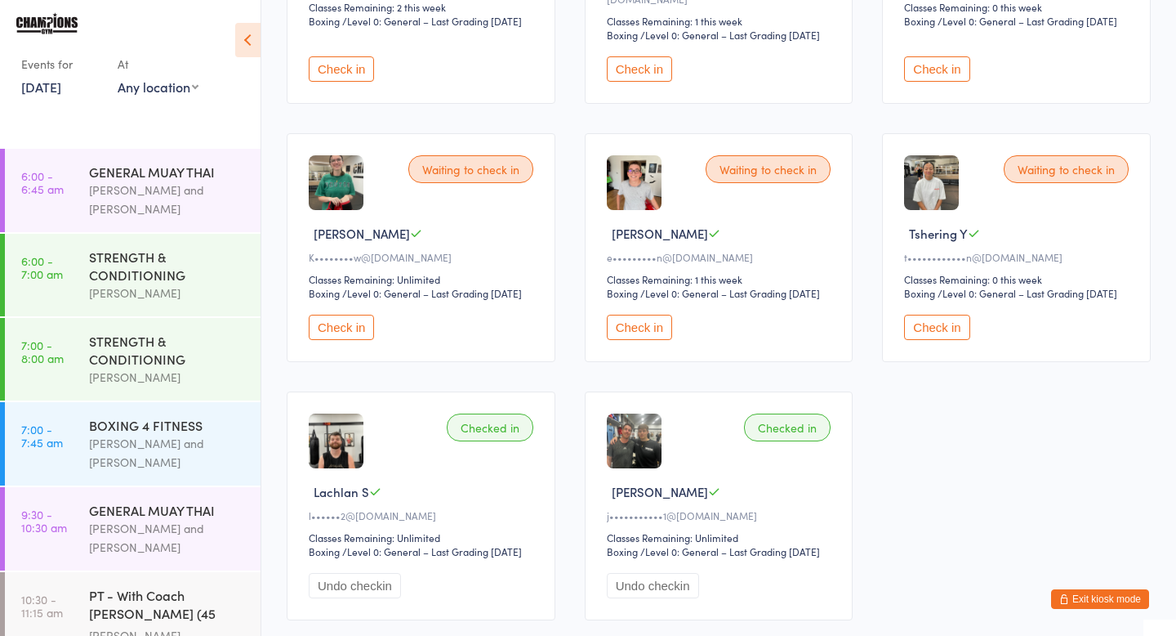
click at [639, 334] on button "Check in" at bounding box center [639, 327] width 65 height 25
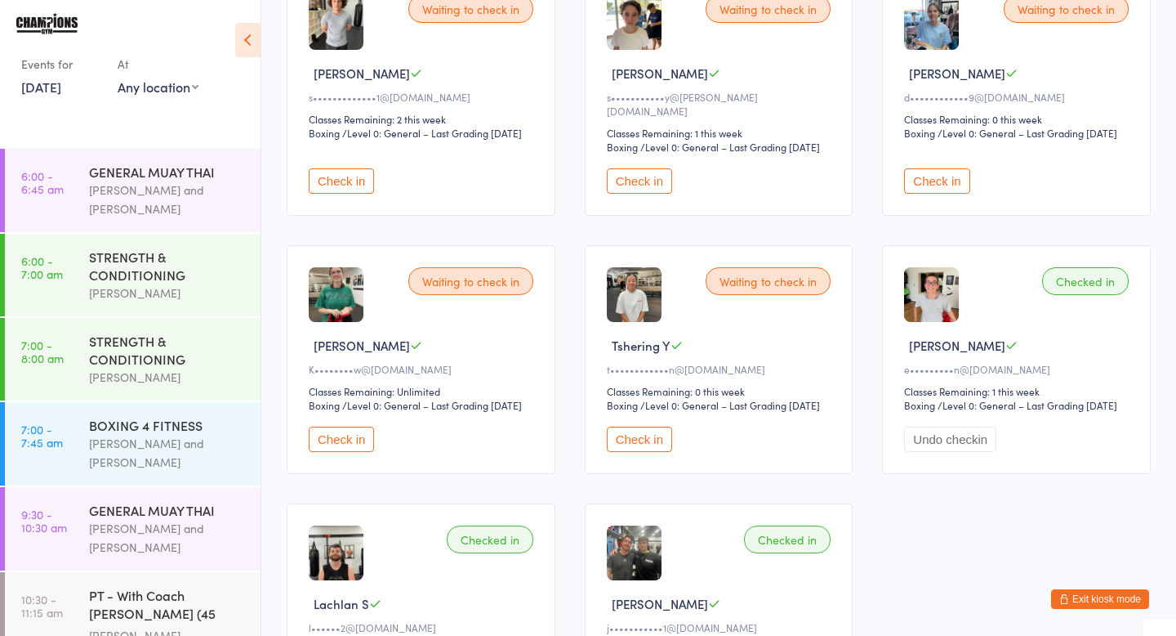
scroll to position [0, 0]
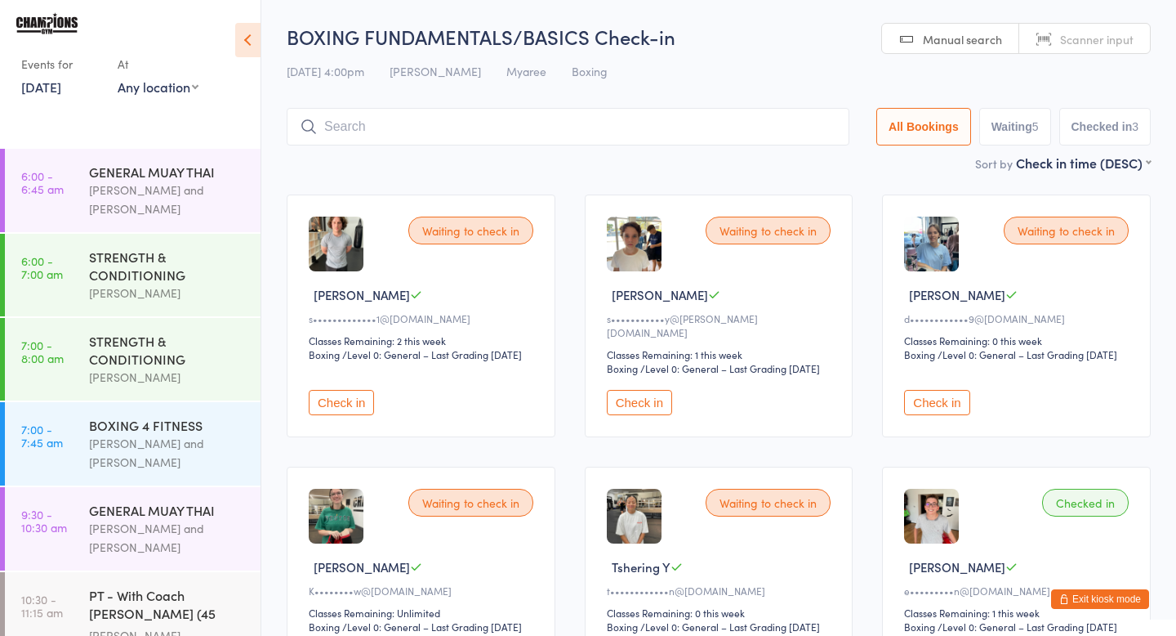
click at [1114, 138] on button "Checked in 3" at bounding box center [1106, 127] width 92 height 38
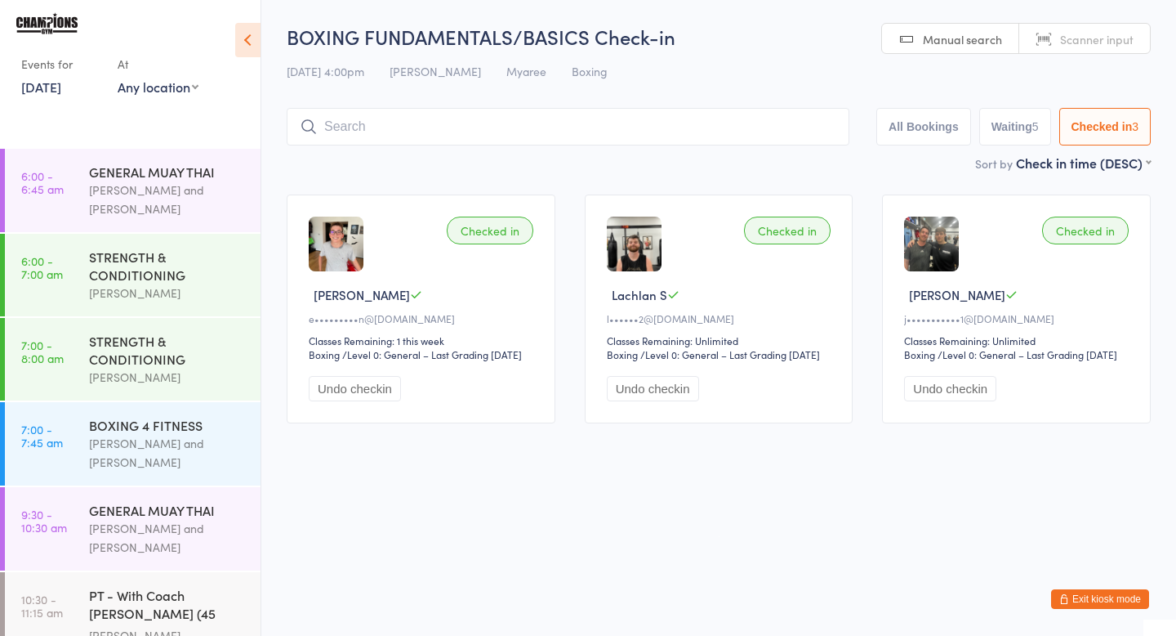
click at [986, 131] on button "Waiting 5" at bounding box center [1015, 127] width 72 height 38
select select "0"
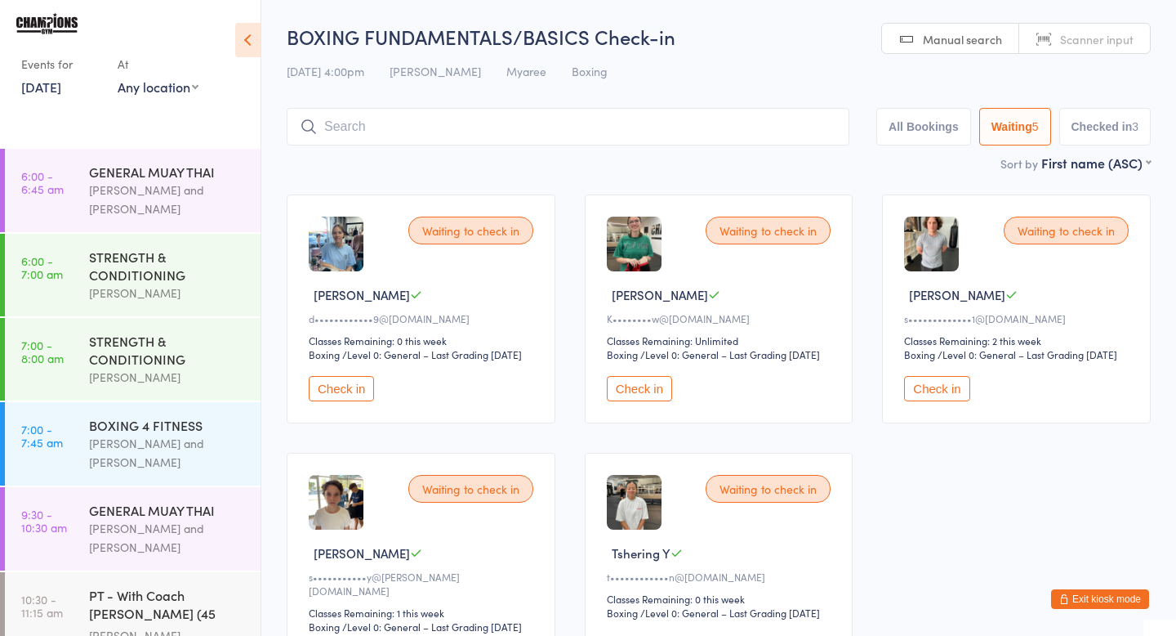
click at [935, 394] on button "Check in" at bounding box center [936, 388] width 65 height 25
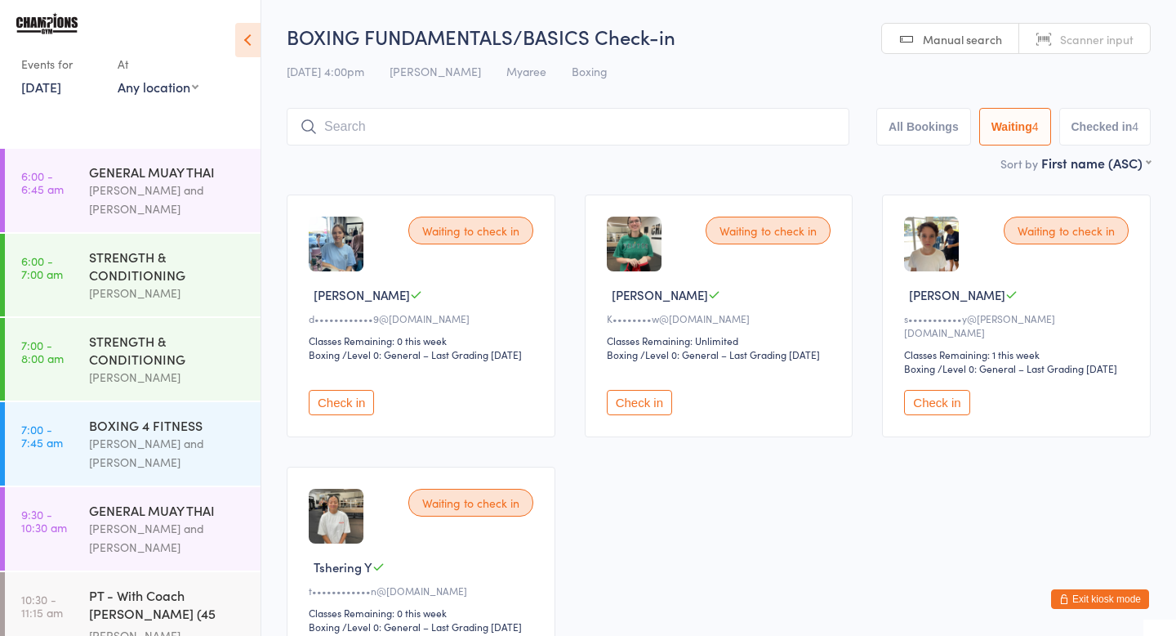
click at [952, 405] on button "Check in" at bounding box center [936, 402] width 65 height 25
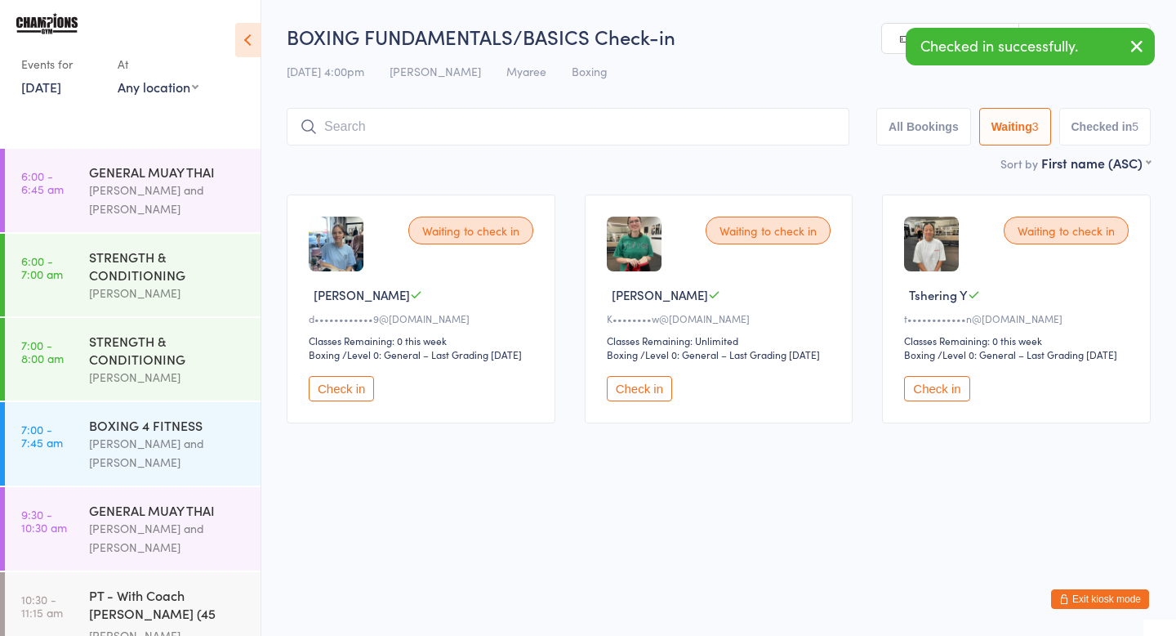
click at [698, 127] on input "search" at bounding box center [568, 127] width 563 height 38
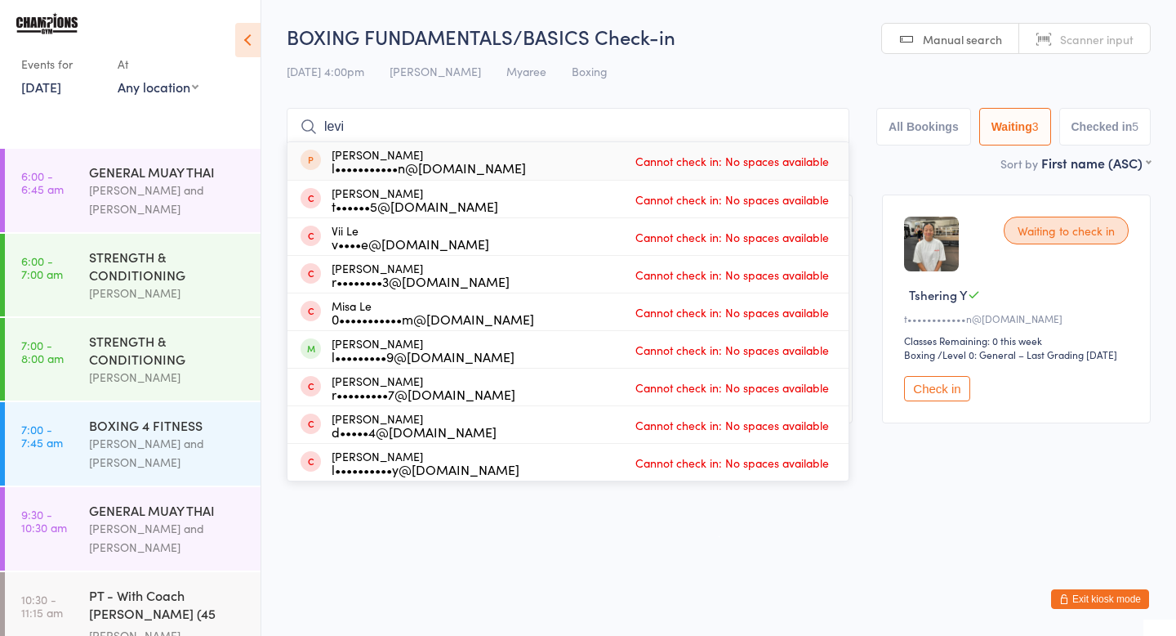
type input "levi"
click at [435, 156] on div "levi mcmullen l•••••••••••n@hotmail.com" at bounding box center [429, 161] width 194 height 26
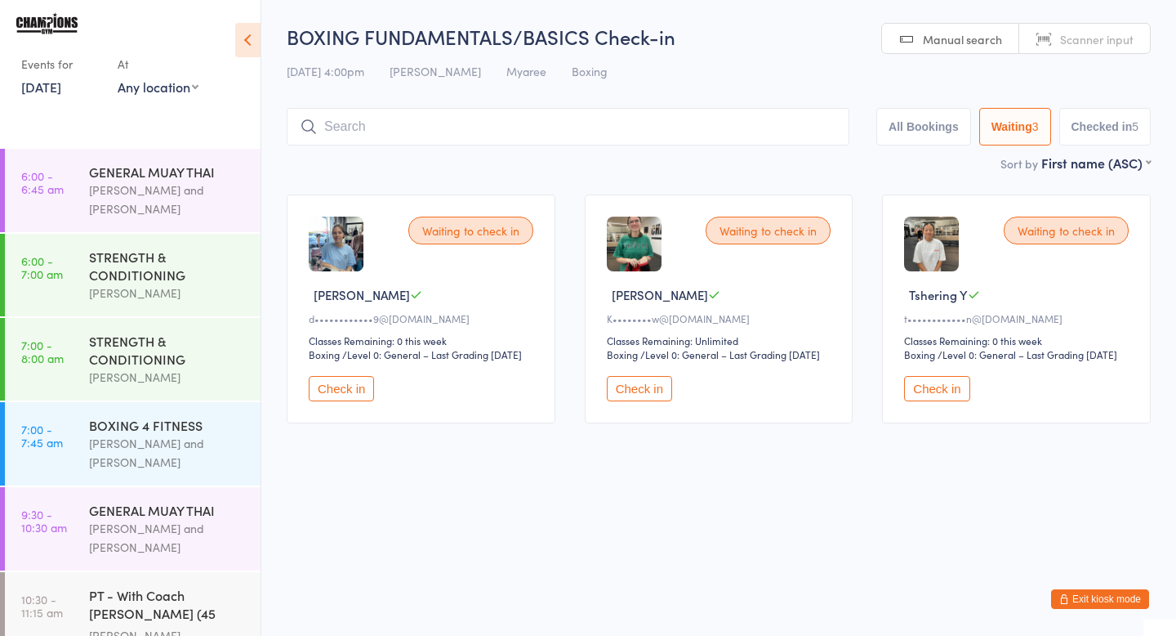
click at [650, 401] on button "Check in" at bounding box center [639, 388] width 65 height 25
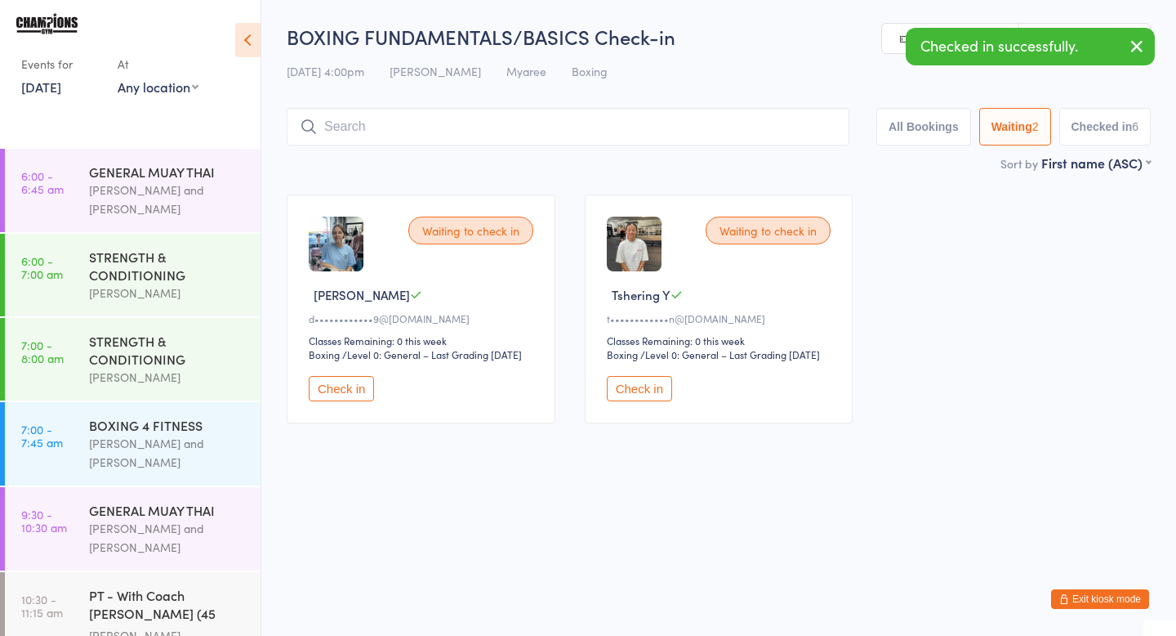
click at [337, 396] on button "Check in" at bounding box center [341, 388] width 65 height 25
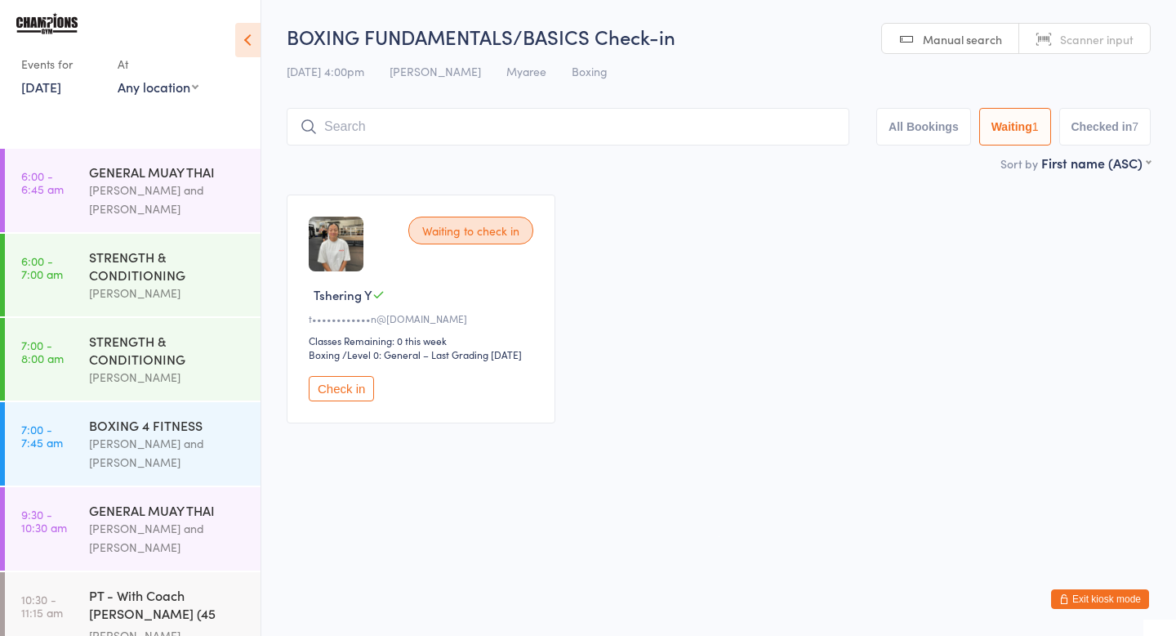
click at [356, 395] on button "Check in" at bounding box center [341, 388] width 65 height 25
